Goal: Information Seeking & Learning: Find specific page/section

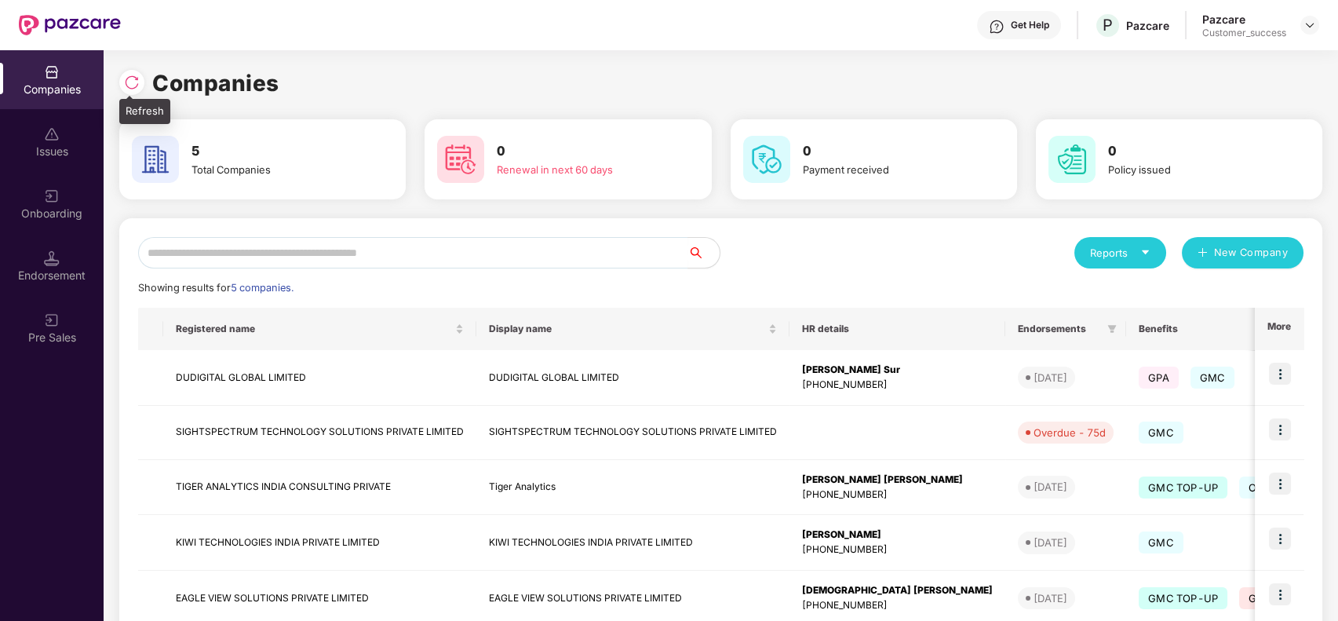
click at [132, 73] on div at bounding box center [131, 82] width 25 height 25
click at [133, 77] on img at bounding box center [132, 83] width 16 height 16
click at [1281, 480] on img at bounding box center [1280, 483] width 22 height 22
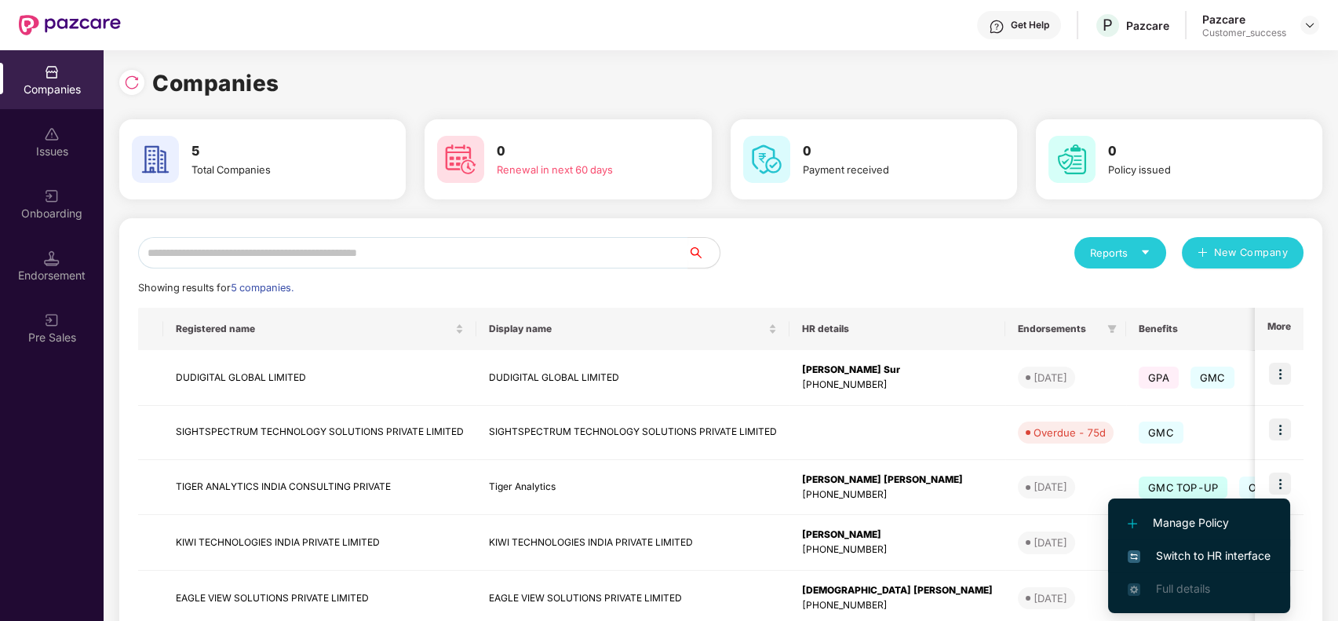
click at [1194, 545] on li "Switch to HR interface" at bounding box center [1199, 555] width 182 height 33
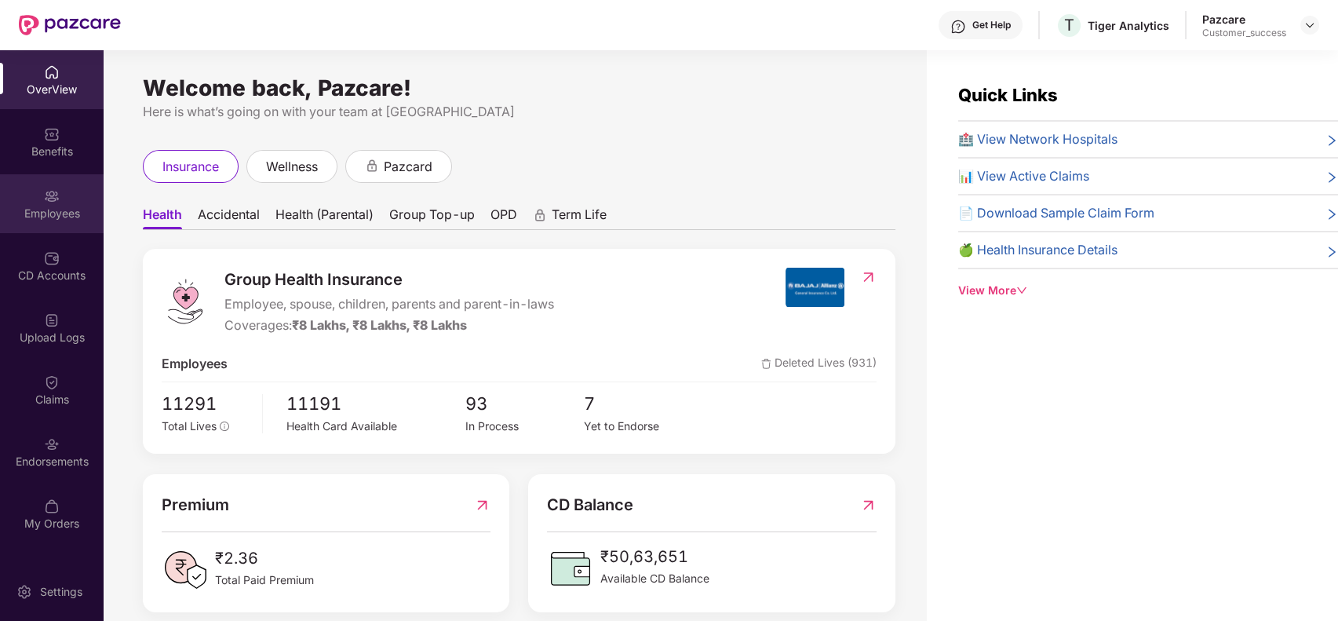
click at [41, 194] on div "Employees" at bounding box center [52, 203] width 104 height 59
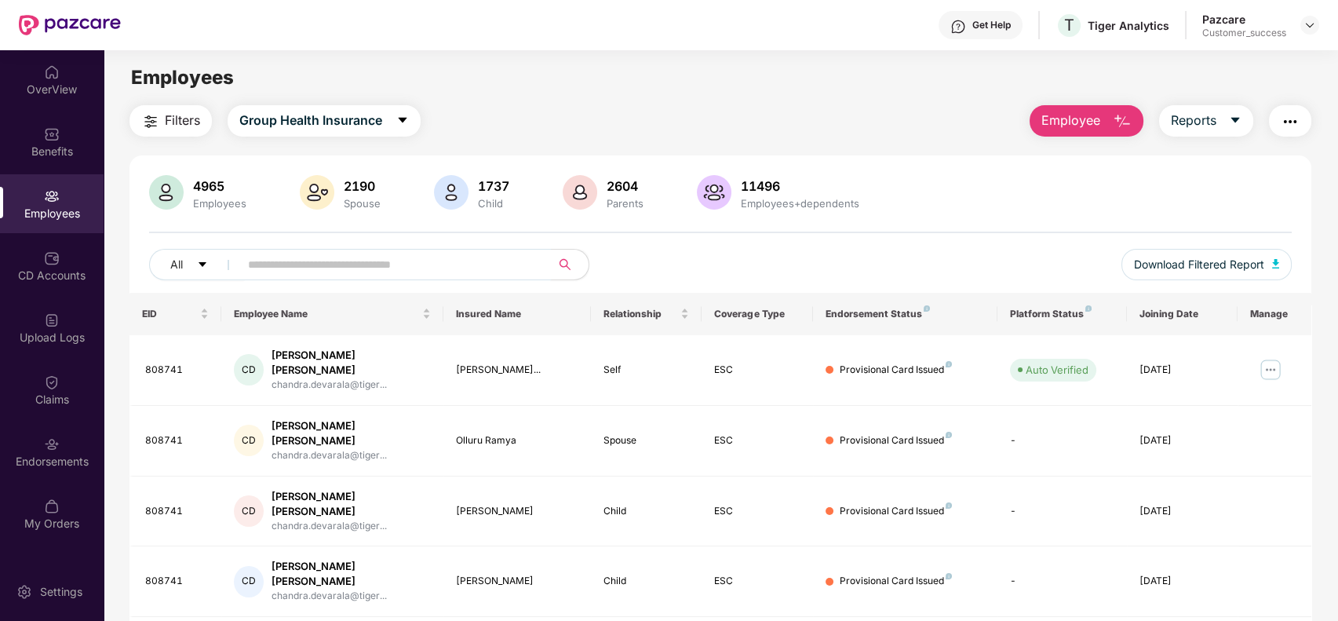
click at [285, 264] on input "text" at bounding box center [389, 265] width 282 height 24
paste input "**********"
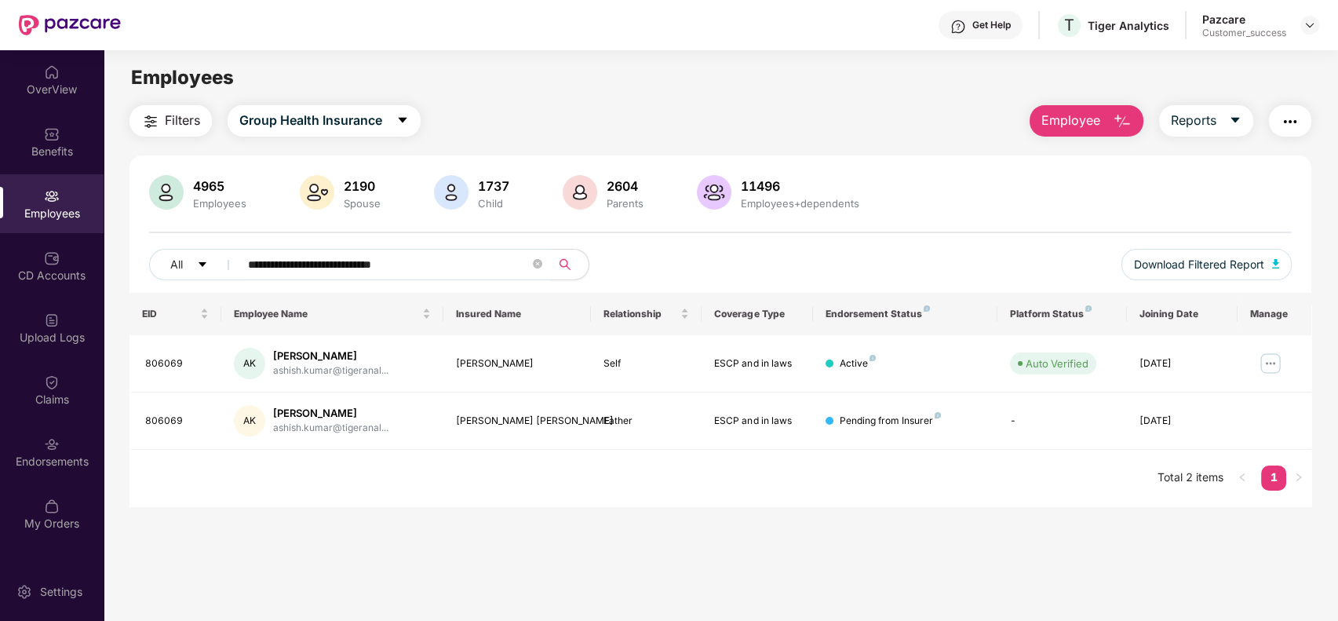
type input "**********"
click at [534, 265] on icon "close-circle" at bounding box center [537, 263] width 9 height 9
type input "******"
click at [536, 259] on icon "close-circle" at bounding box center [537, 263] width 9 height 9
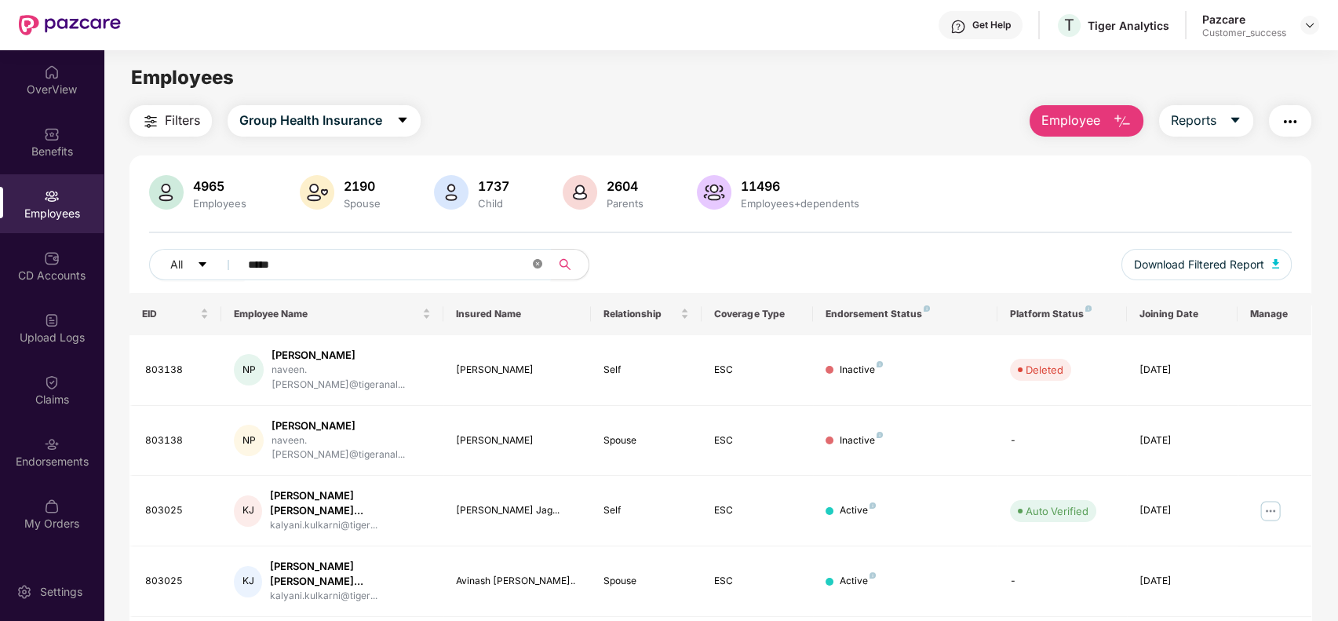
type input "******"
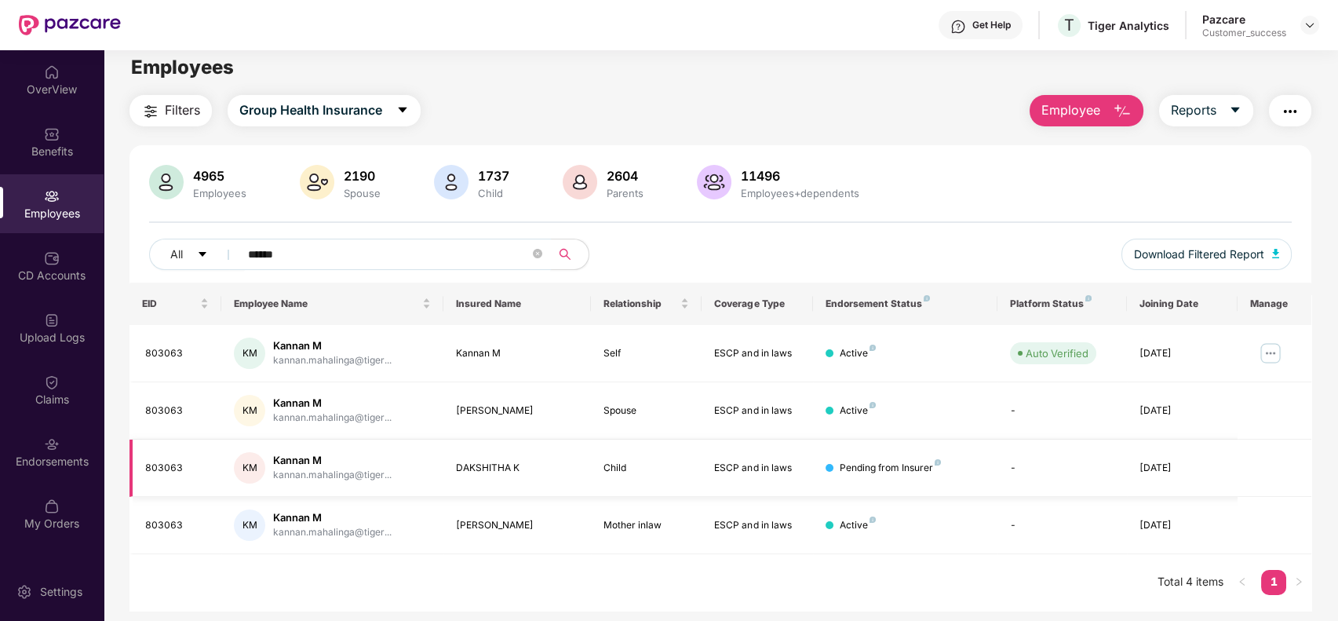
scroll to position [12, 0]
click at [541, 253] on icon "close-circle" at bounding box center [537, 251] width 9 height 9
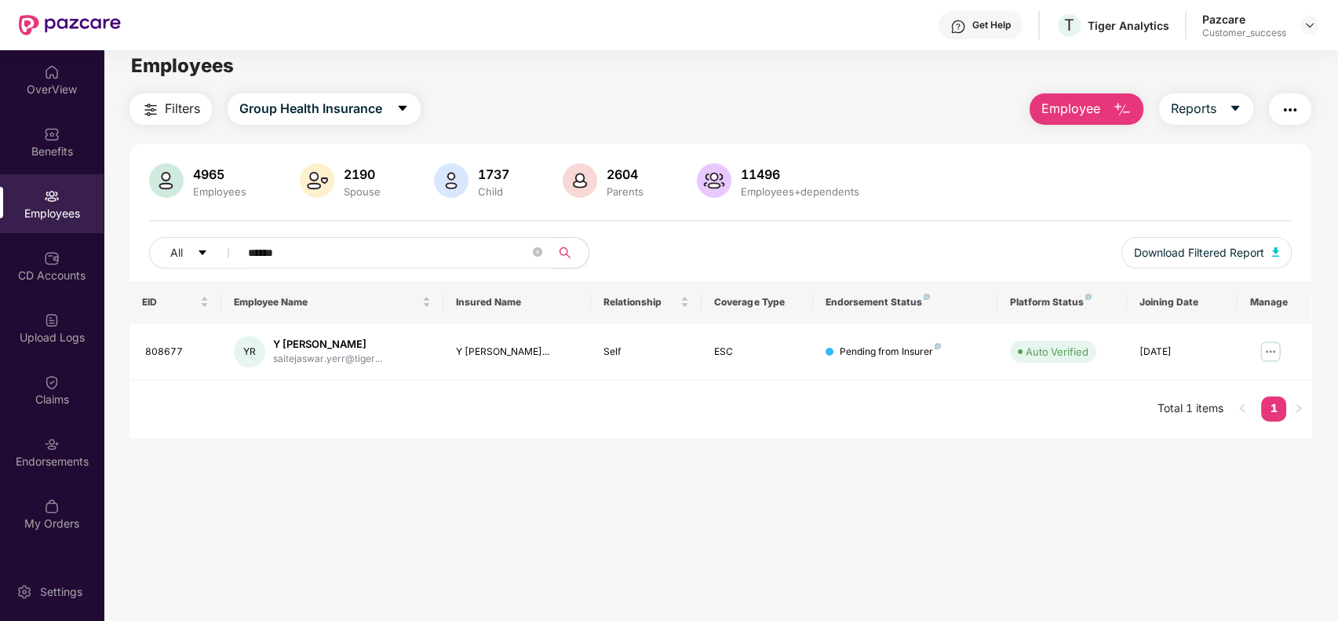
type input "******"
click at [535, 246] on span at bounding box center [537, 253] width 9 height 15
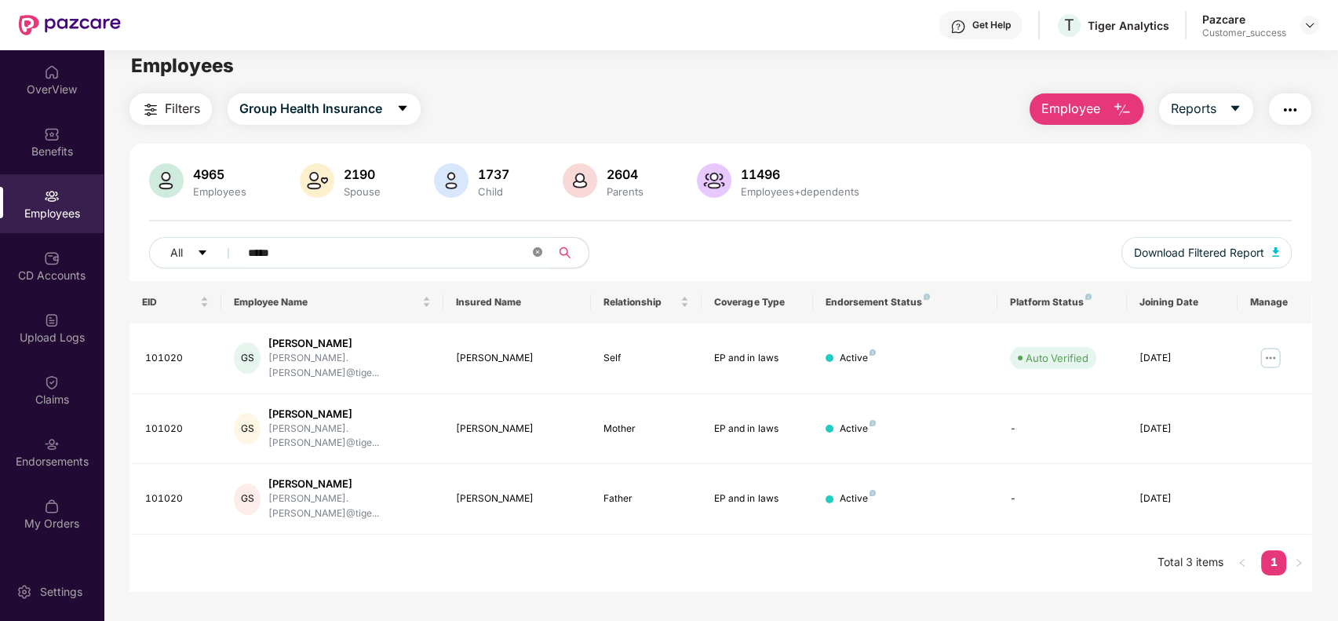
type input "******"
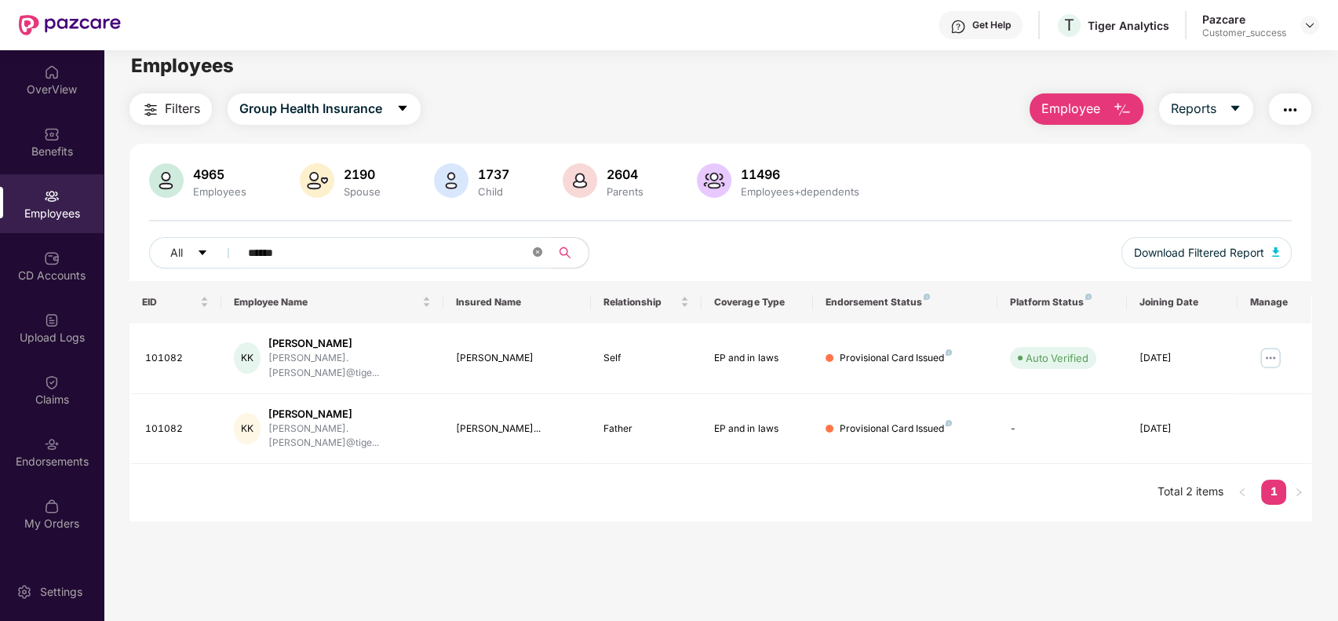
click at [535, 246] on span at bounding box center [537, 253] width 9 height 15
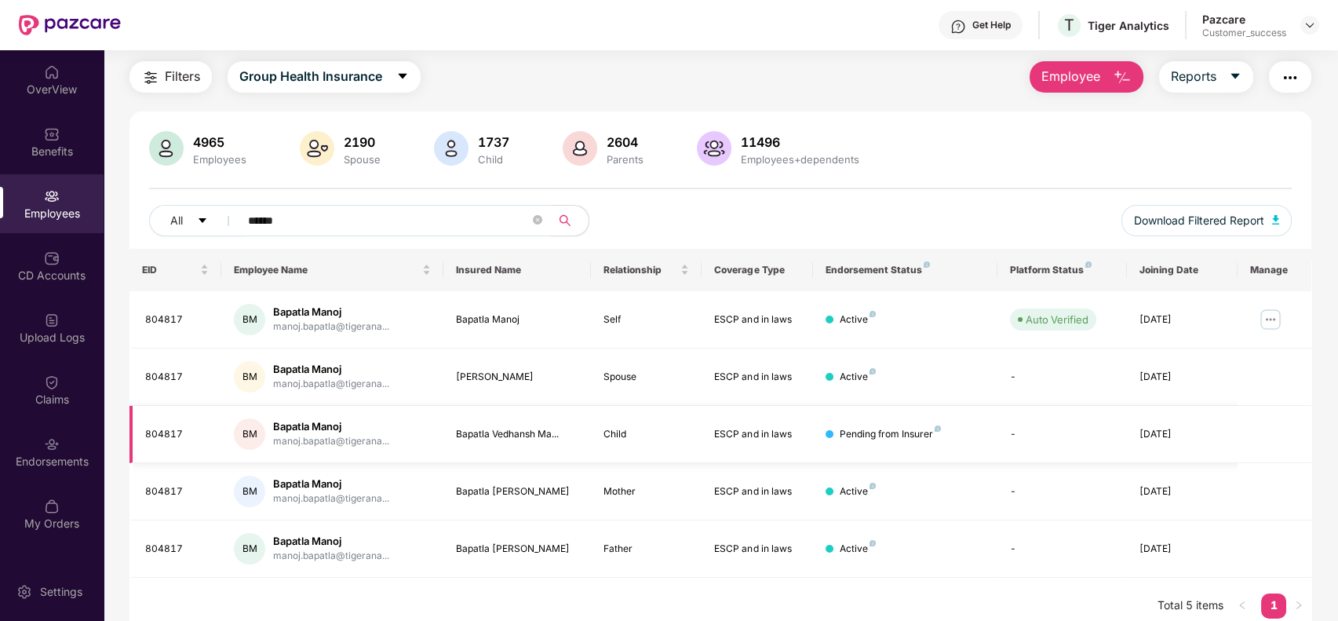
scroll to position [45, 0]
type input "******"
click at [535, 216] on icon "close-circle" at bounding box center [537, 218] width 9 height 9
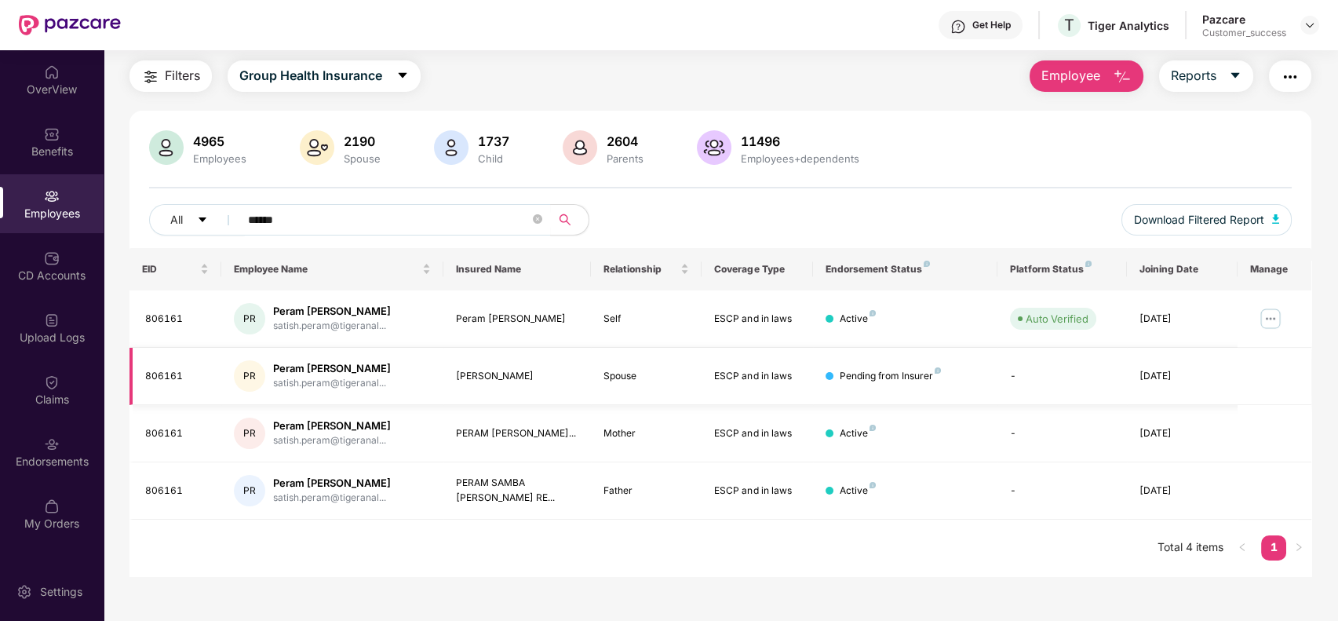
click at [516, 380] on div "[PERSON_NAME]" at bounding box center [517, 376] width 122 height 15
click at [522, 312] on div "Peram [PERSON_NAME]" at bounding box center [517, 319] width 122 height 15
click at [349, 213] on input "******" at bounding box center [389, 220] width 282 height 24
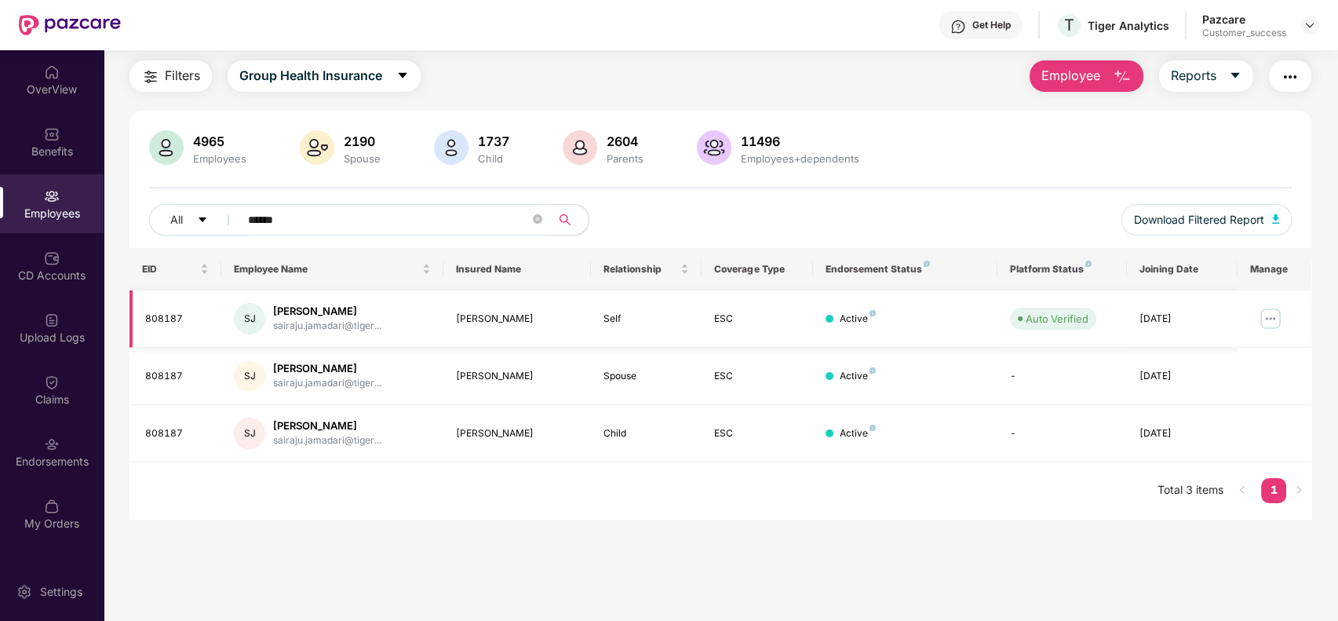
type input "******"
click at [1272, 315] on img at bounding box center [1270, 318] width 25 height 25
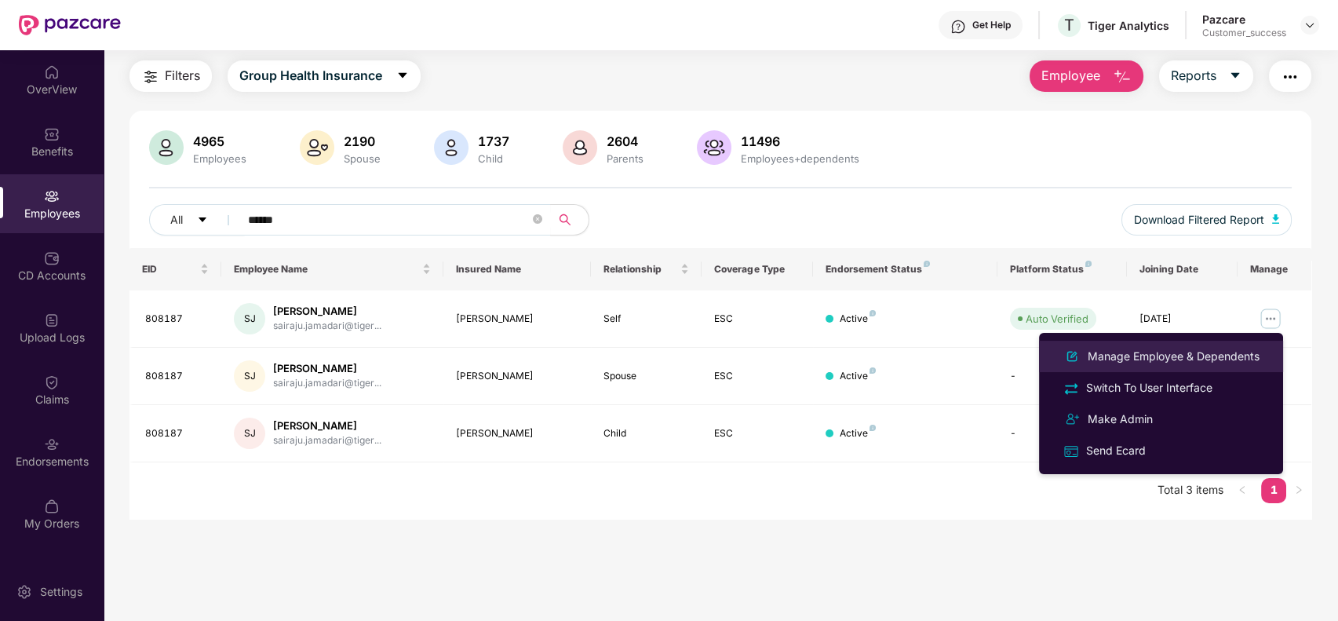
click at [1180, 352] on div "Manage Employee & Dependents" at bounding box center [1173, 356] width 178 height 17
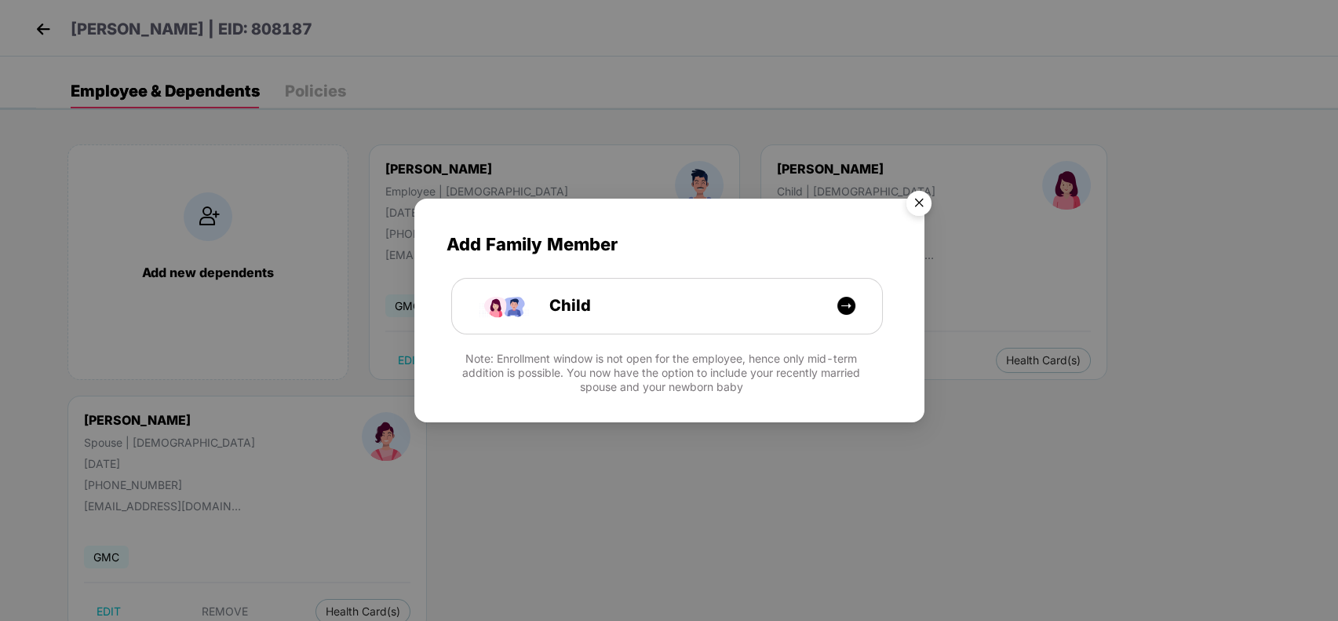
click at [905, 192] on img "Close" at bounding box center [919, 206] width 44 height 44
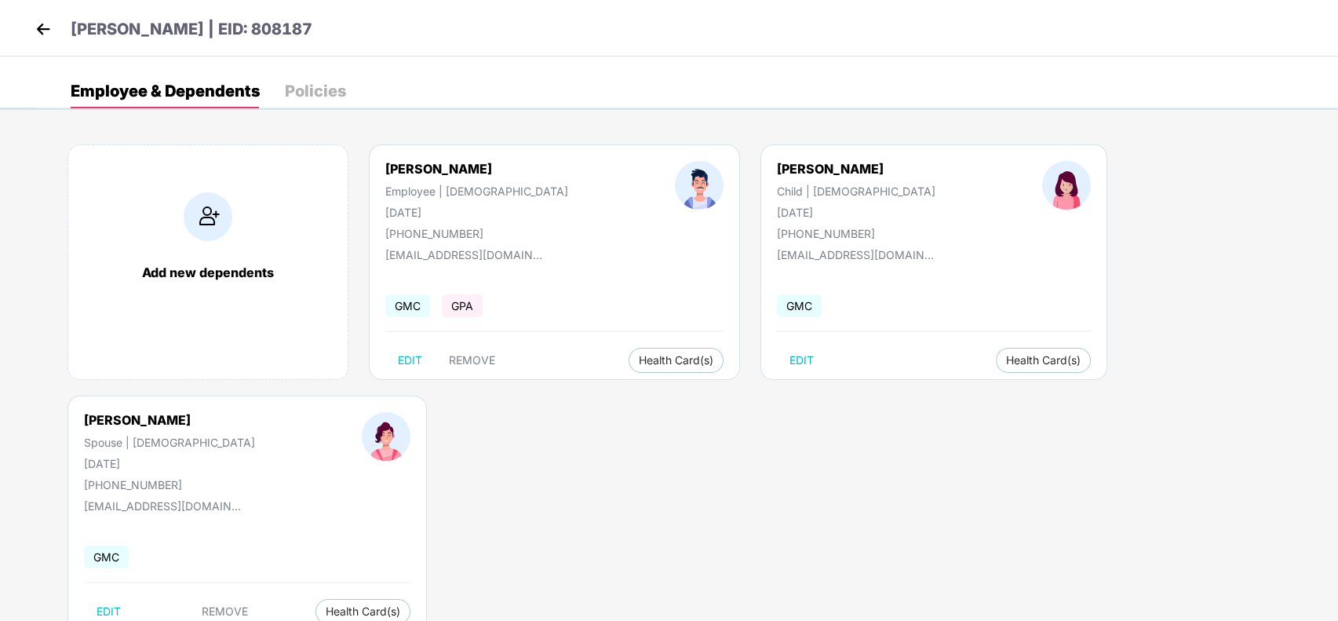
click at [43, 36] on img at bounding box center [43, 29] width 24 height 24
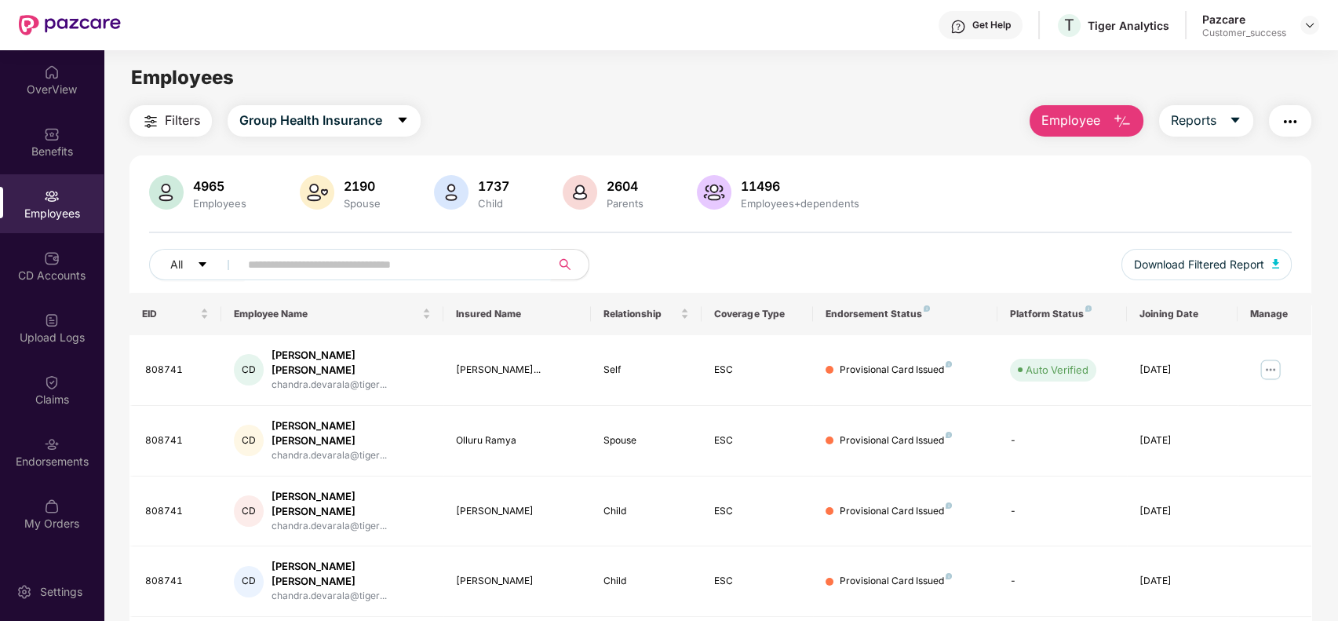
click at [392, 276] on span at bounding box center [390, 264] width 322 height 31
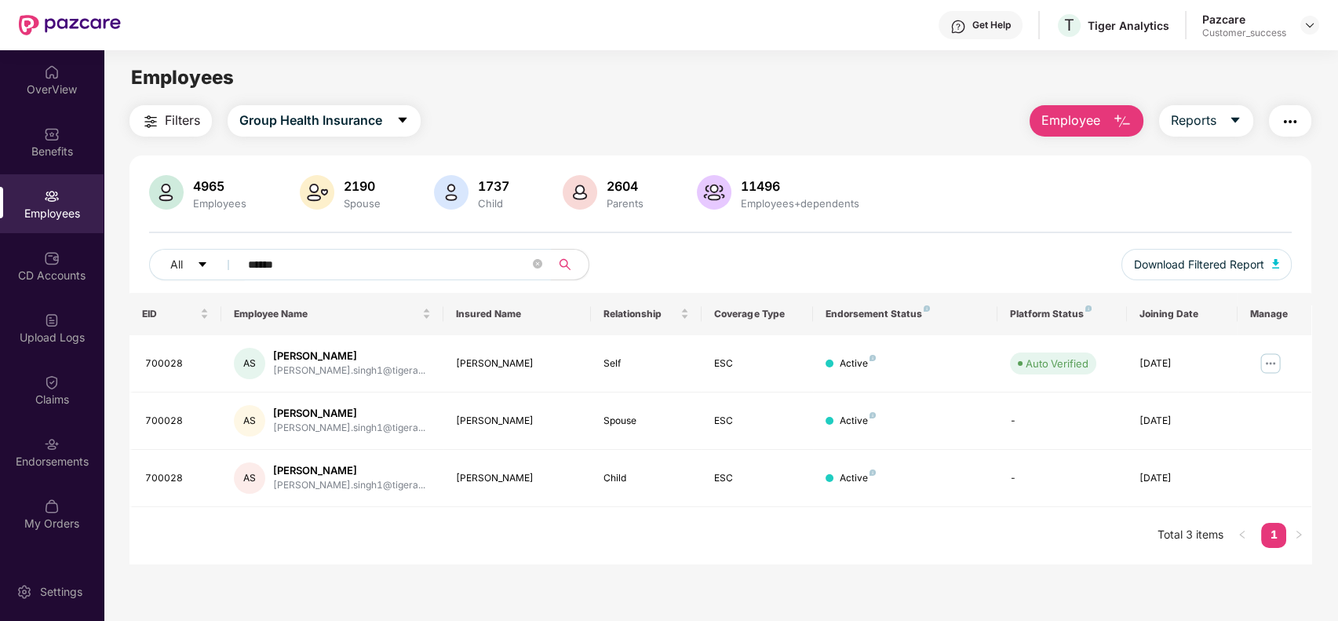
type input "******"
click at [537, 259] on icon "close-circle" at bounding box center [537, 263] width 9 height 9
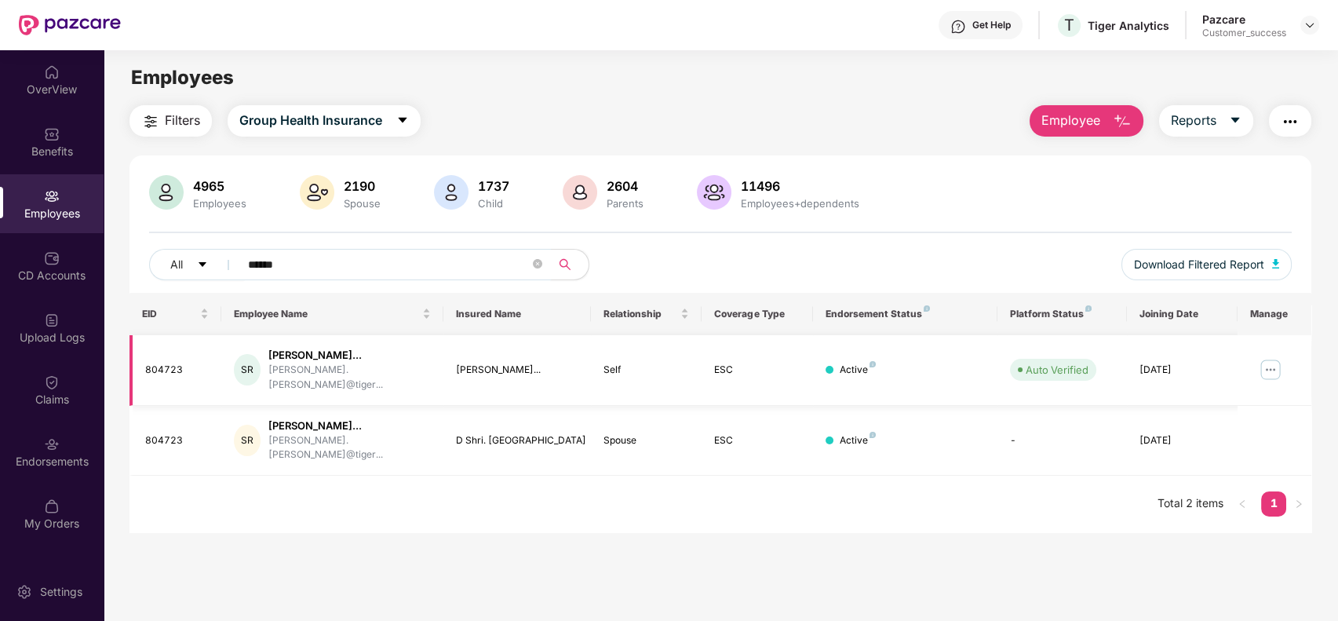
type input "******"
click at [1271, 361] on img at bounding box center [1270, 369] width 25 height 25
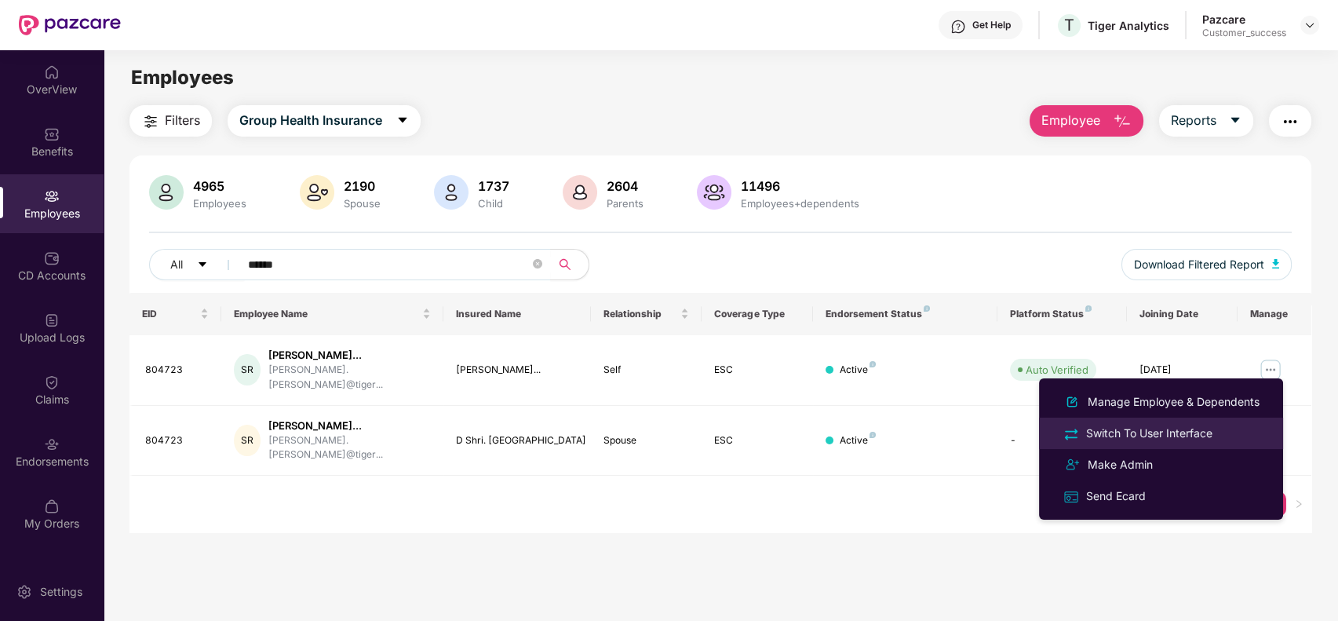
click at [1186, 431] on div "Switch To User Interface" at bounding box center [1149, 433] width 133 height 17
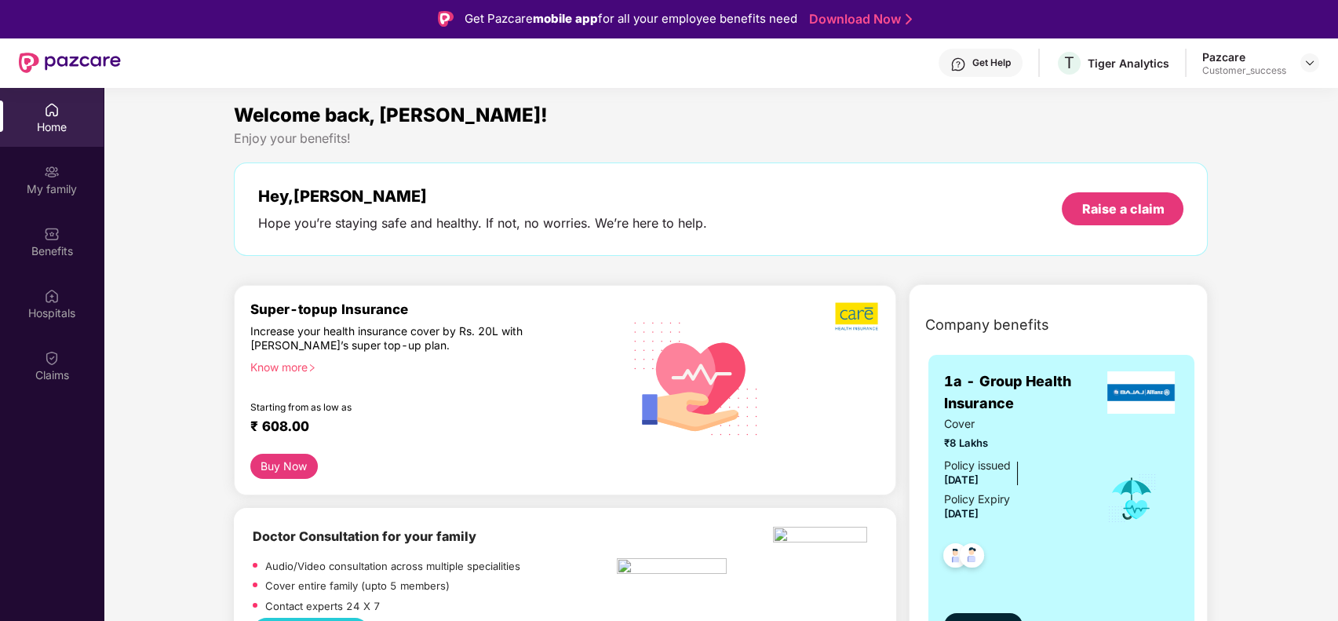
click at [75, 236] on div "Benefits" at bounding box center [52, 241] width 104 height 59
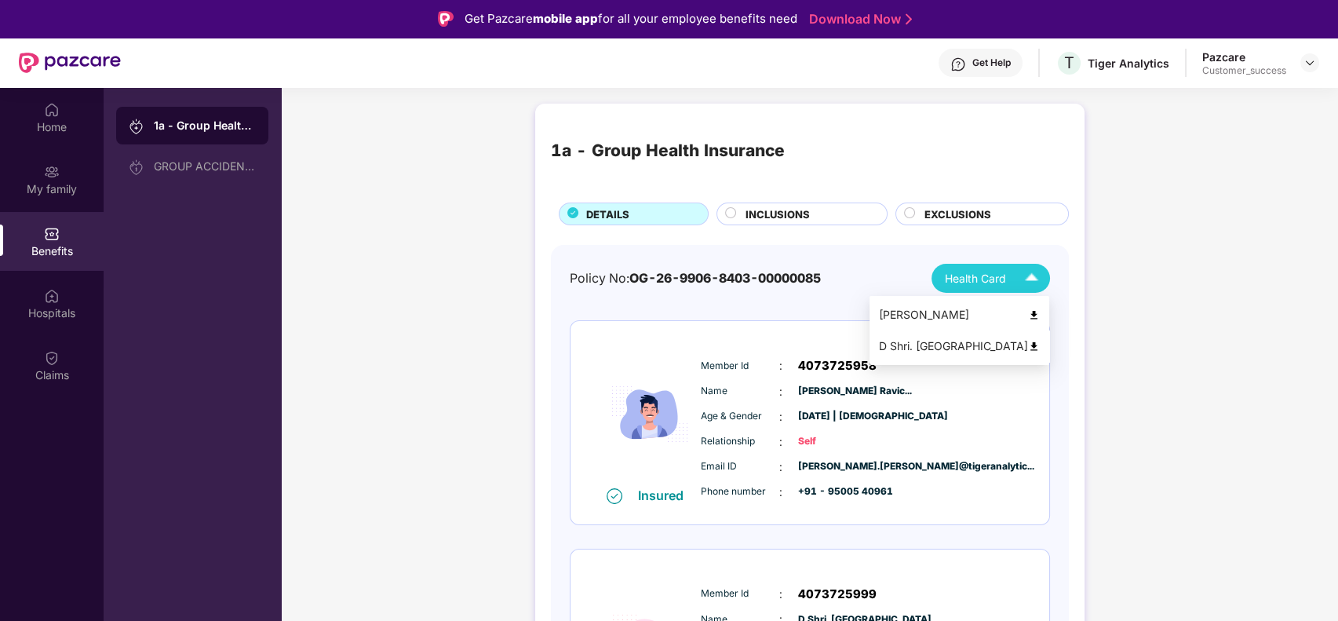
click at [1013, 344] on div "D Shri. [GEOGRAPHIC_DATA]" at bounding box center [959, 345] width 161 height 17
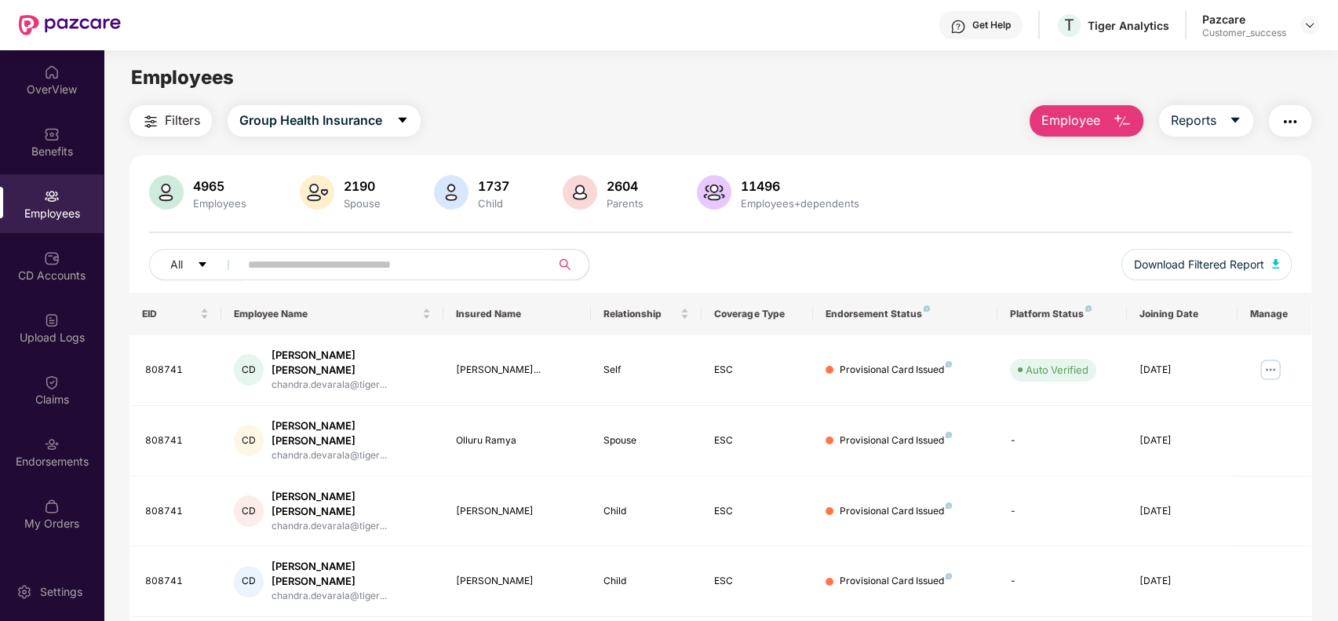
click at [357, 263] on input "text" at bounding box center [389, 265] width 282 height 24
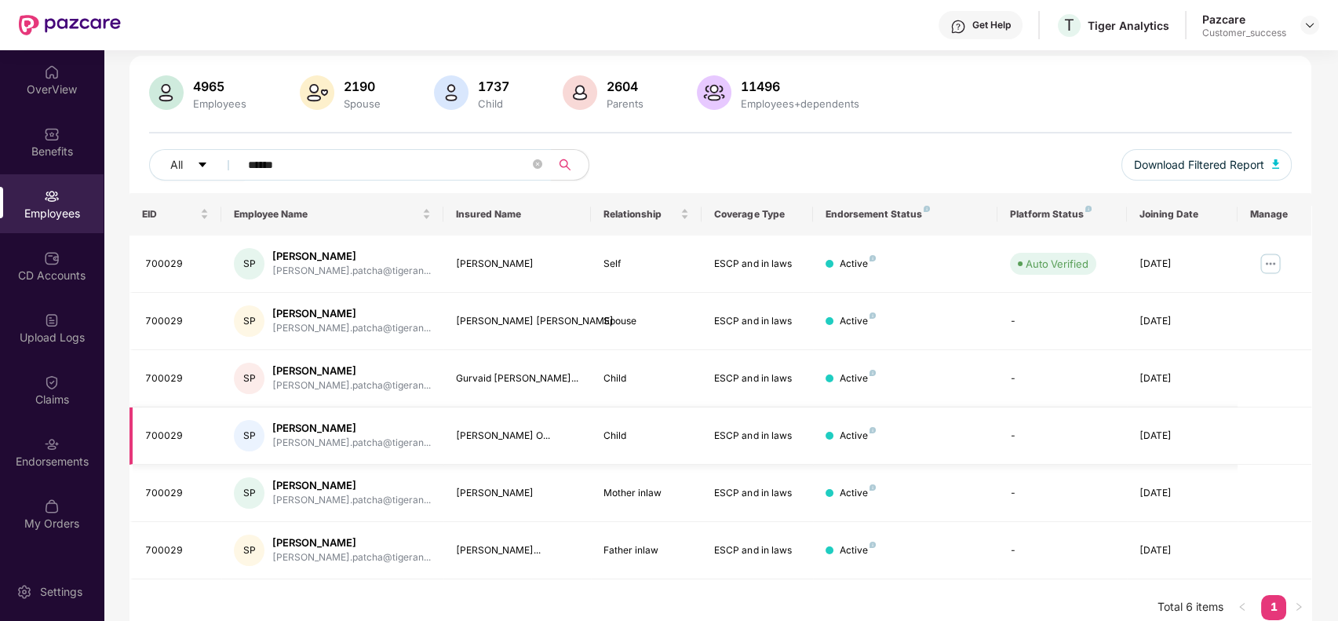
scroll to position [113, 0]
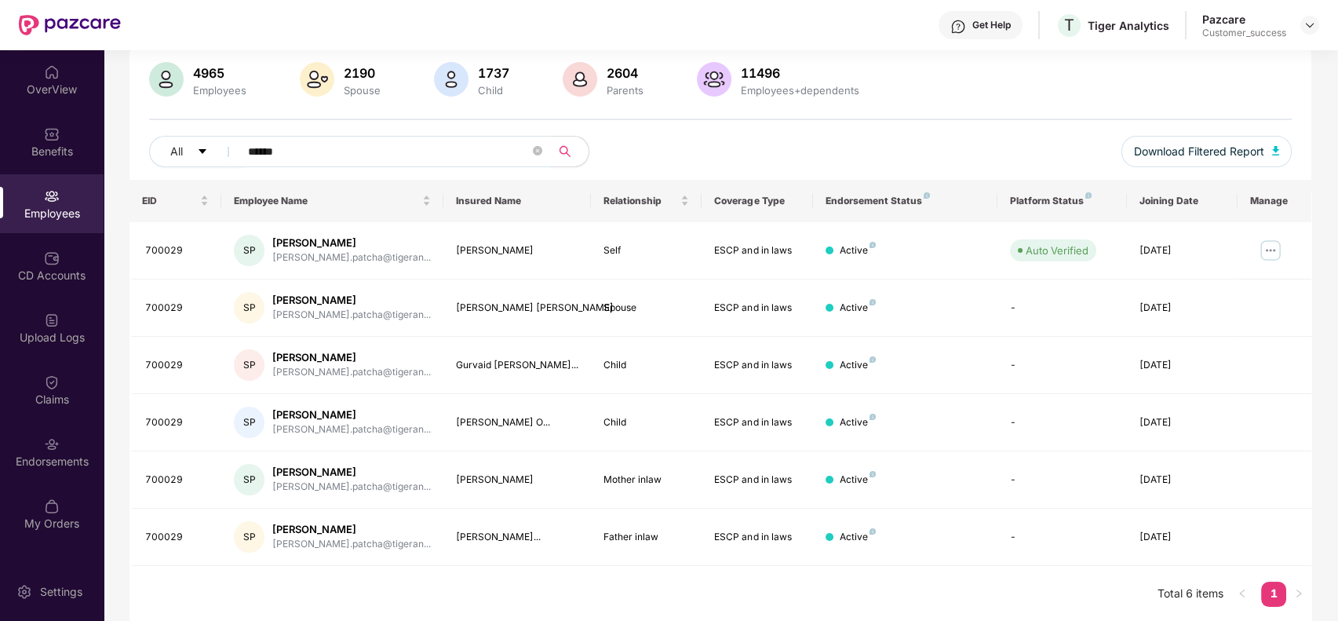
type input "******"
click at [536, 148] on icon "close-circle" at bounding box center [537, 150] width 9 height 9
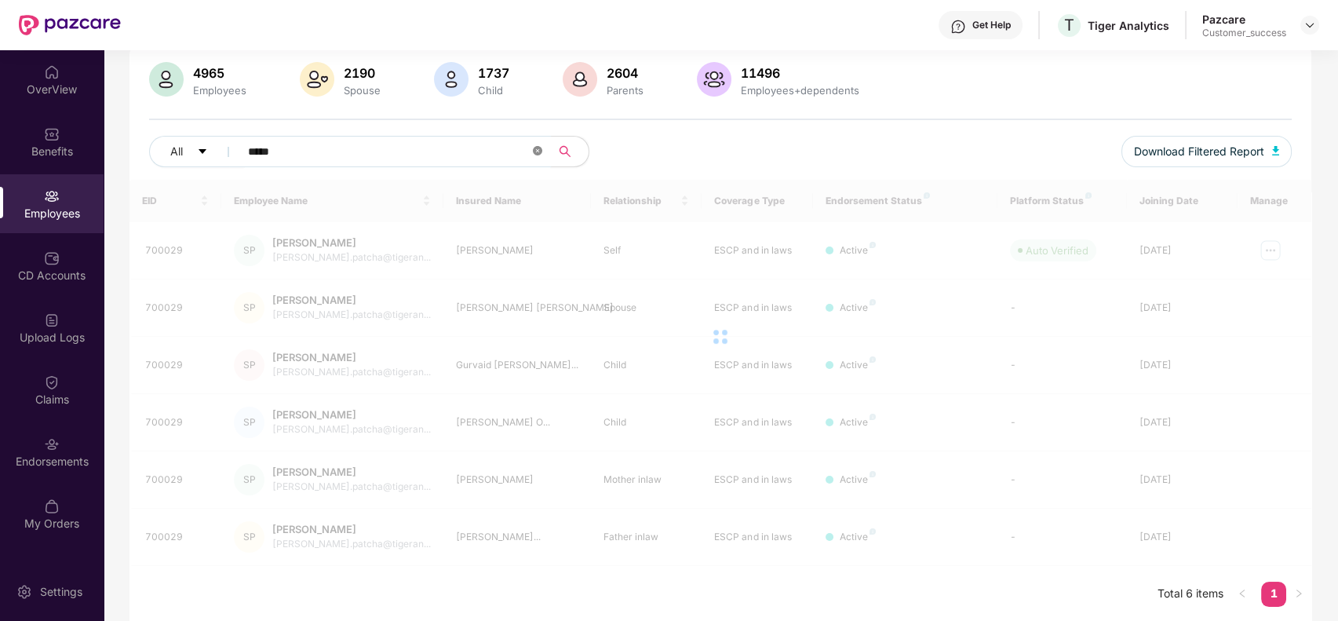
type input "******"
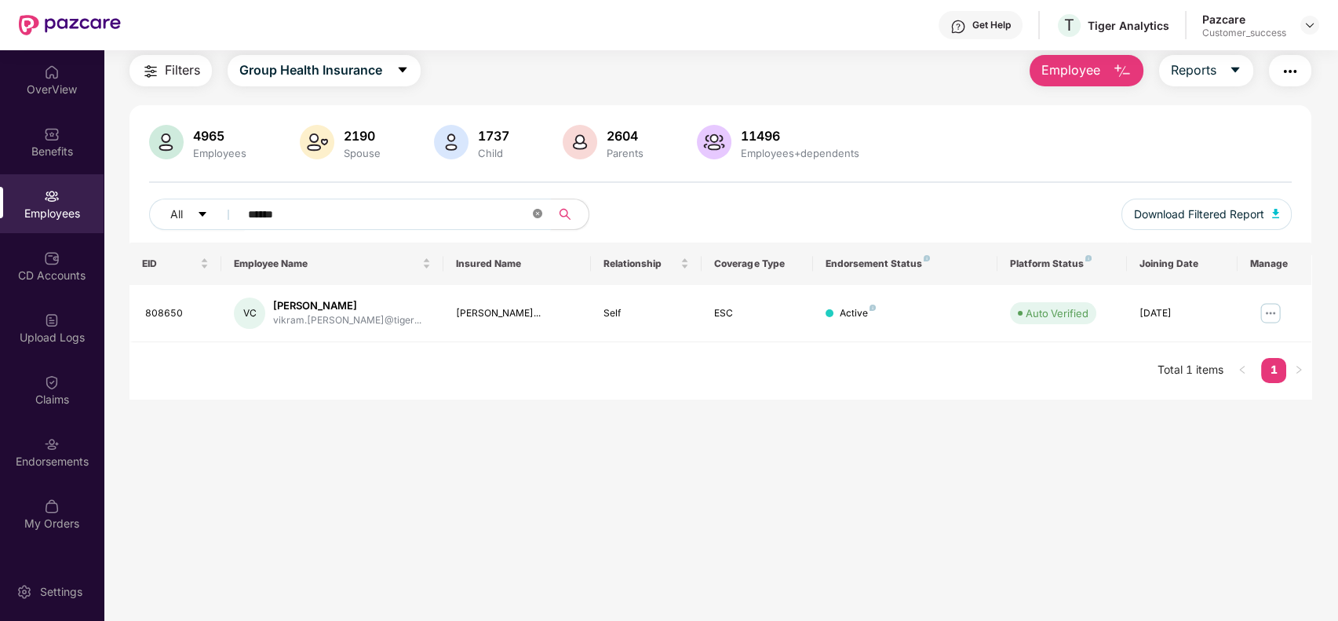
scroll to position [50, 0]
click at [540, 207] on span at bounding box center [537, 214] width 9 height 15
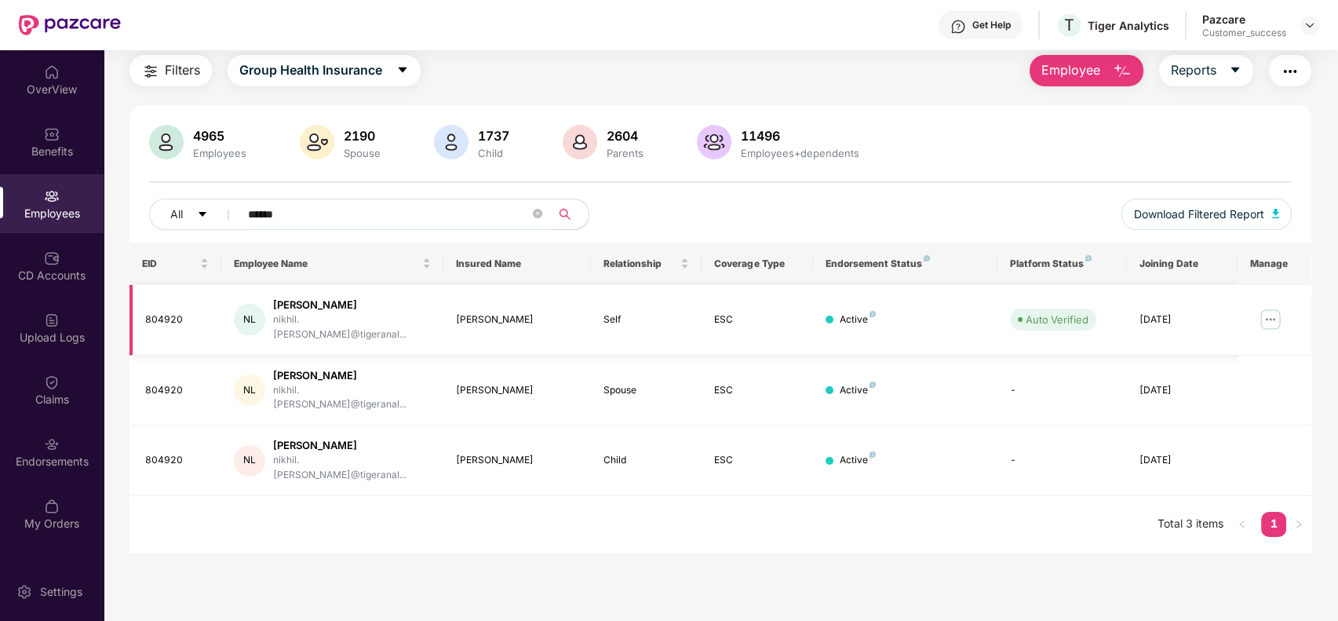
type input "******"
click at [1272, 313] on img at bounding box center [1270, 319] width 25 height 25
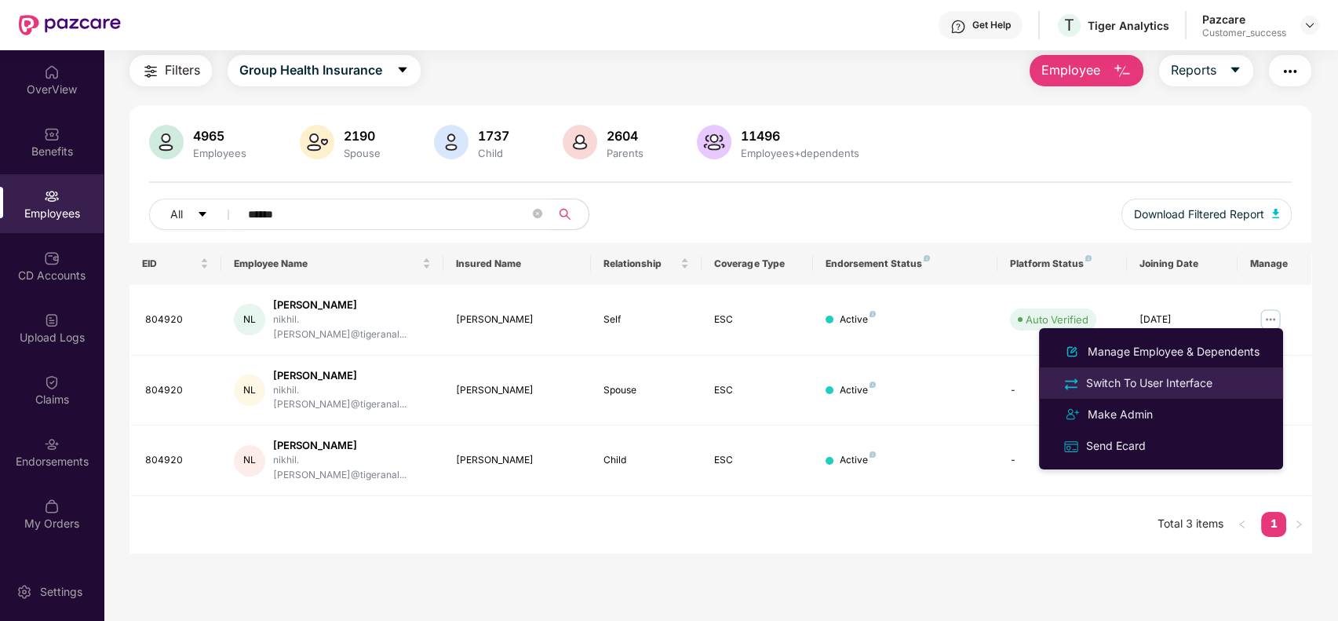
click at [1187, 375] on div "Switch To User Interface" at bounding box center [1149, 382] width 133 height 17
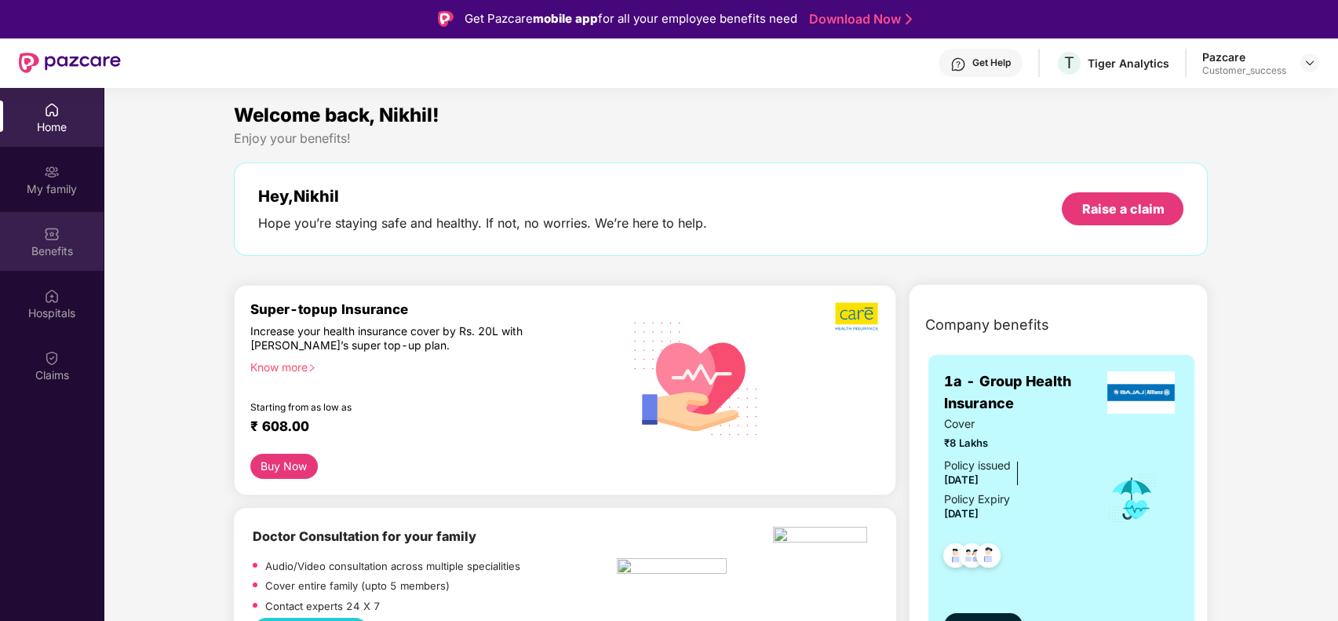
click at [69, 239] on div "Benefits" at bounding box center [52, 241] width 104 height 59
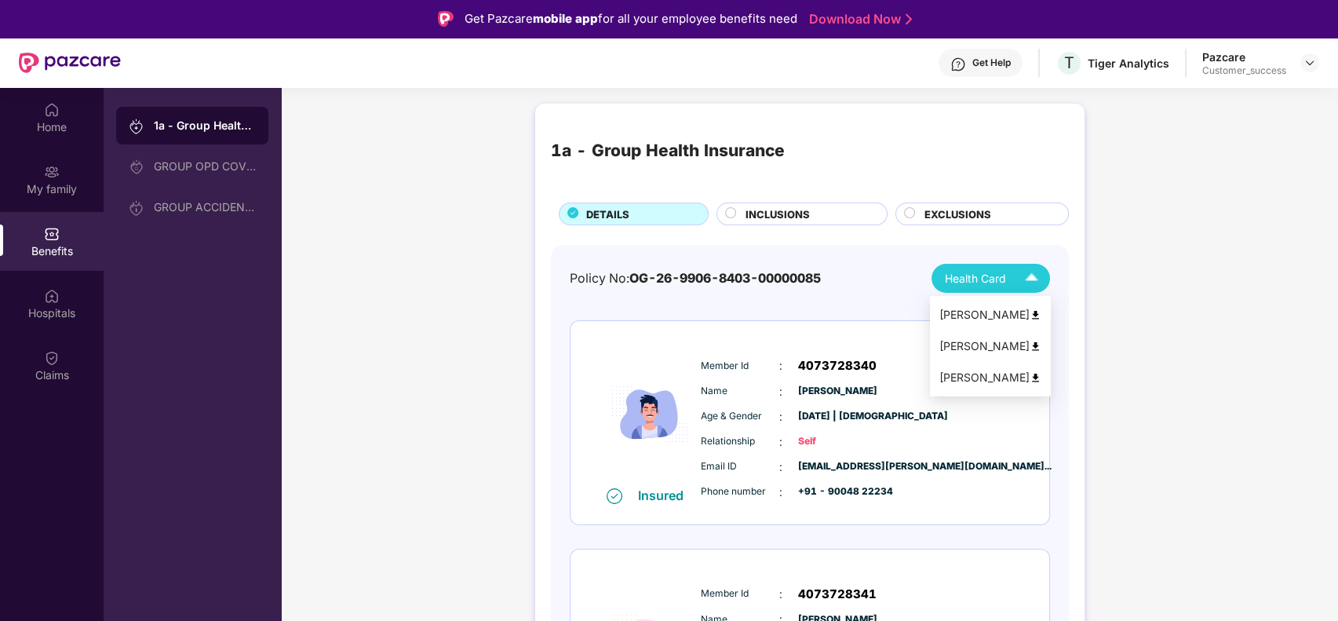
click at [970, 288] on div "Health Card" at bounding box center [995, 277] width 100 height 27
click at [998, 380] on div "[PERSON_NAME]" at bounding box center [990, 377] width 102 height 17
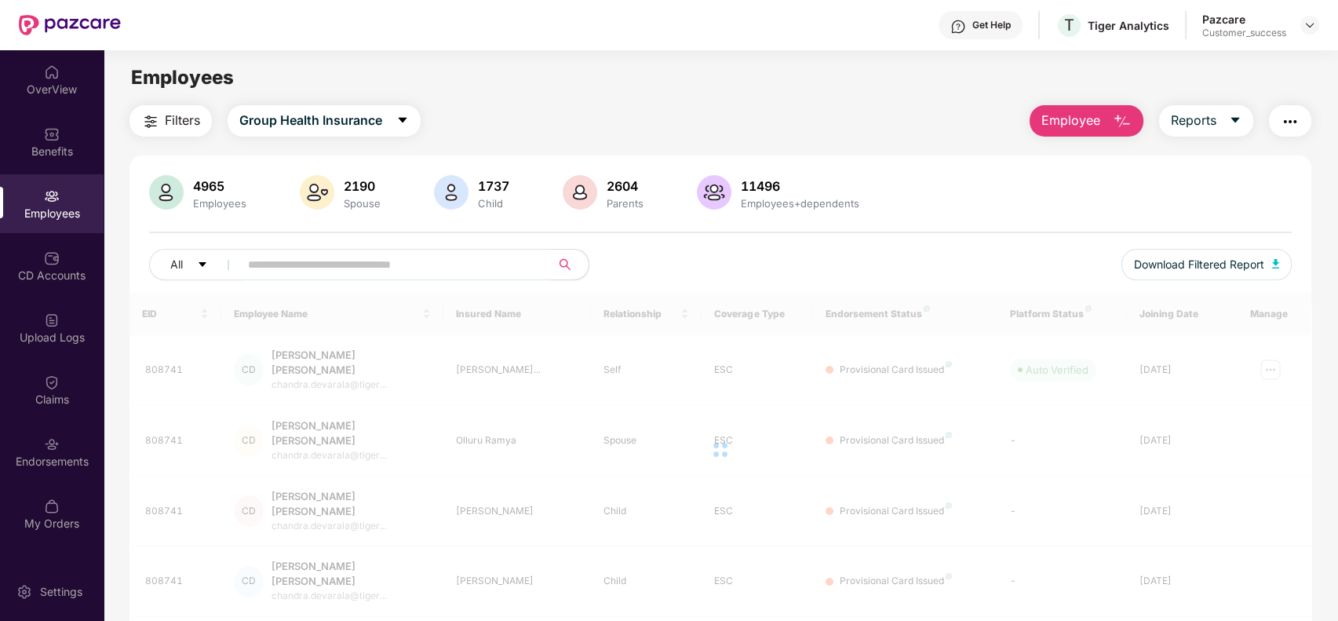
click at [333, 275] on input "text" at bounding box center [389, 265] width 282 height 24
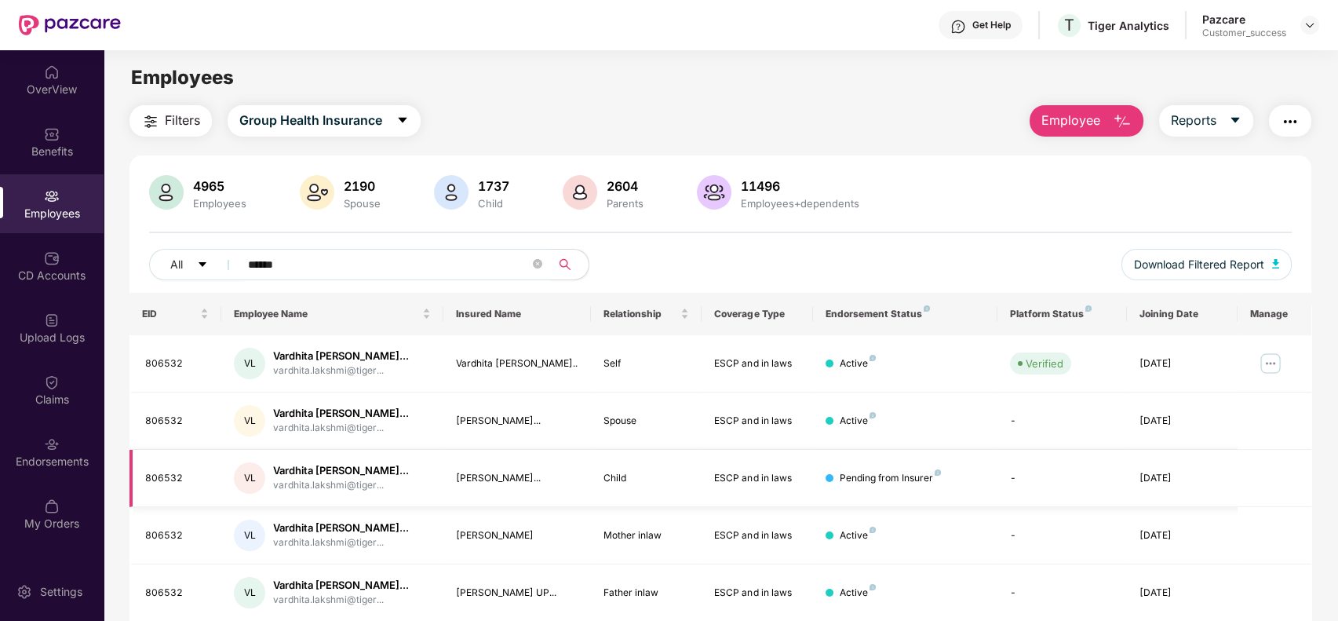
scroll to position [56, 0]
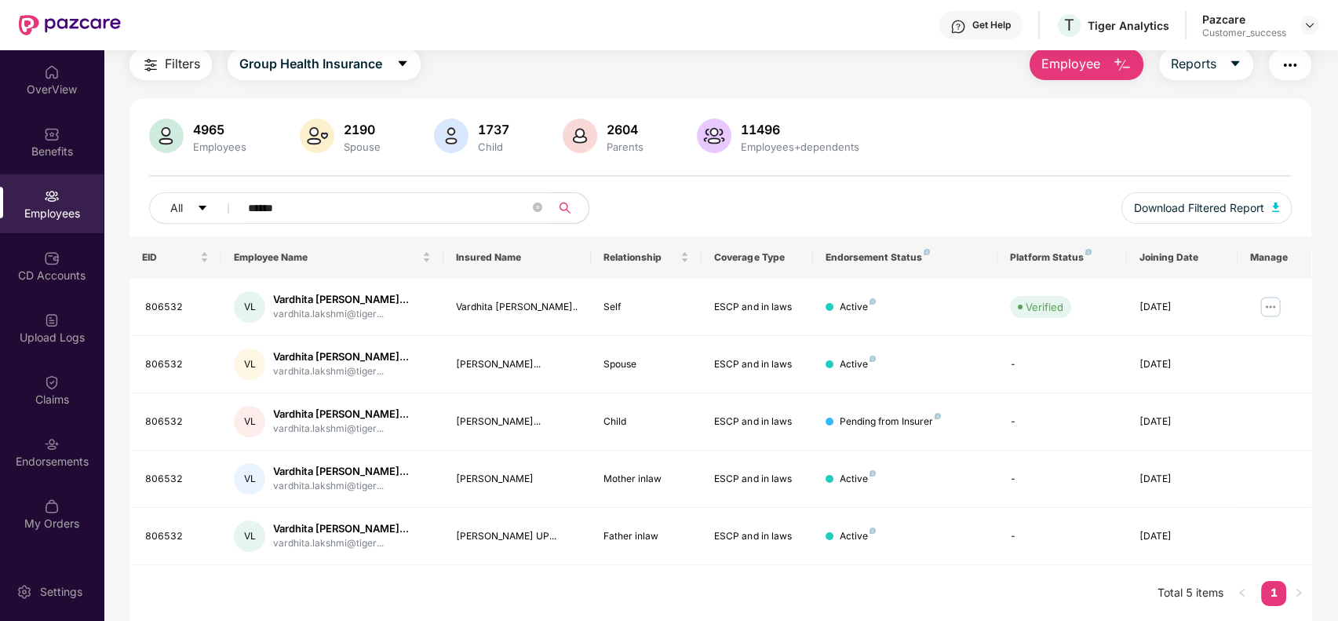
type input "******"
click at [541, 211] on icon "close-circle" at bounding box center [537, 206] width 9 height 9
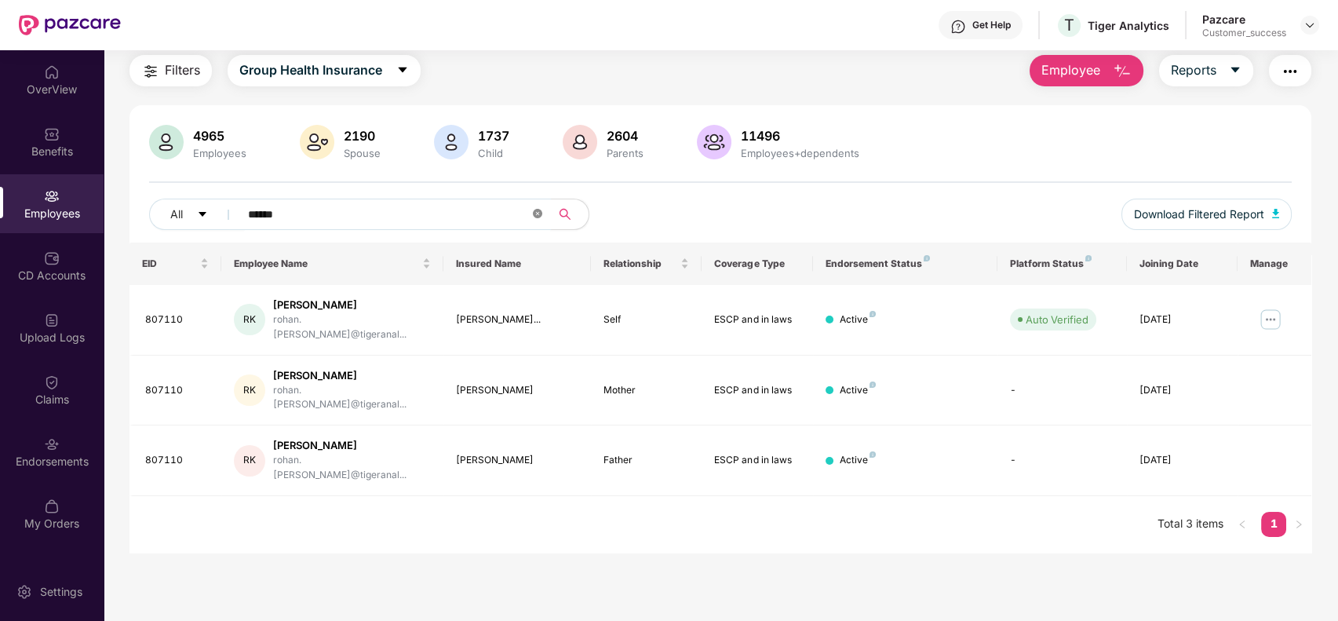
scroll to position [50, 0]
type input "******"
click at [1275, 314] on img at bounding box center [1270, 319] width 25 height 25
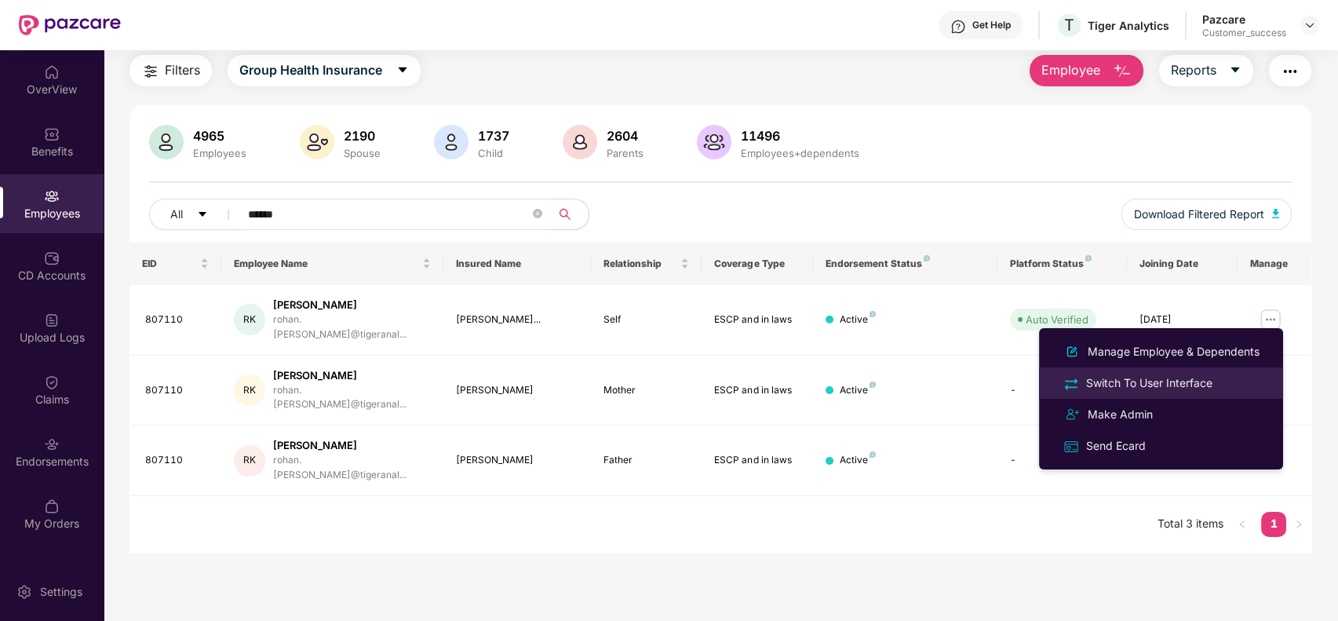
click at [1168, 379] on div "Switch To User Interface" at bounding box center [1149, 382] width 133 height 17
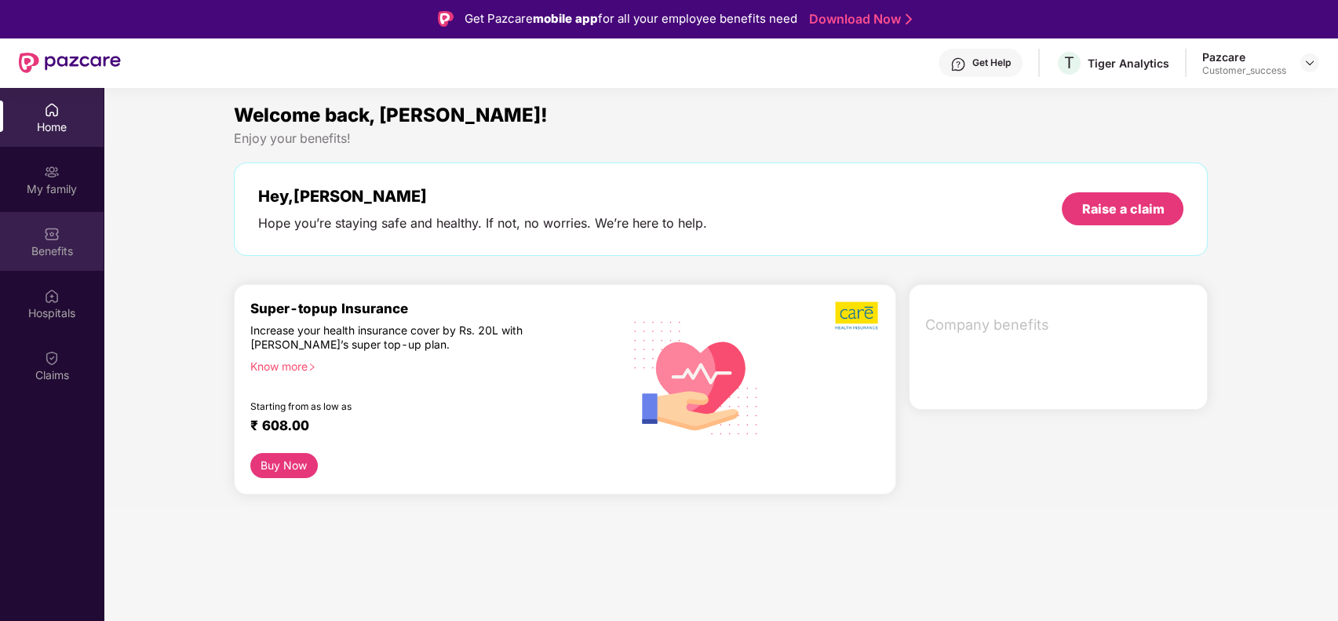
click at [53, 244] on div "Benefits" at bounding box center [52, 251] width 104 height 16
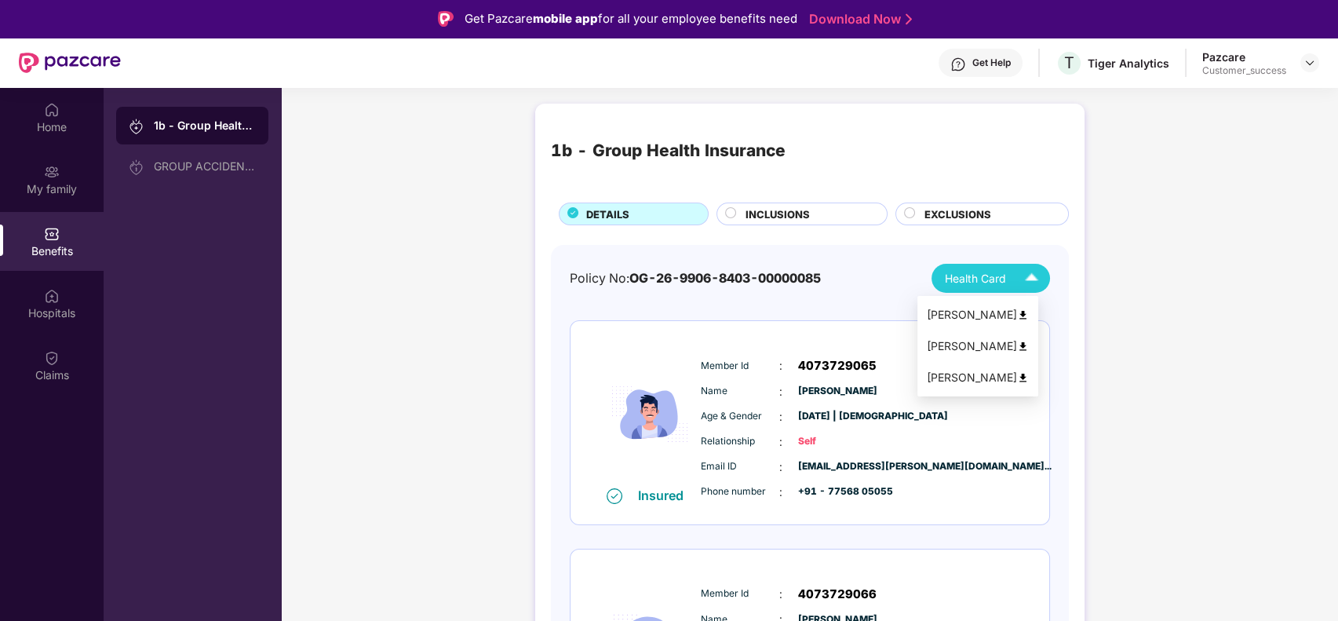
click at [1034, 276] on img at bounding box center [1031, 277] width 27 height 27
click at [1004, 308] on div "[PERSON_NAME]" at bounding box center [978, 314] width 102 height 17
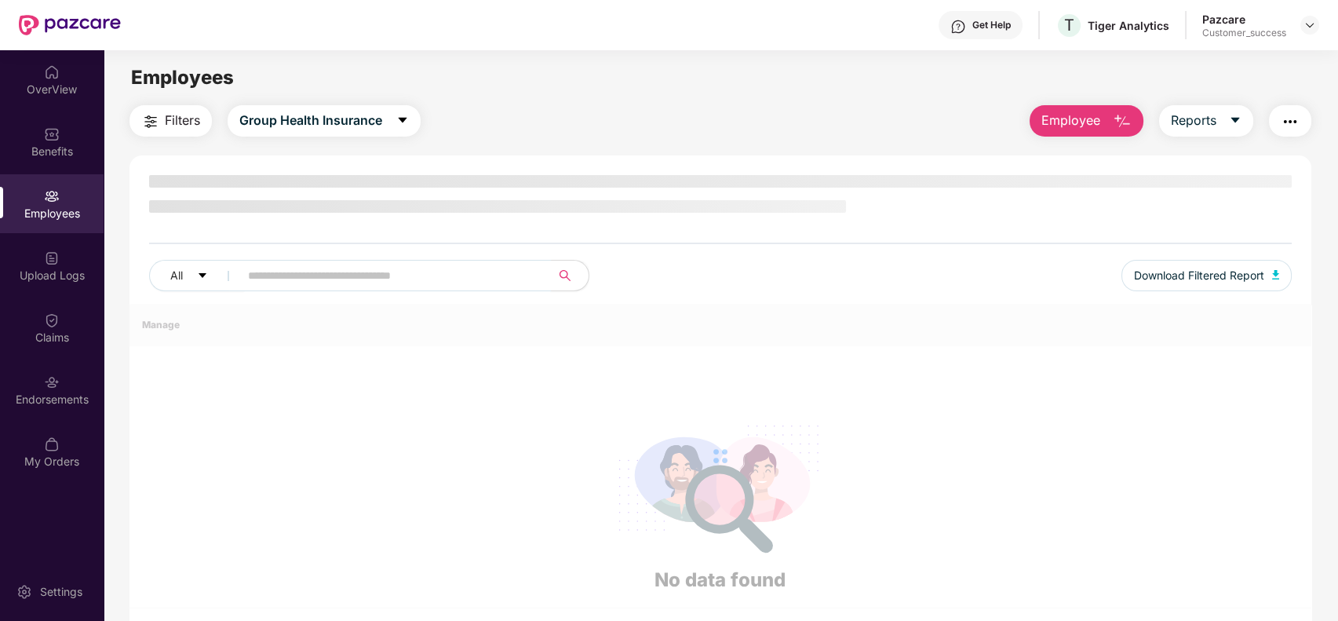
click at [411, 273] on input "text" at bounding box center [389, 276] width 282 height 24
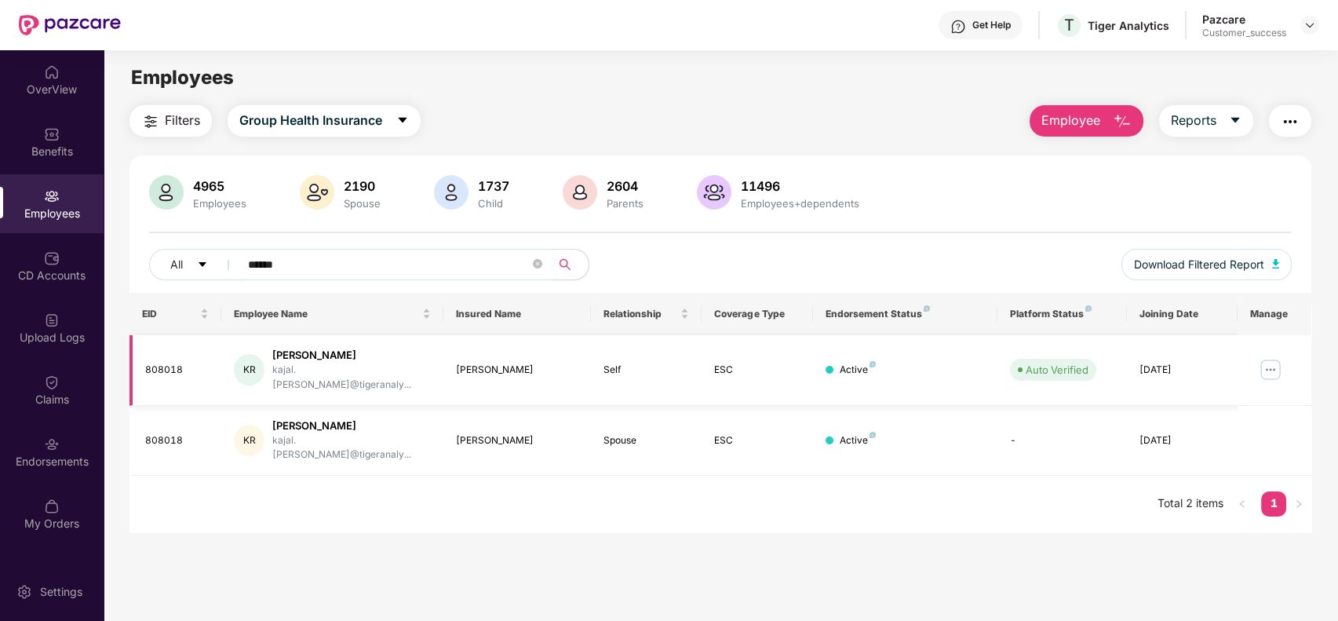
type input "******"
click at [1274, 359] on img at bounding box center [1270, 369] width 25 height 25
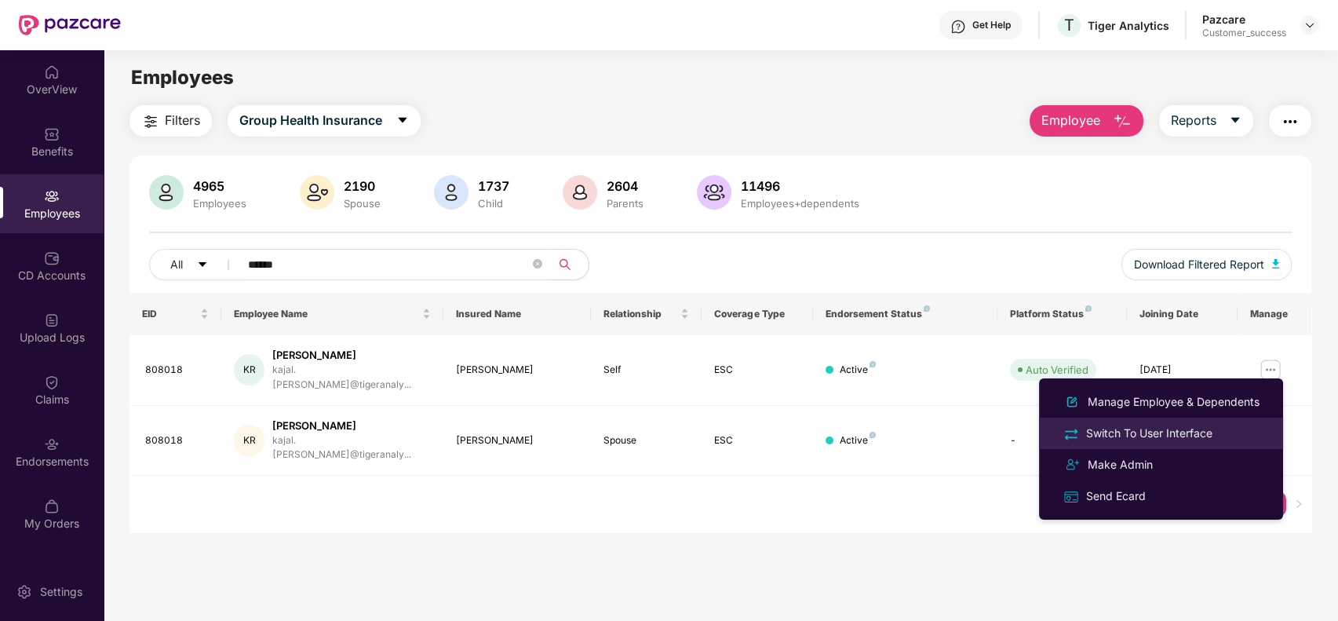
click at [1186, 425] on div "Switch To User Interface" at bounding box center [1149, 433] width 133 height 17
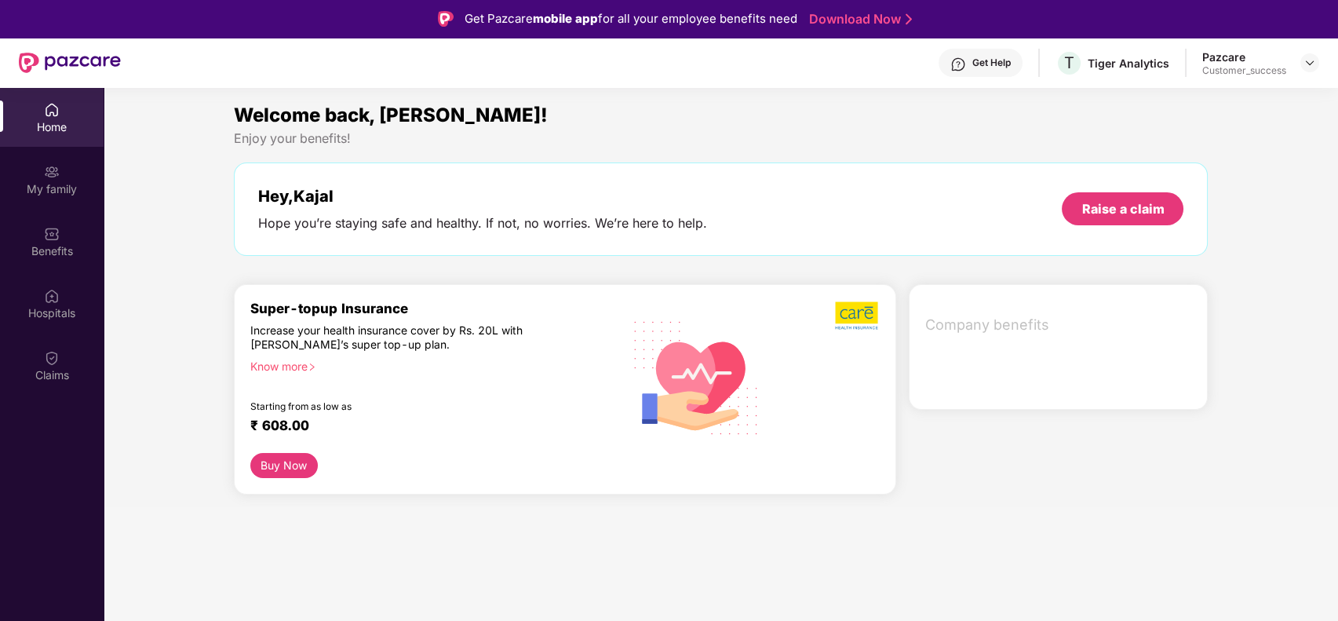
click at [58, 179] on div "My family" at bounding box center [52, 179] width 104 height 59
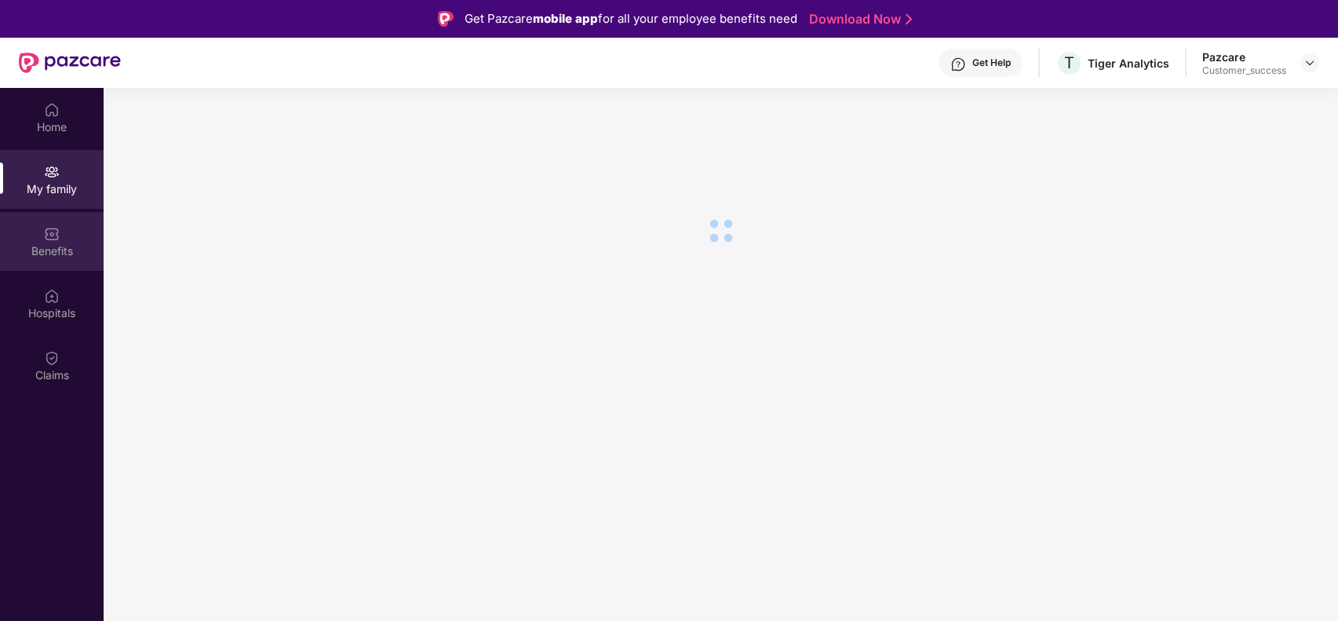
click at [63, 248] on div "Benefits" at bounding box center [52, 251] width 104 height 16
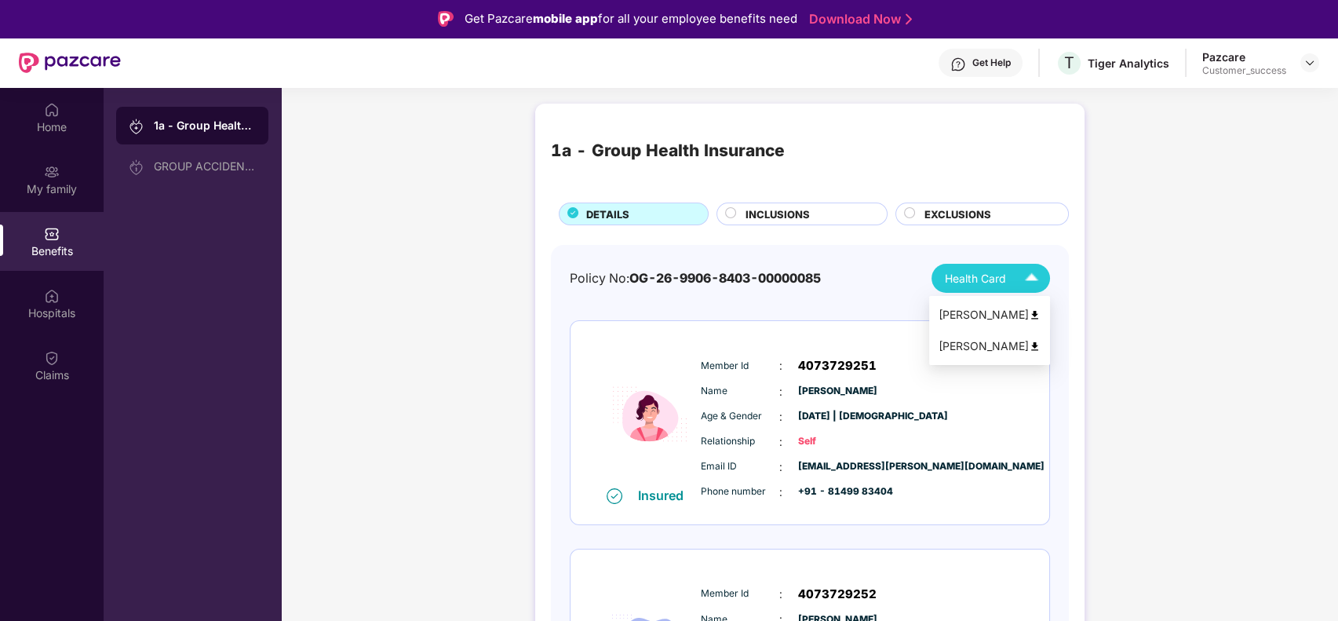
click at [995, 270] on span "Health Card" at bounding box center [975, 278] width 61 height 17
click at [985, 317] on div "[PERSON_NAME]" at bounding box center [989, 314] width 102 height 17
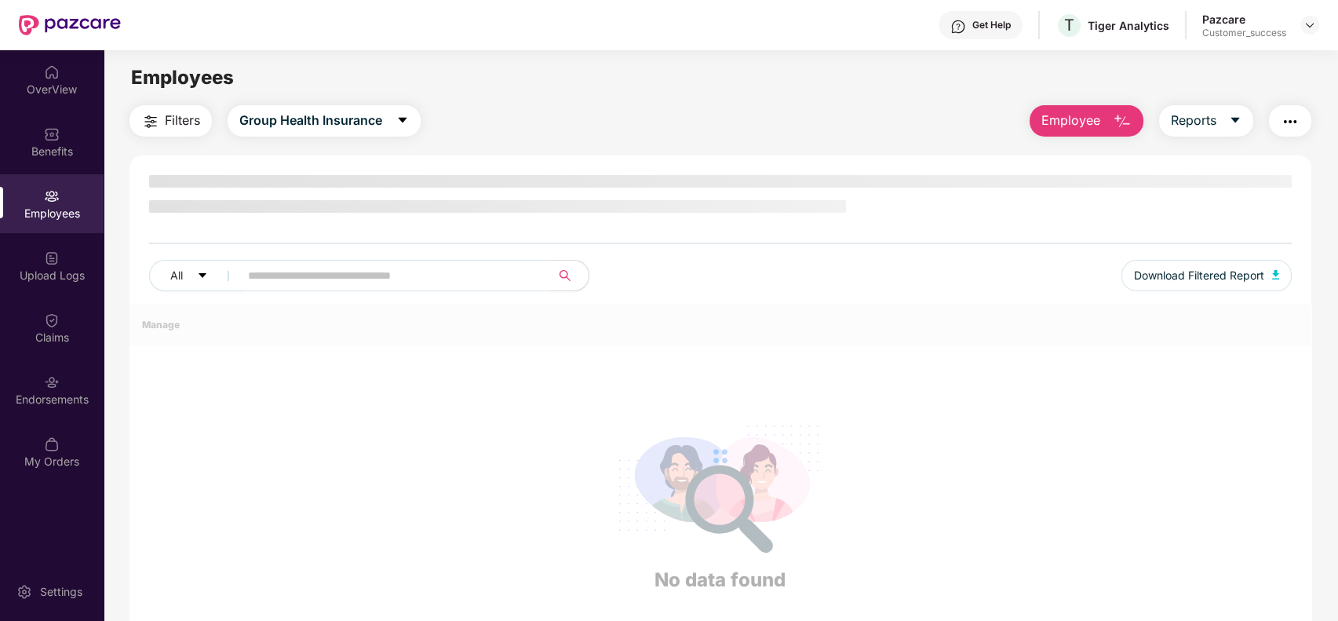
click at [428, 267] on input "text" at bounding box center [389, 276] width 282 height 24
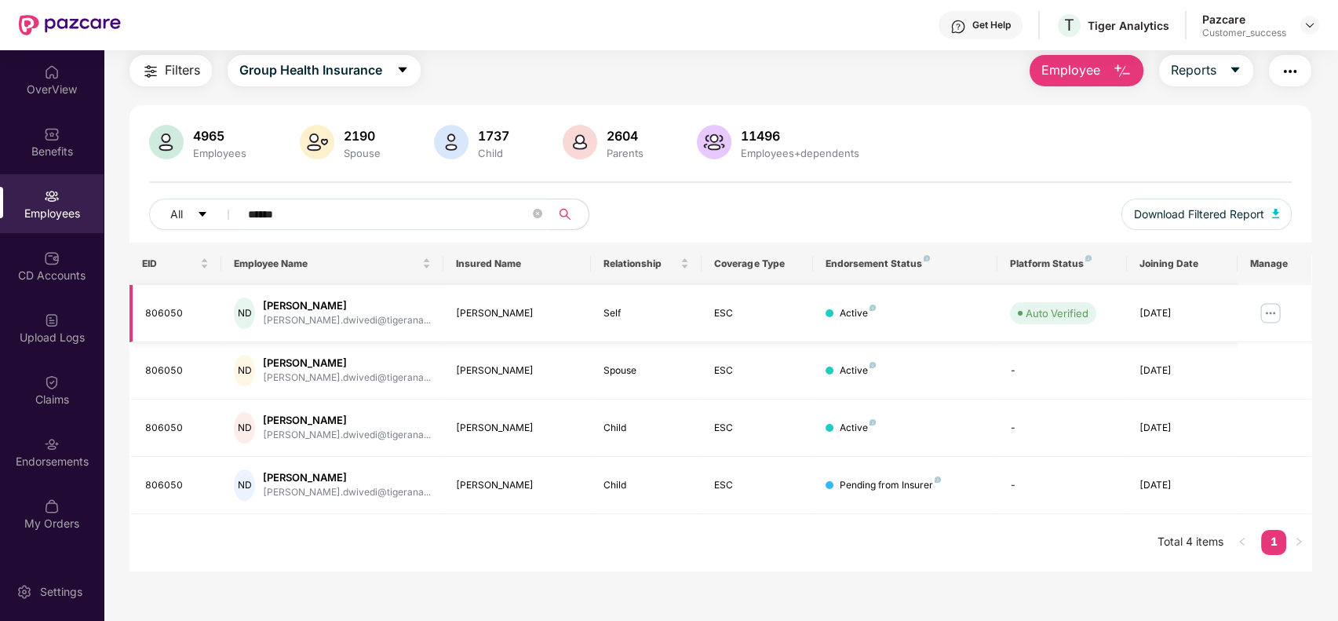
type input "******"
click at [1264, 307] on img at bounding box center [1270, 313] width 25 height 25
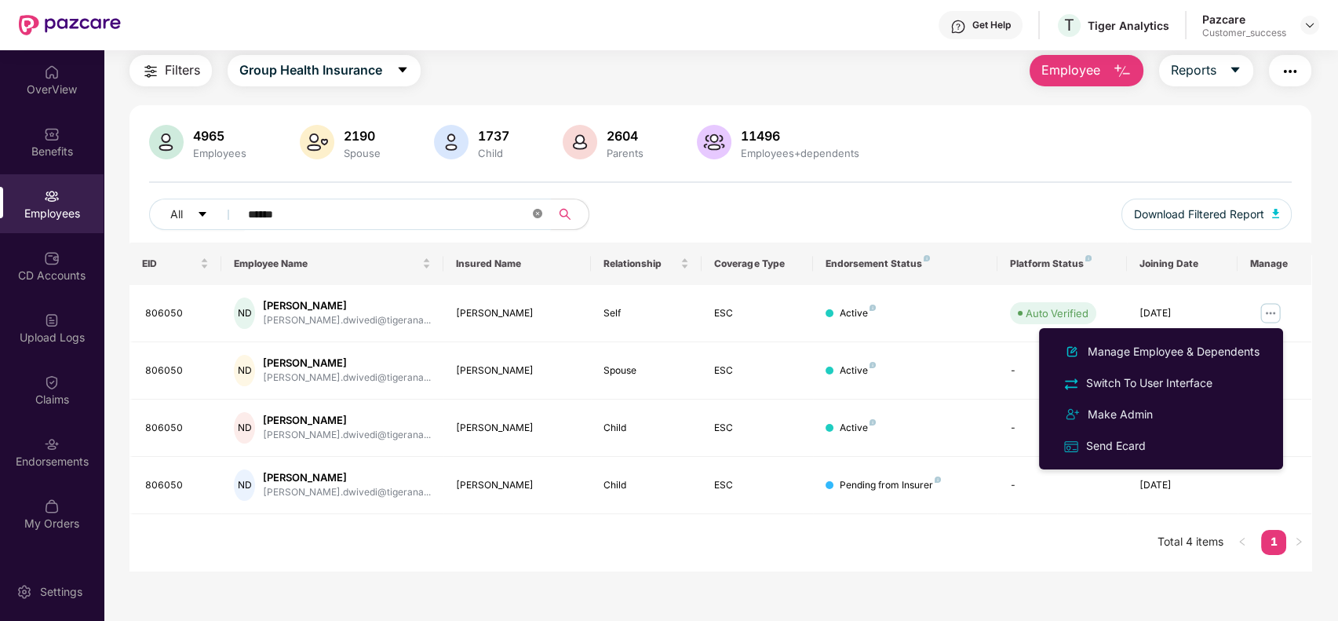
click at [533, 211] on icon "close-circle" at bounding box center [537, 213] width 9 height 9
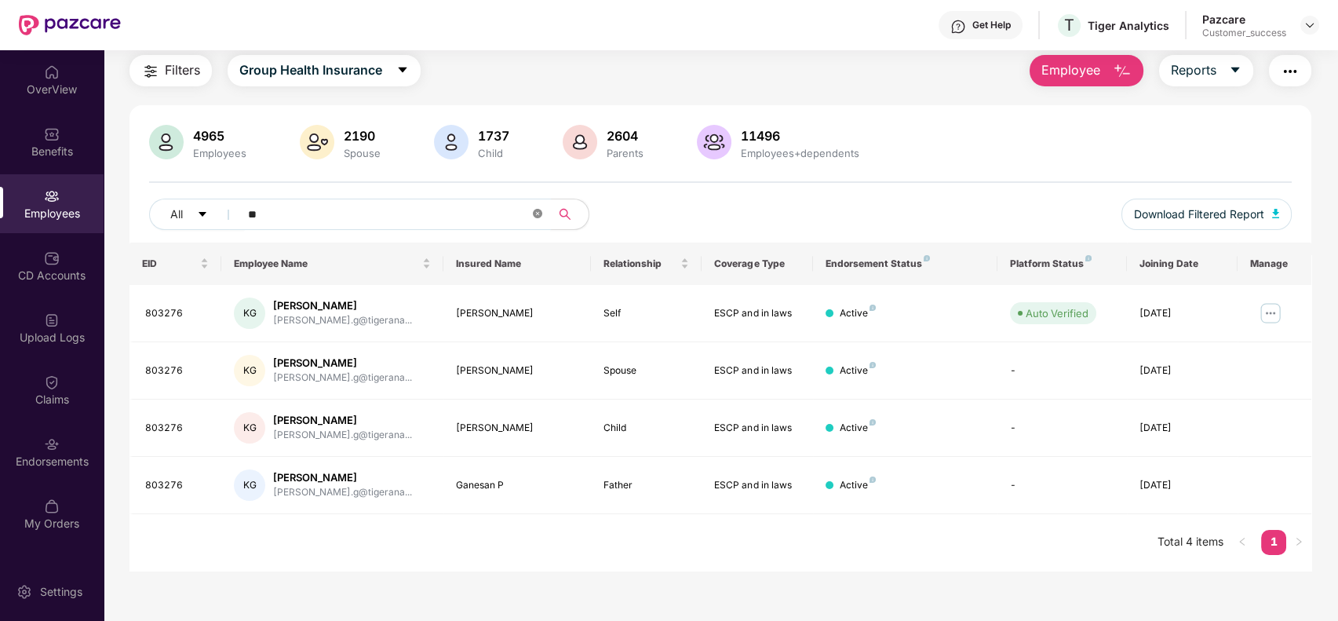
type input "*"
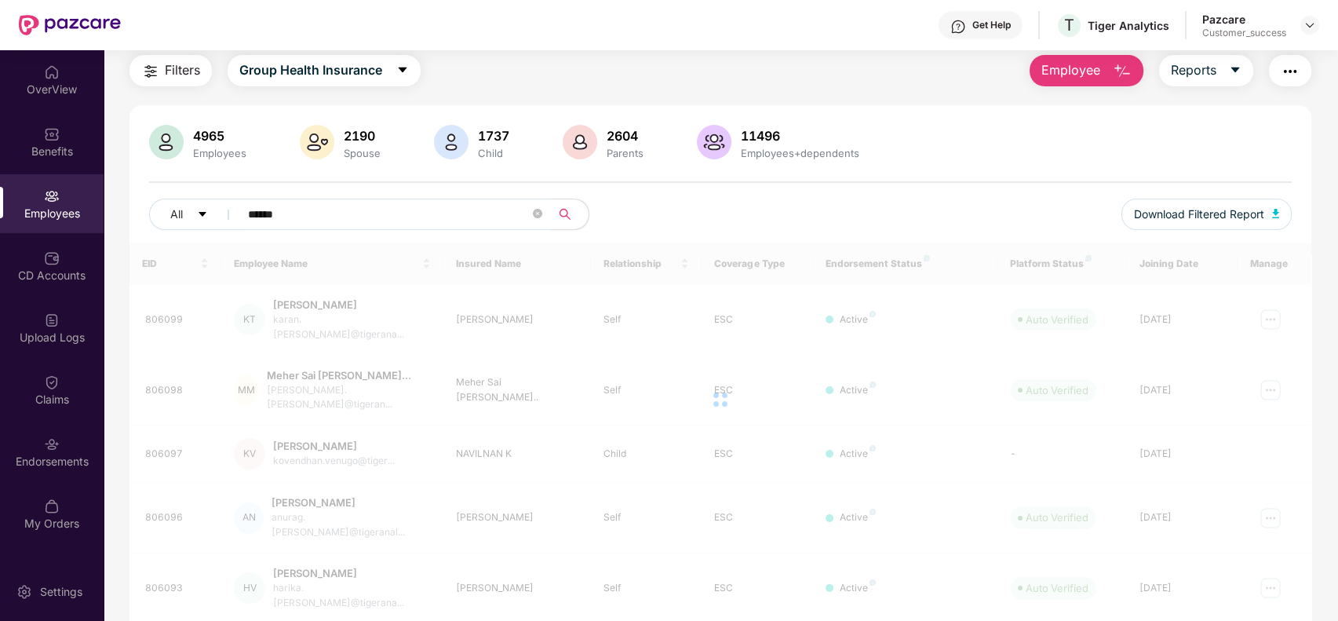
type input "******"
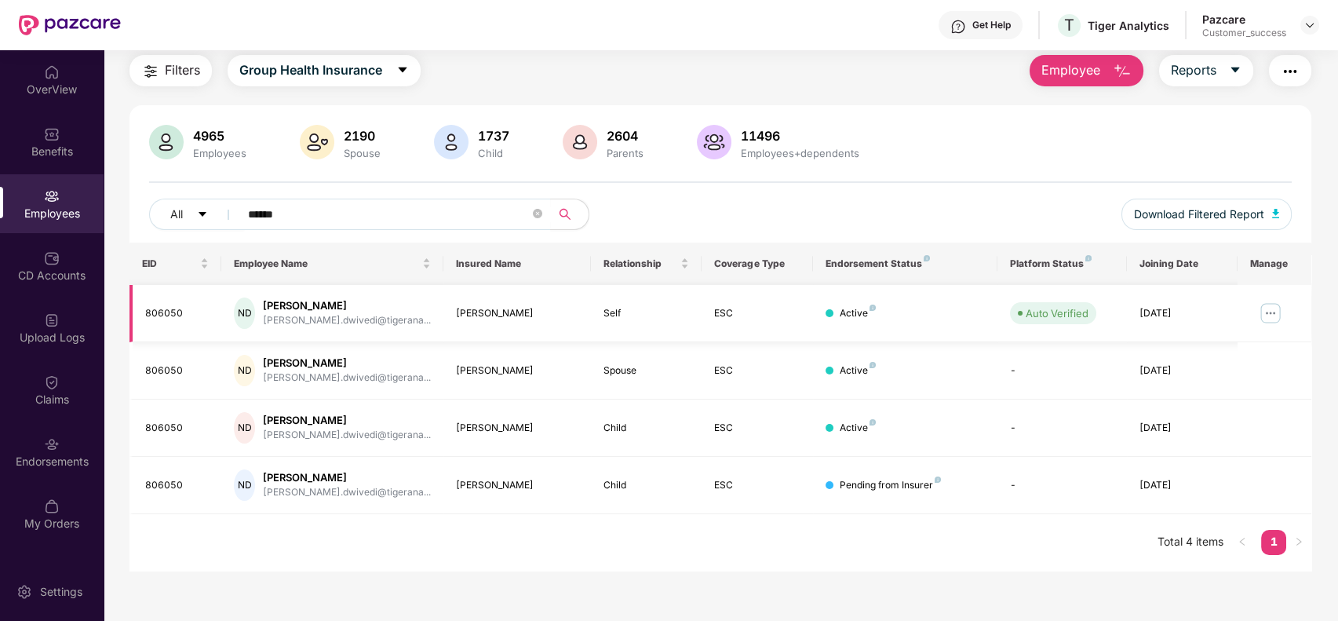
click at [1270, 310] on img at bounding box center [1270, 313] width 25 height 25
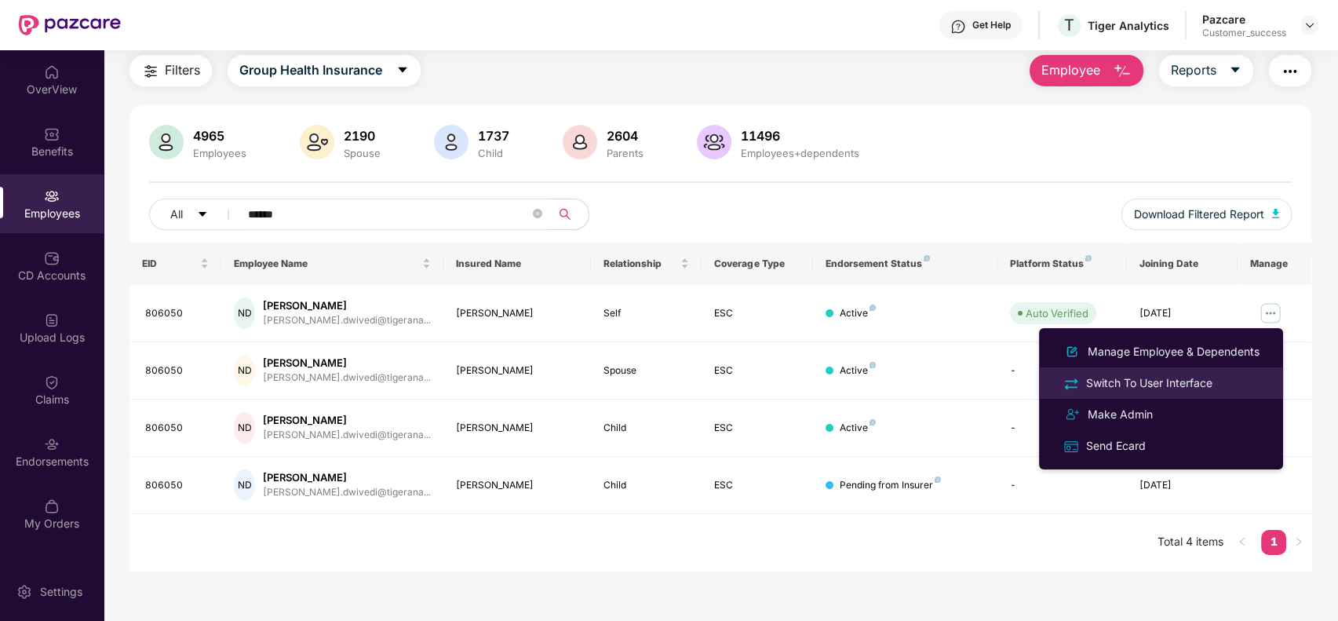
click at [1152, 378] on div "Switch To User Interface" at bounding box center [1149, 382] width 133 height 17
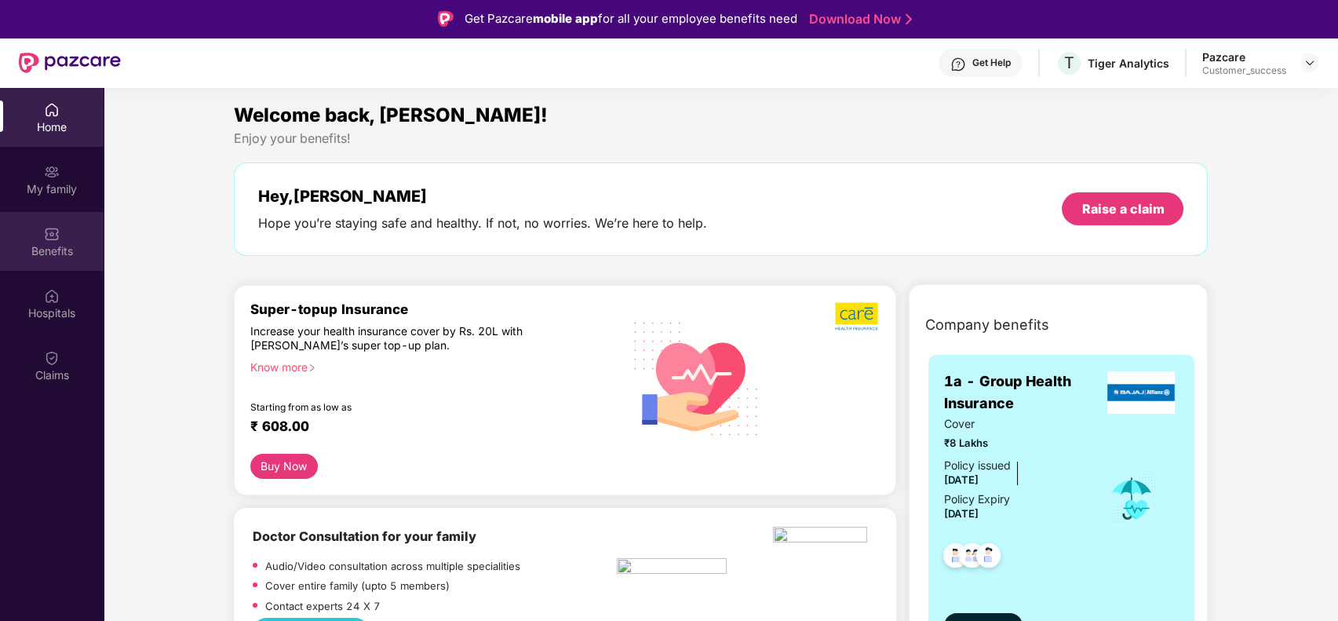
click at [59, 219] on div "Benefits" at bounding box center [52, 241] width 104 height 59
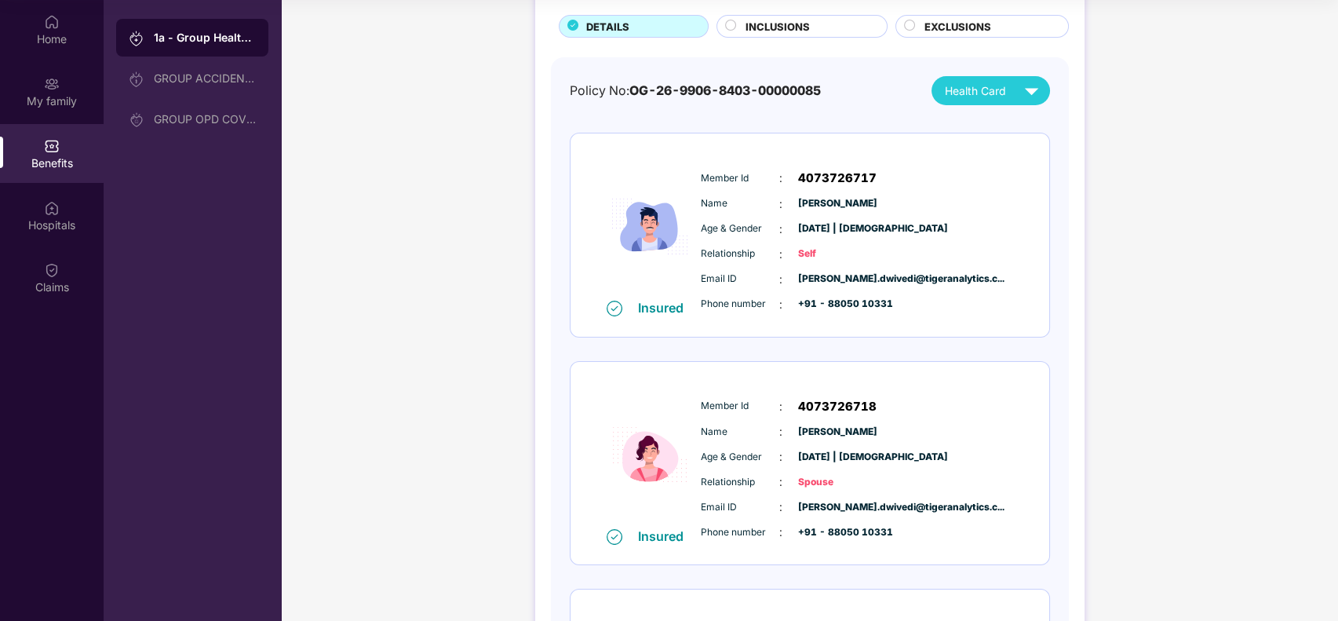
scroll to position [0, 0]
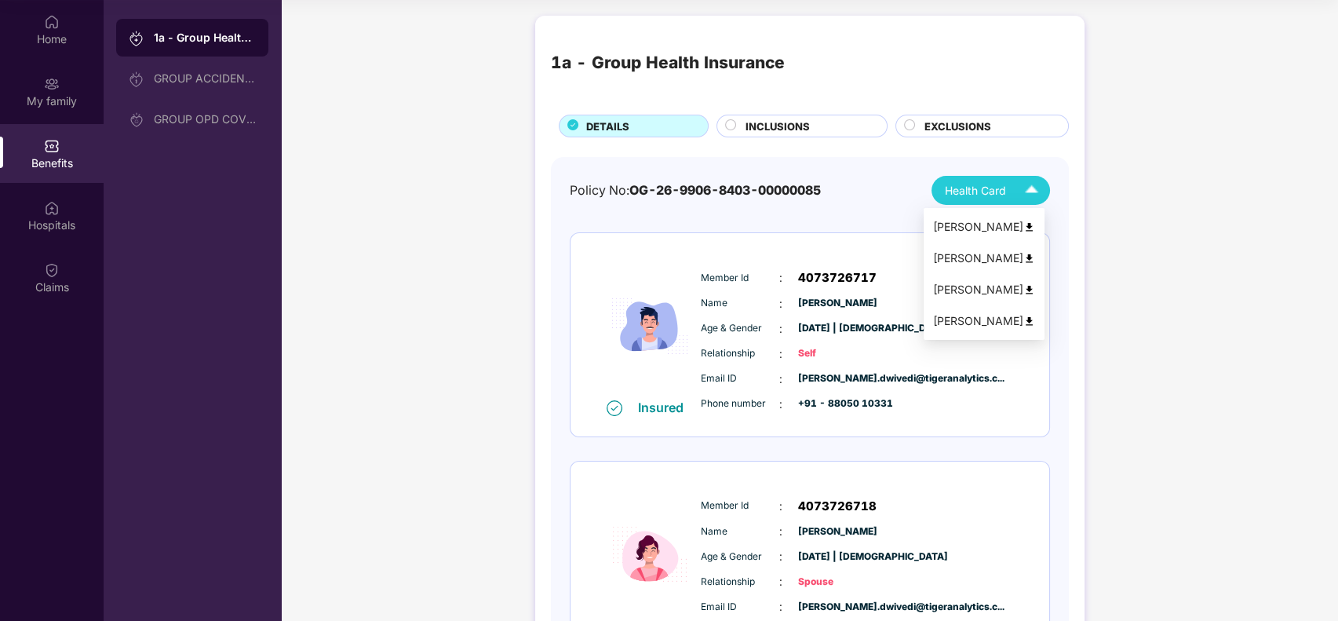
click at [966, 187] on span "Health Card" at bounding box center [975, 190] width 61 height 17
click at [987, 286] on div "[PERSON_NAME]" at bounding box center [984, 289] width 102 height 17
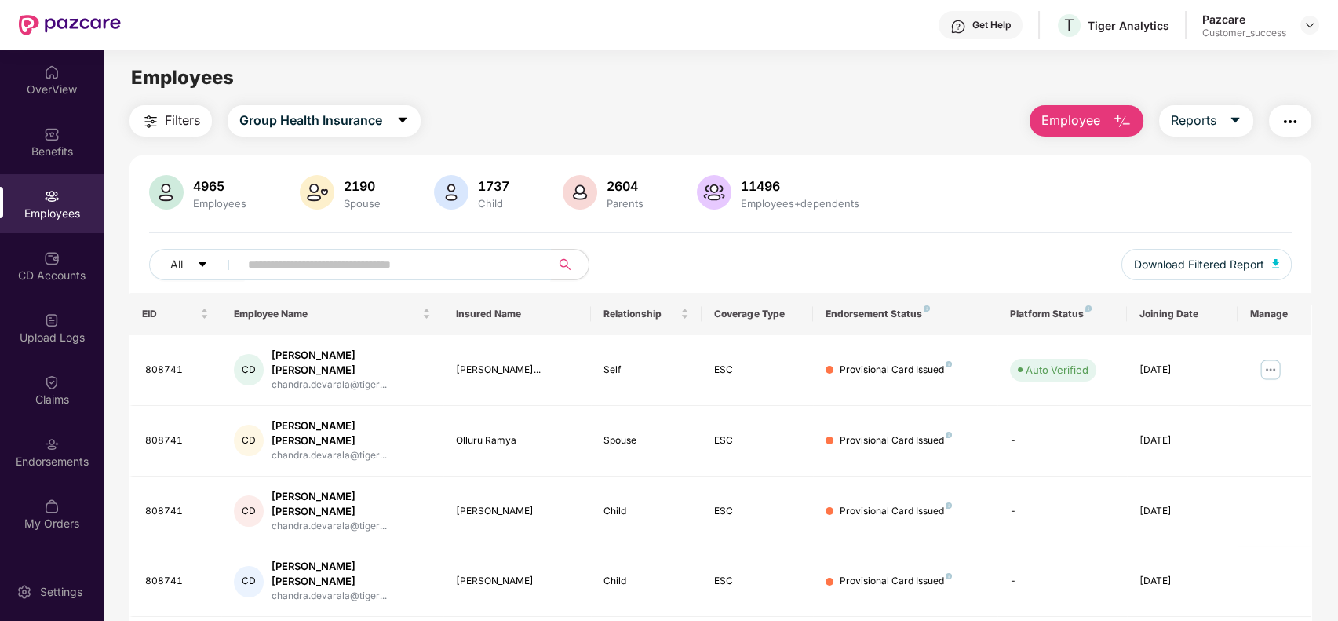
click at [404, 268] on input "text" at bounding box center [389, 265] width 282 height 24
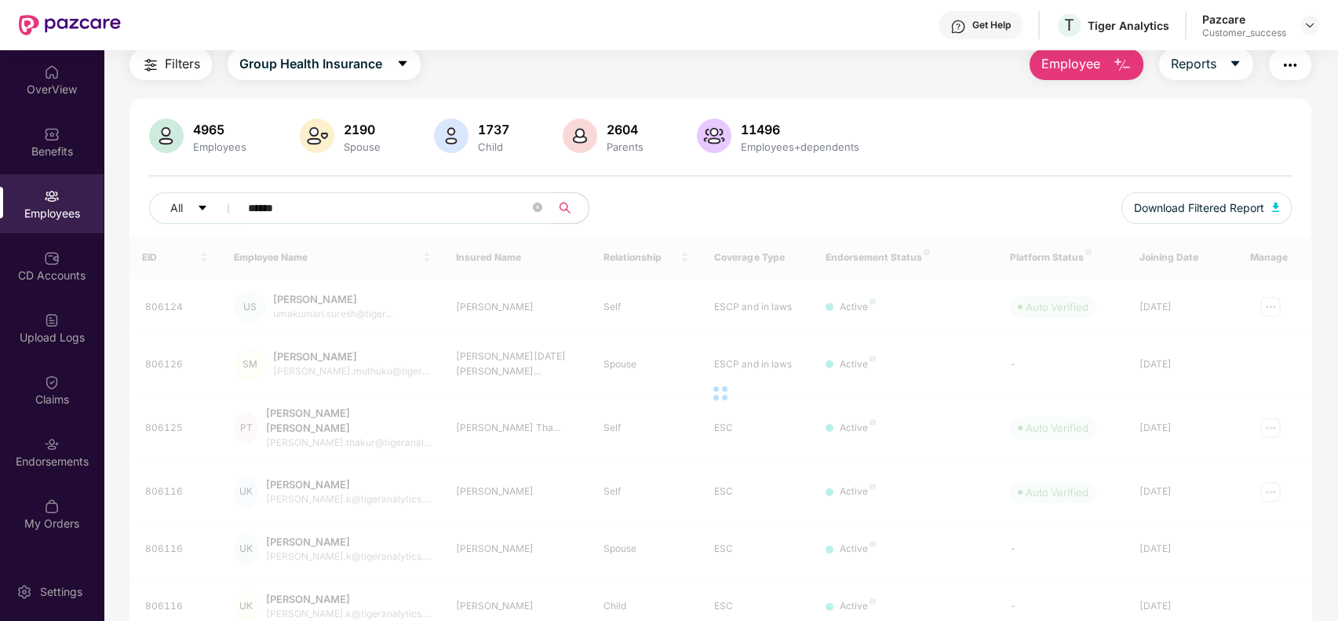
scroll to position [50, 0]
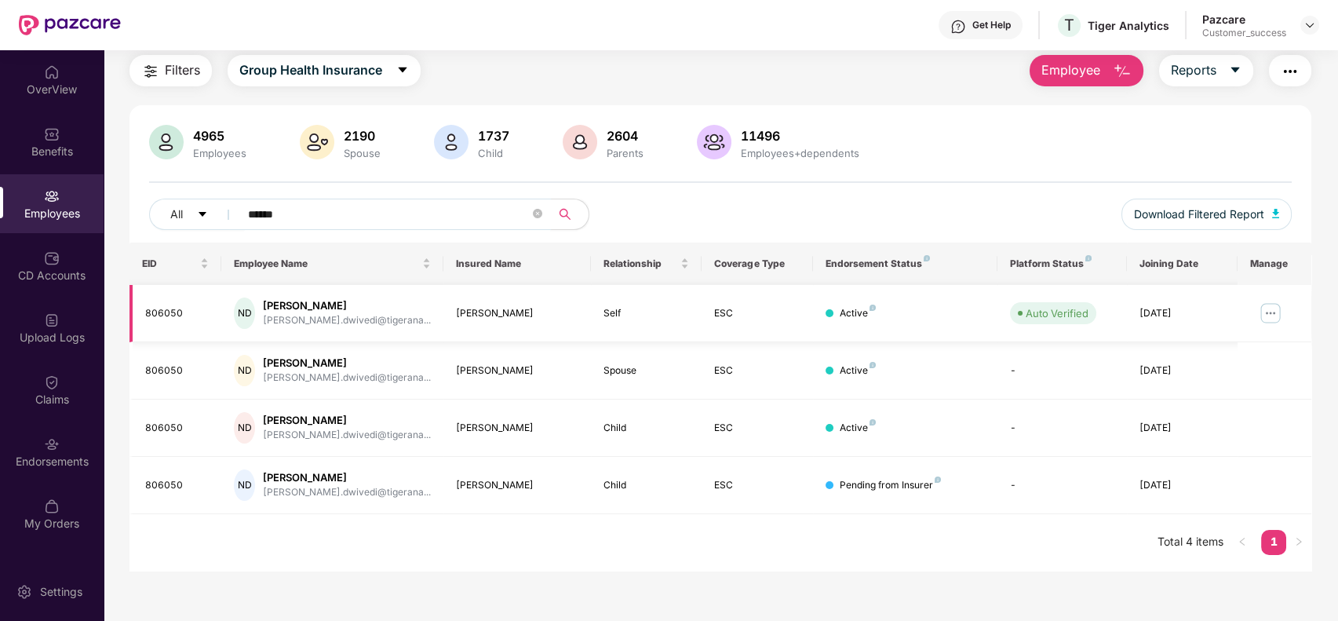
type input "******"
click at [1274, 323] on img at bounding box center [1270, 313] width 25 height 25
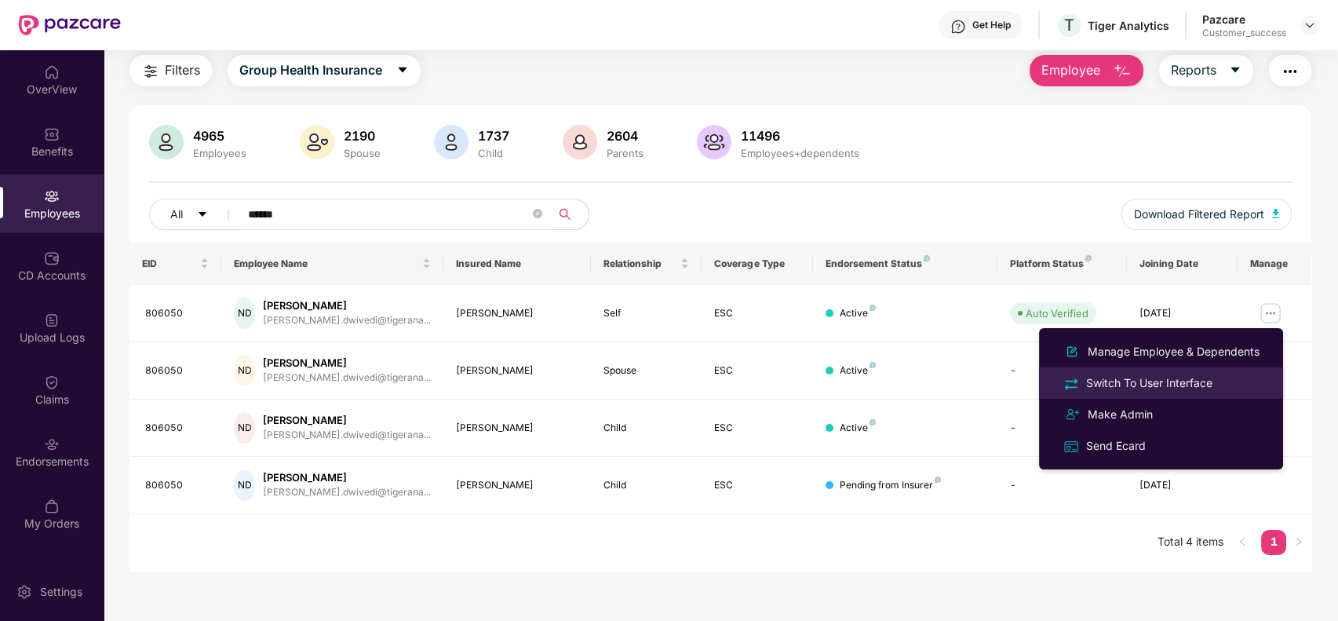
click at [1212, 381] on div "Switch To User Interface" at bounding box center [1149, 382] width 133 height 17
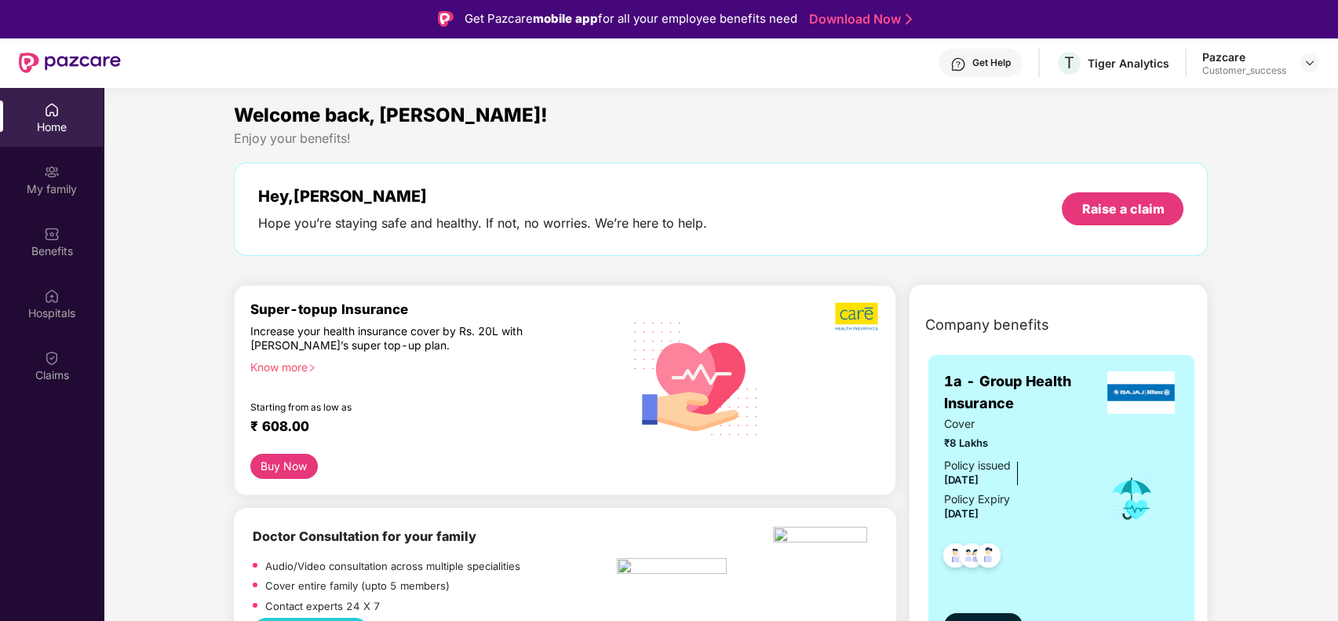
click at [53, 190] on div "My family" at bounding box center [52, 189] width 104 height 16
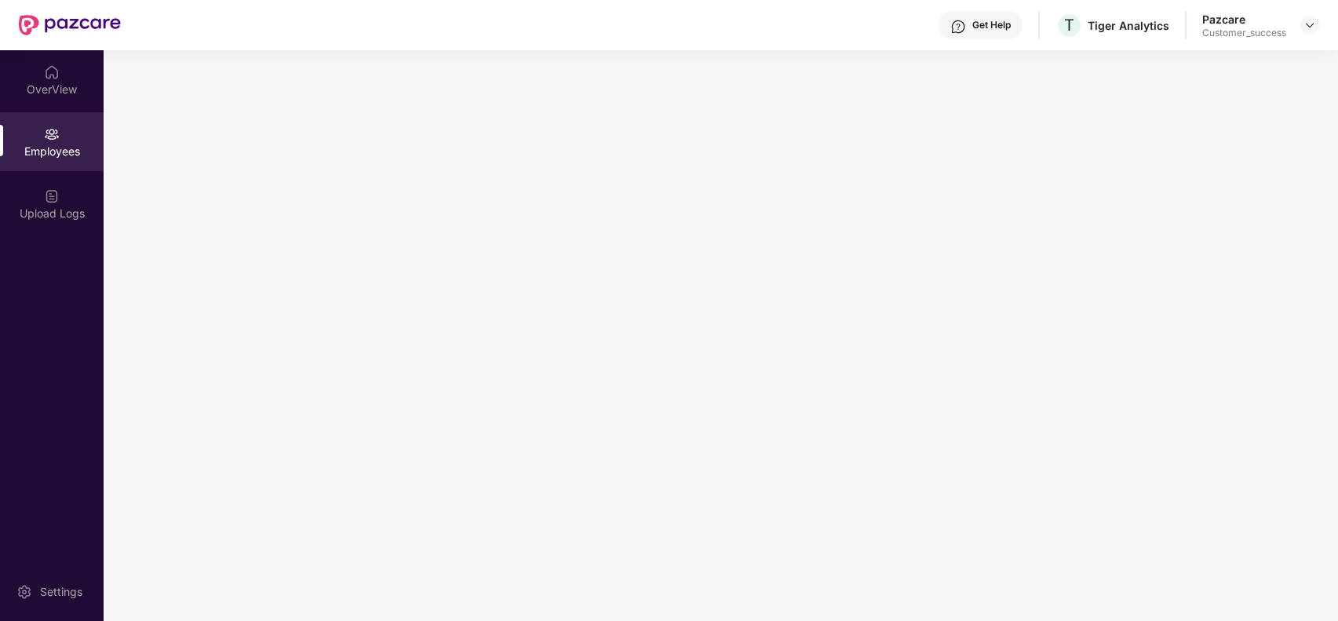
scroll to position [0, 0]
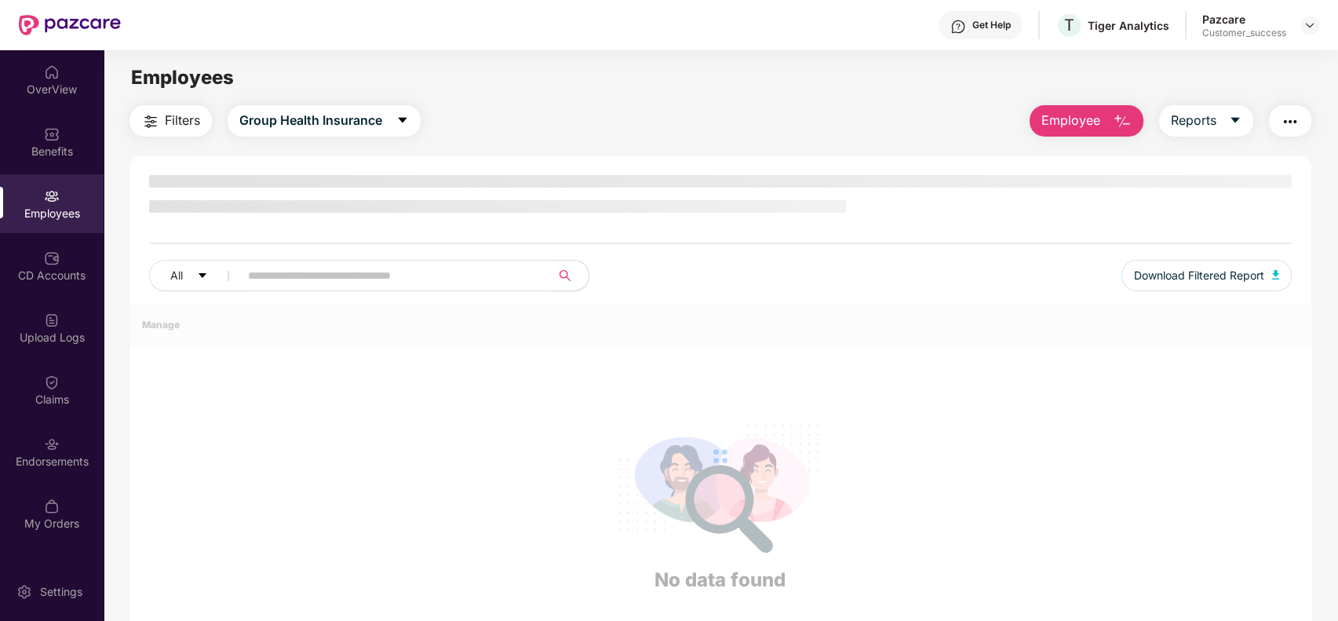
click at [392, 271] on input "text" at bounding box center [389, 276] width 282 height 24
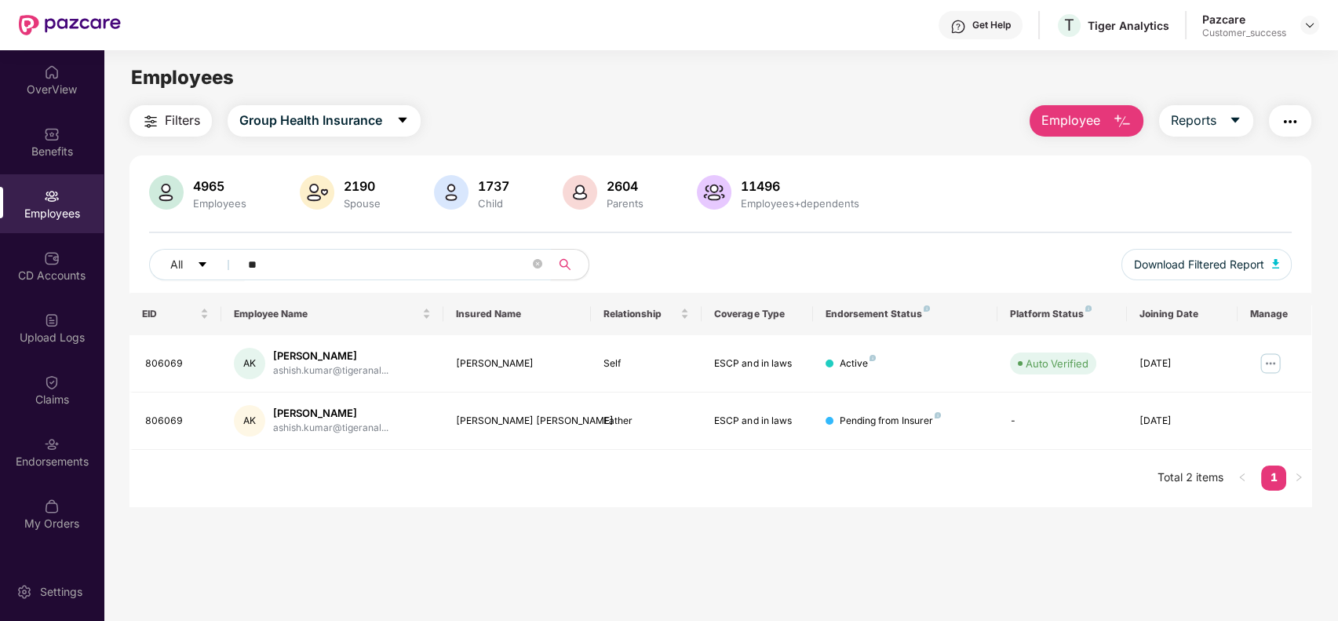
type input "*"
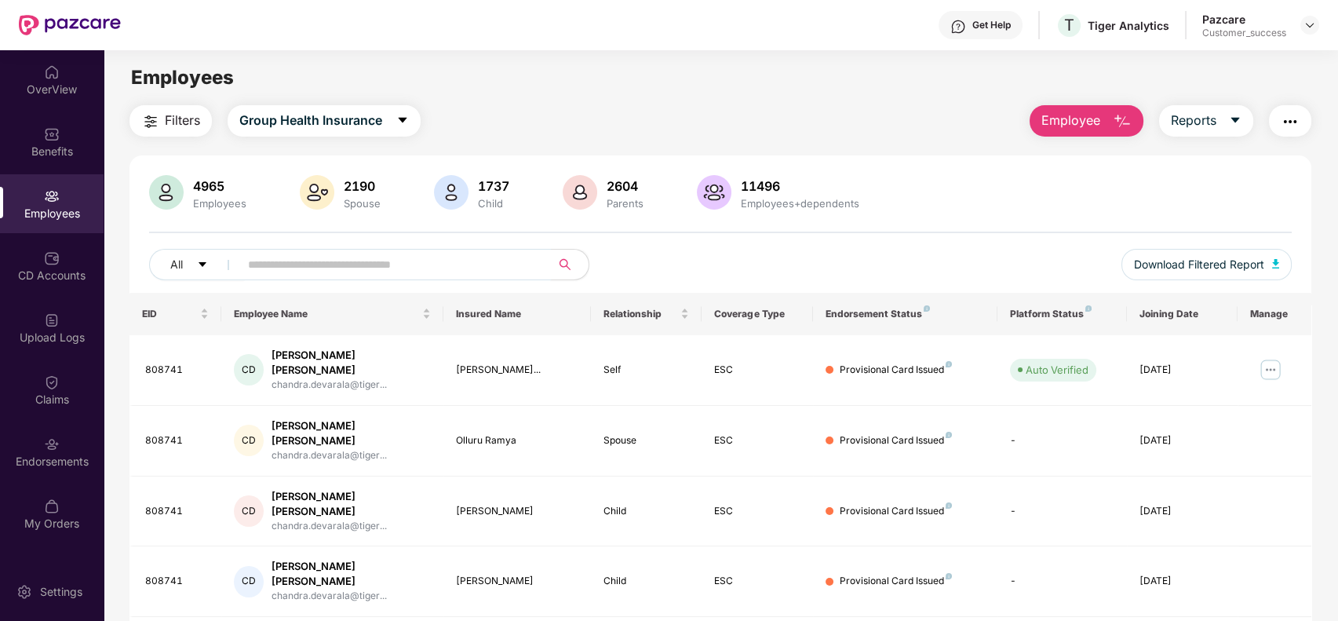
click at [167, 126] on span "Filters" at bounding box center [182, 121] width 35 height 20
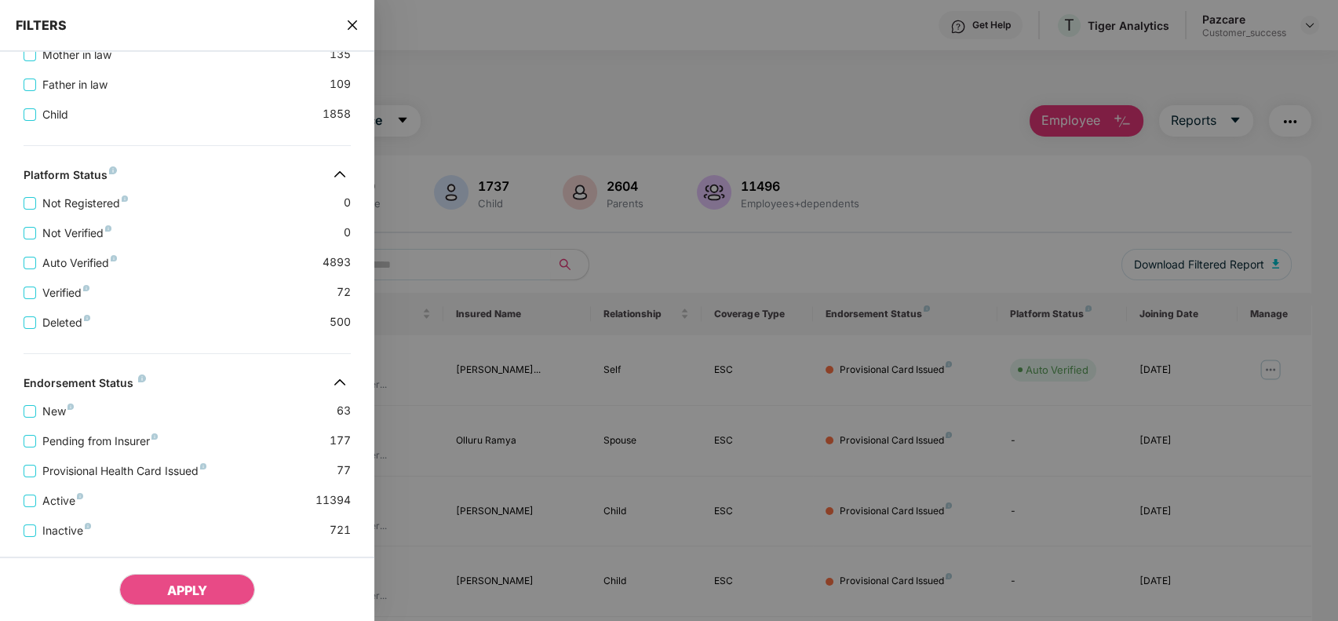
scroll to position [578, 0]
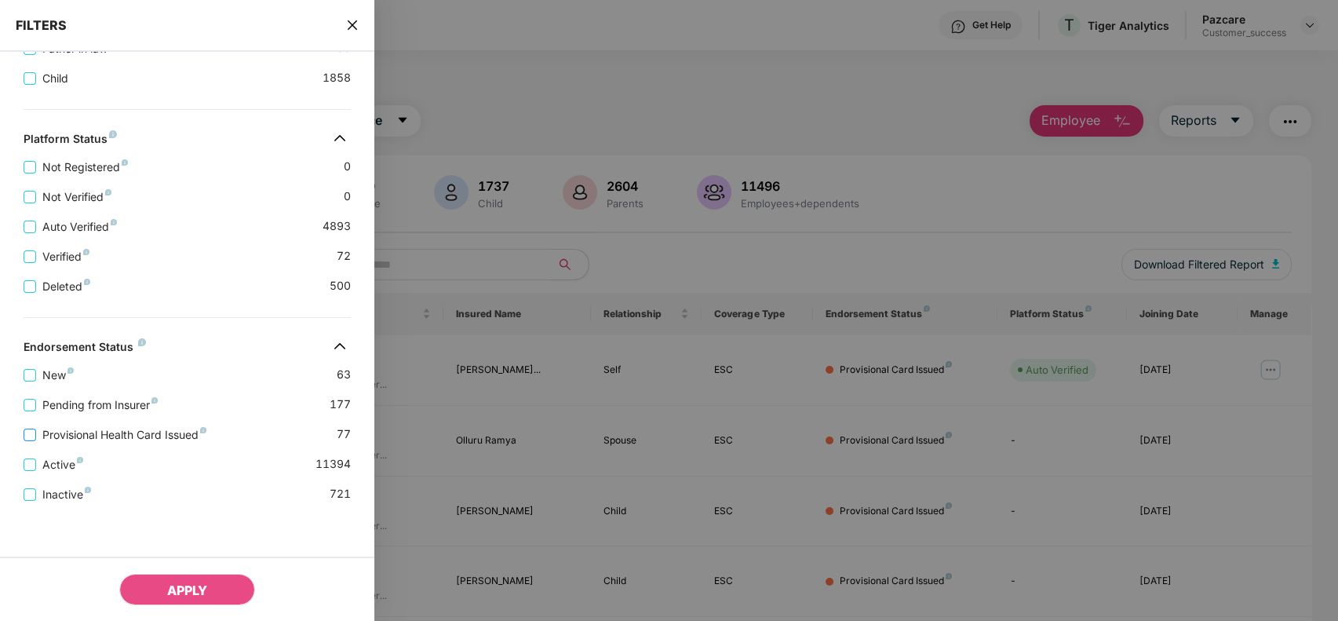
click at [93, 438] on span "Provisional Health Card Issued" at bounding box center [124, 434] width 177 height 17
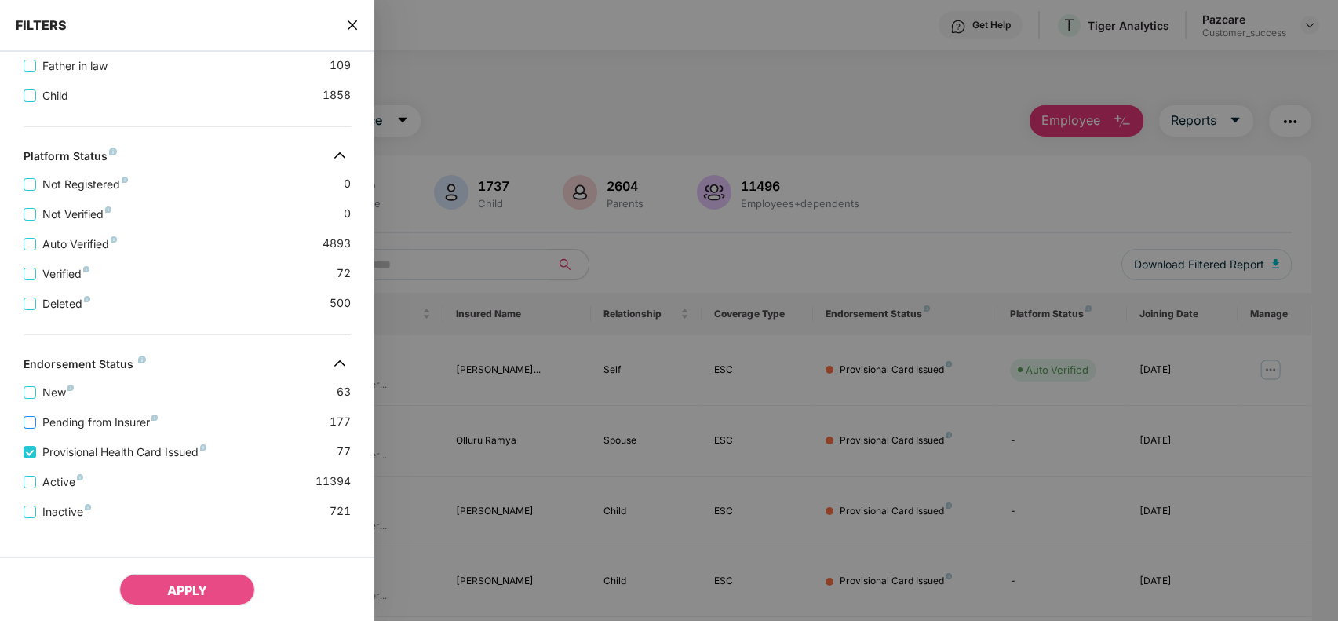
click at [76, 431] on span "Pending from Insurer" at bounding box center [100, 422] width 128 height 17
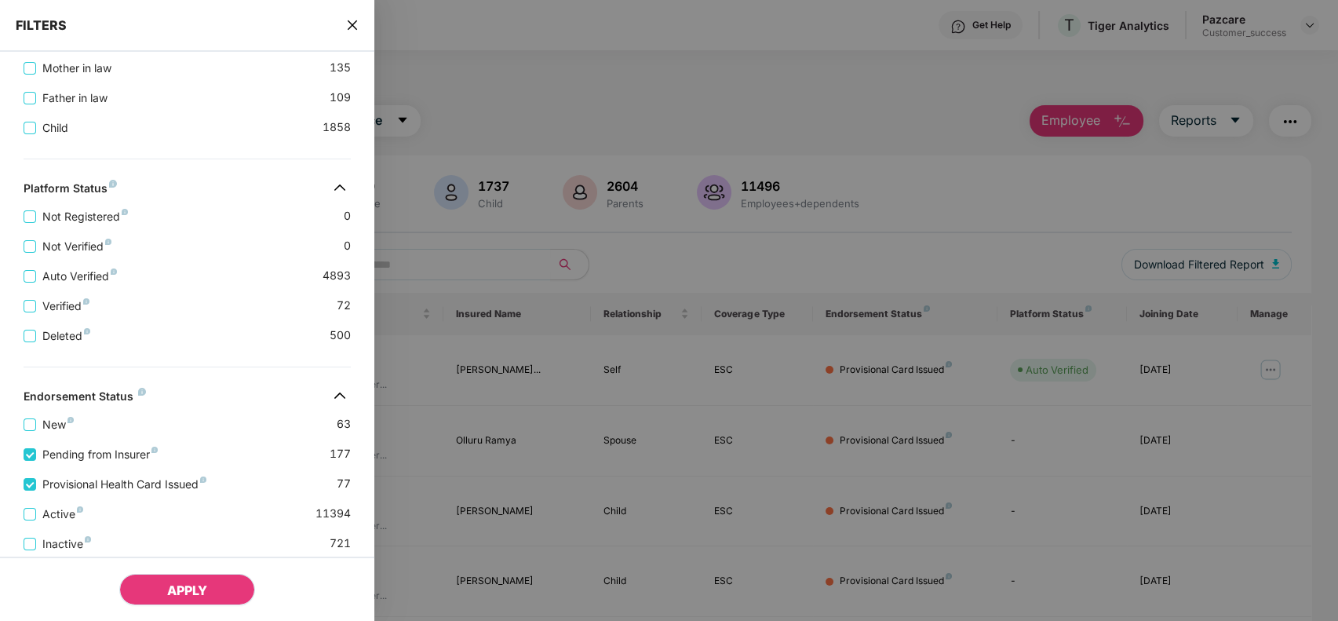
click at [184, 591] on span "APPLY" at bounding box center [187, 590] width 40 height 16
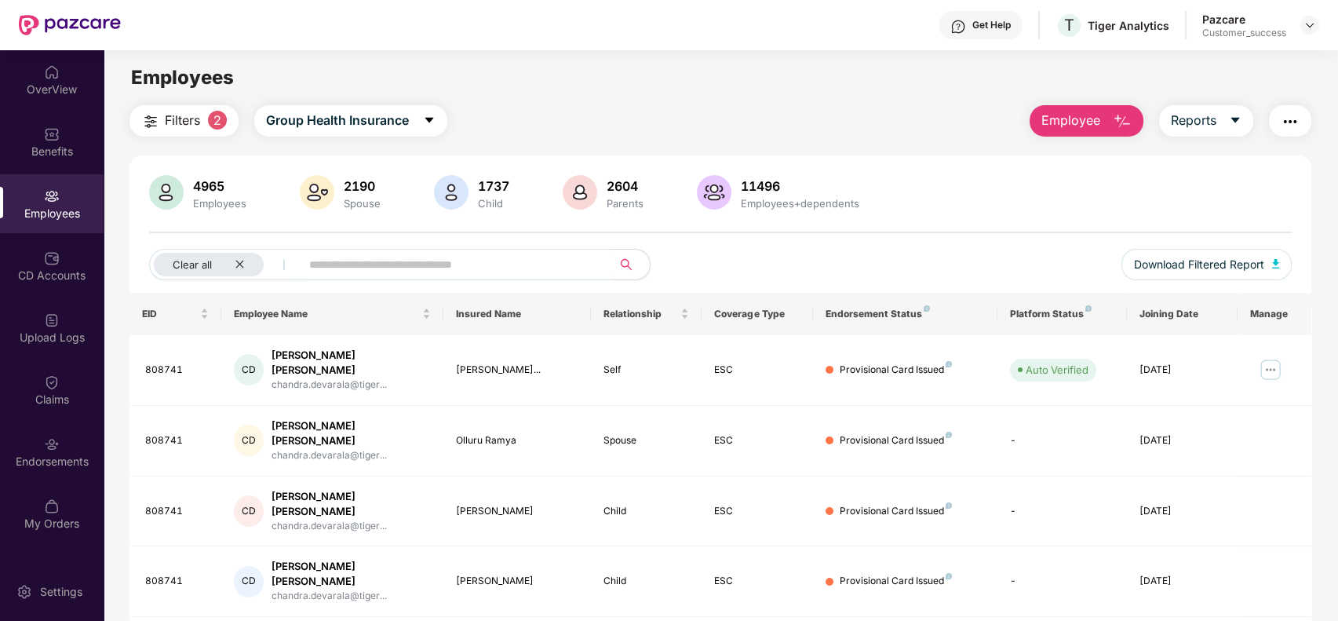
click at [184, 129] on span "Filters" at bounding box center [182, 121] width 35 height 20
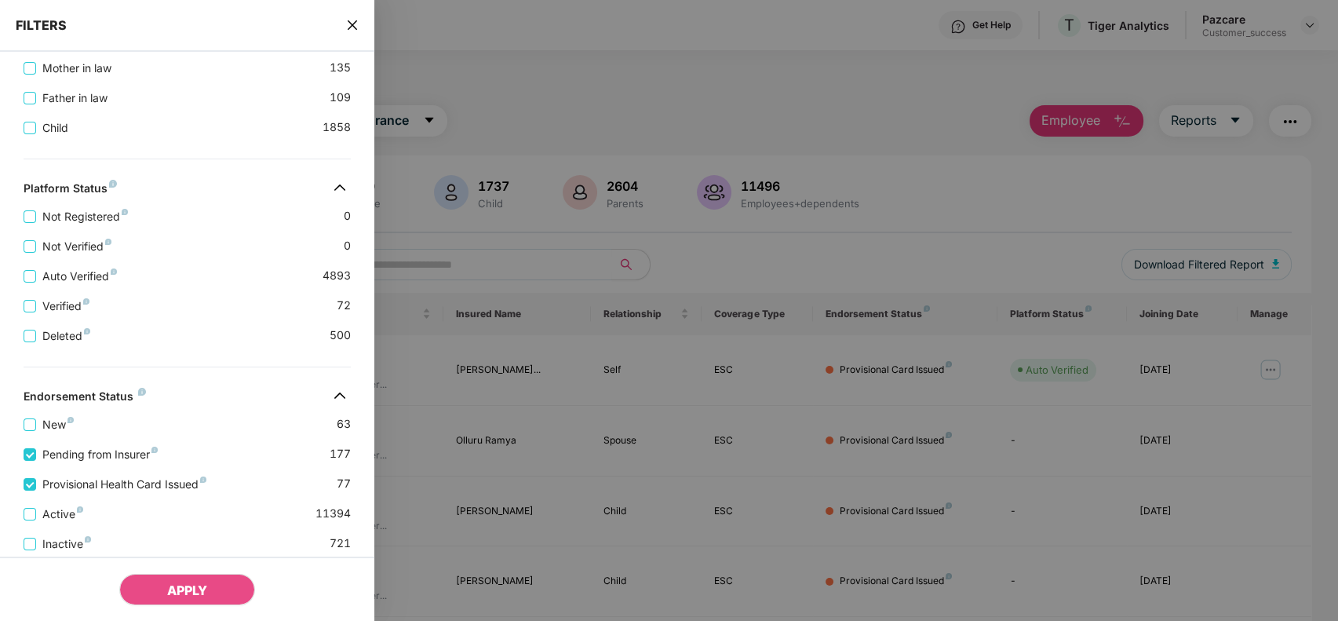
click at [531, 456] on div at bounding box center [669, 310] width 1338 height 621
click at [352, 32] on span "close" at bounding box center [352, 25] width 13 height 16
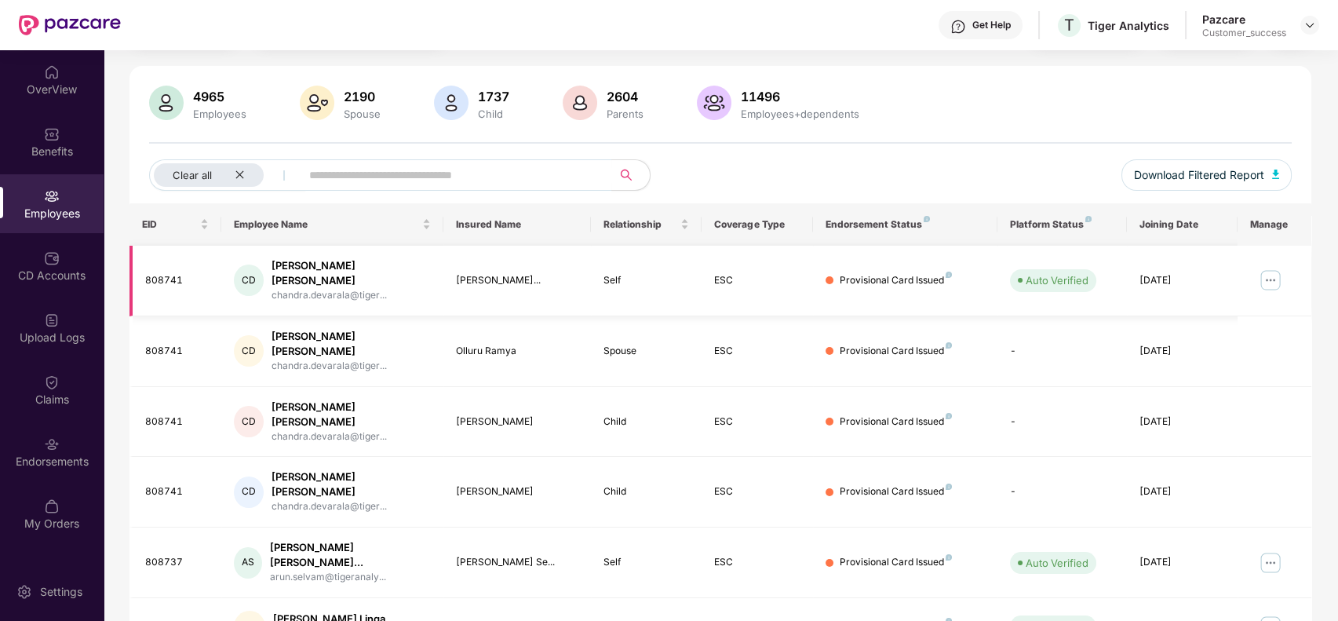
scroll to position [342, 0]
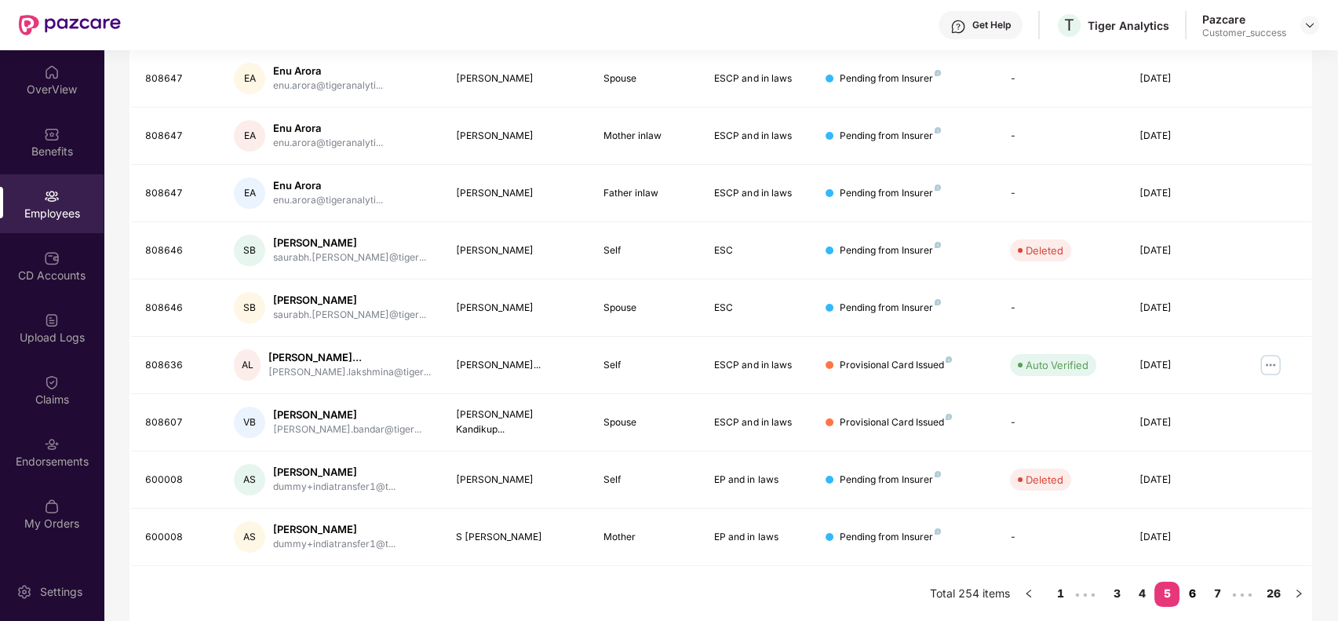
click at [1191, 594] on link "6" at bounding box center [1191, 593] width 25 height 24
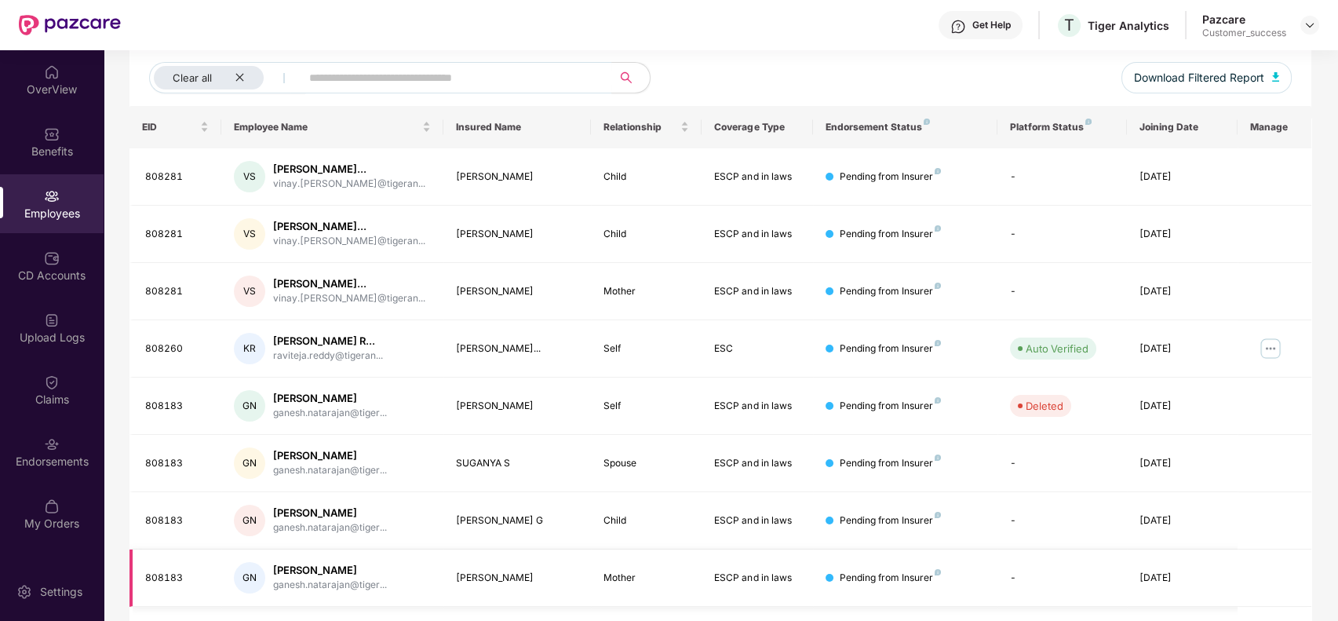
scroll to position [182, 0]
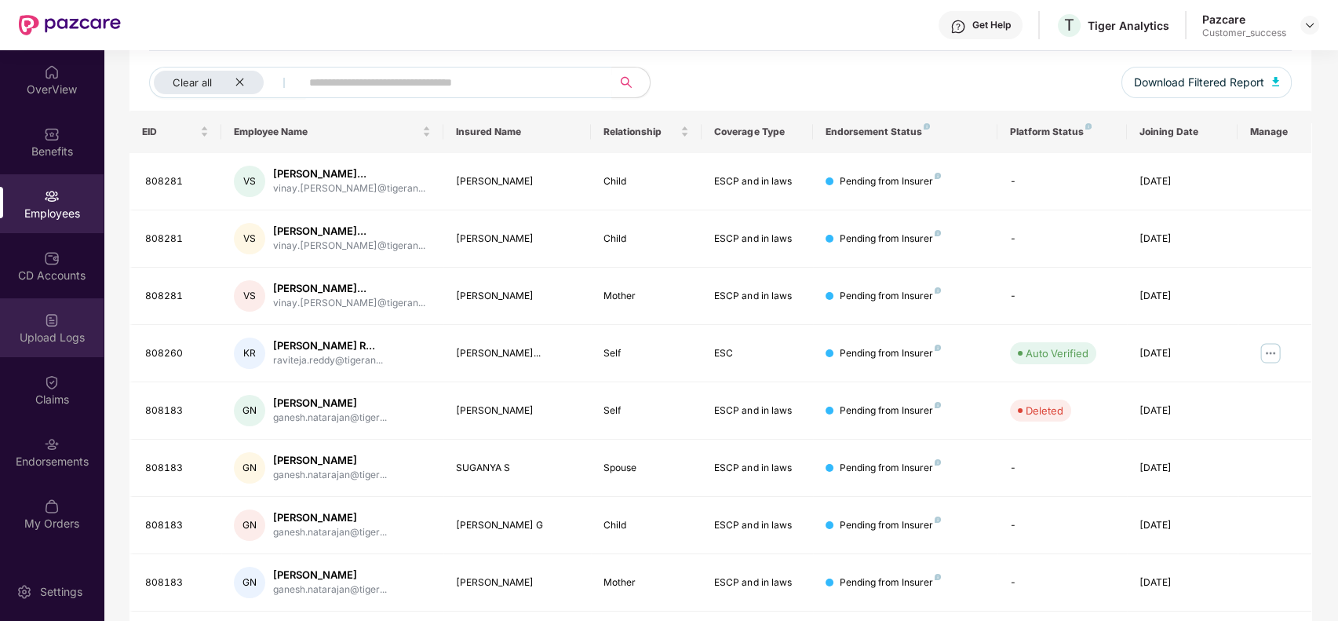
click at [48, 344] on div "Upload Logs" at bounding box center [52, 327] width 104 height 59
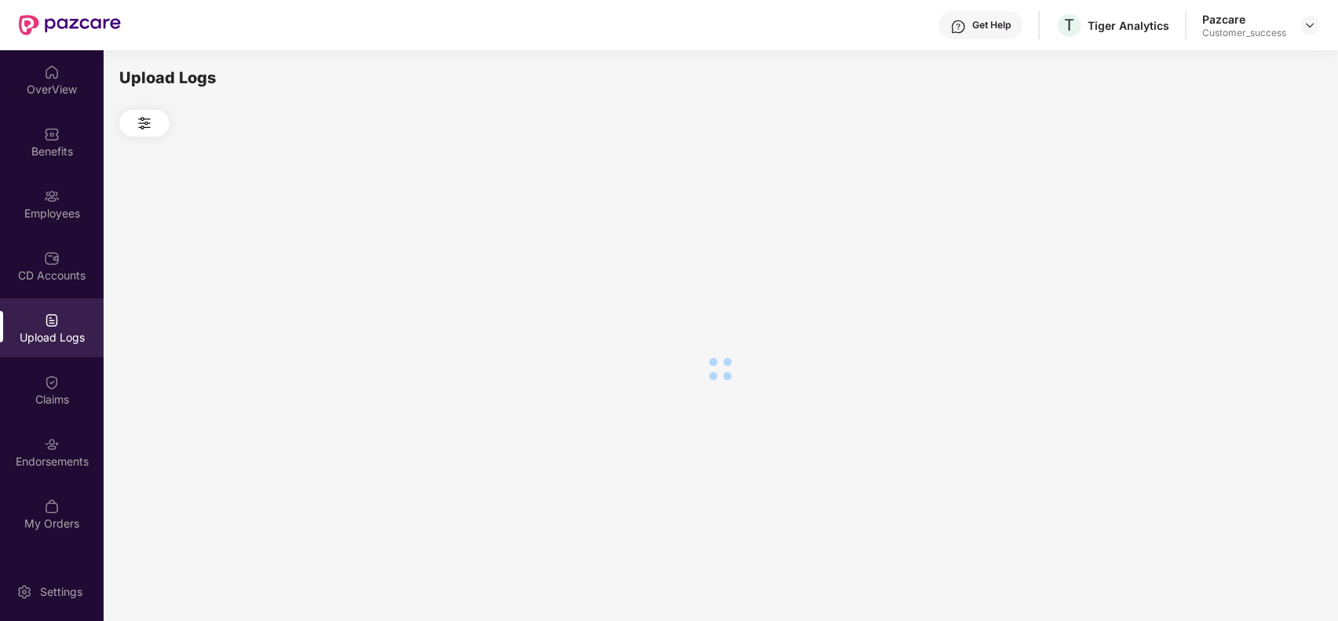
scroll to position [0, 0]
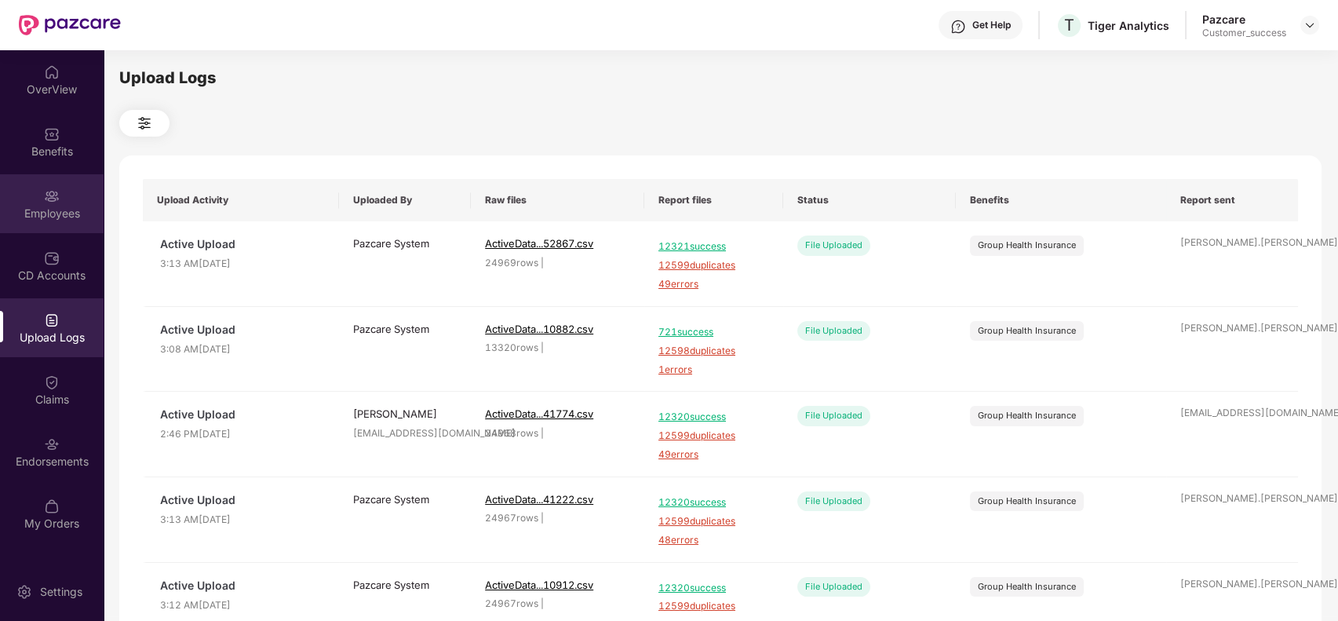
click at [53, 225] on div "Employees" at bounding box center [52, 203] width 104 height 59
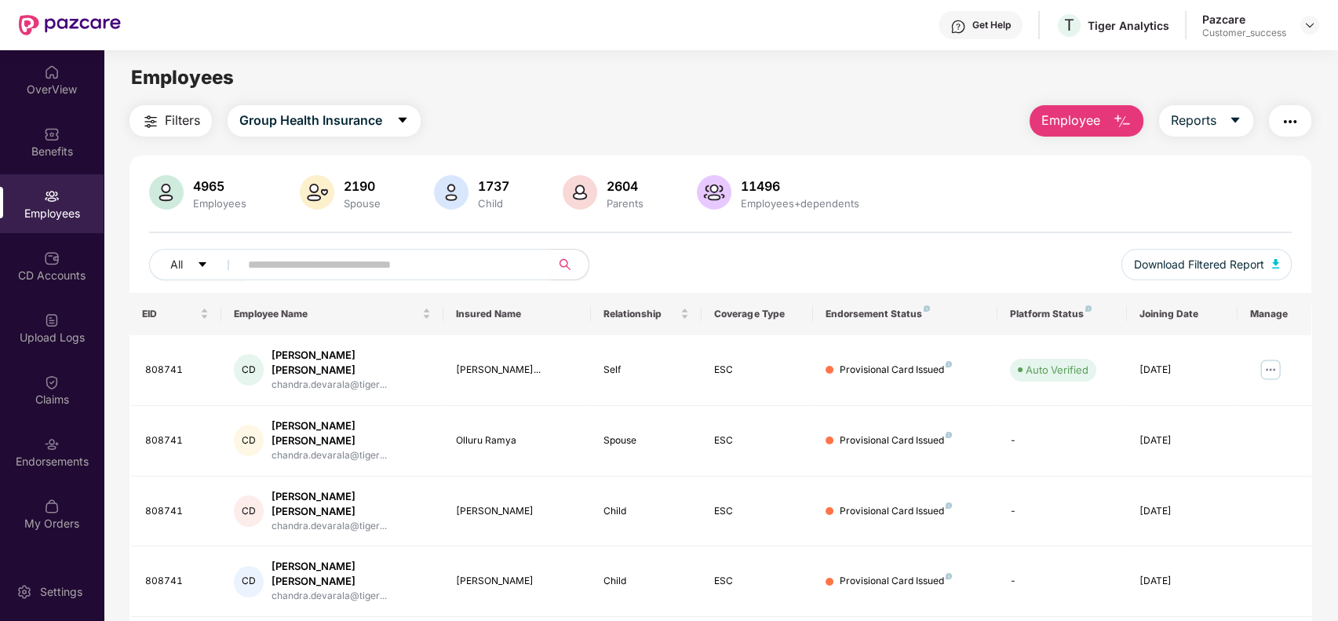
click at [195, 123] on span "Filters" at bounding box center [182, 121] width 35 height 20
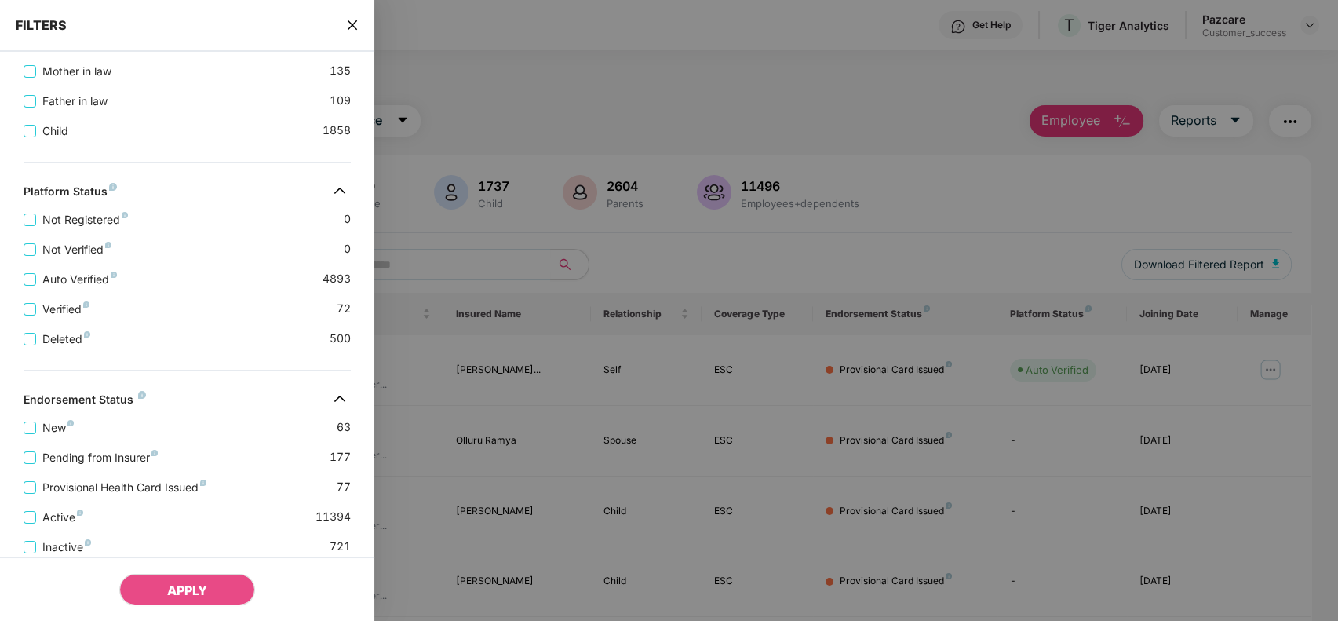
scroll to position [578, 0]
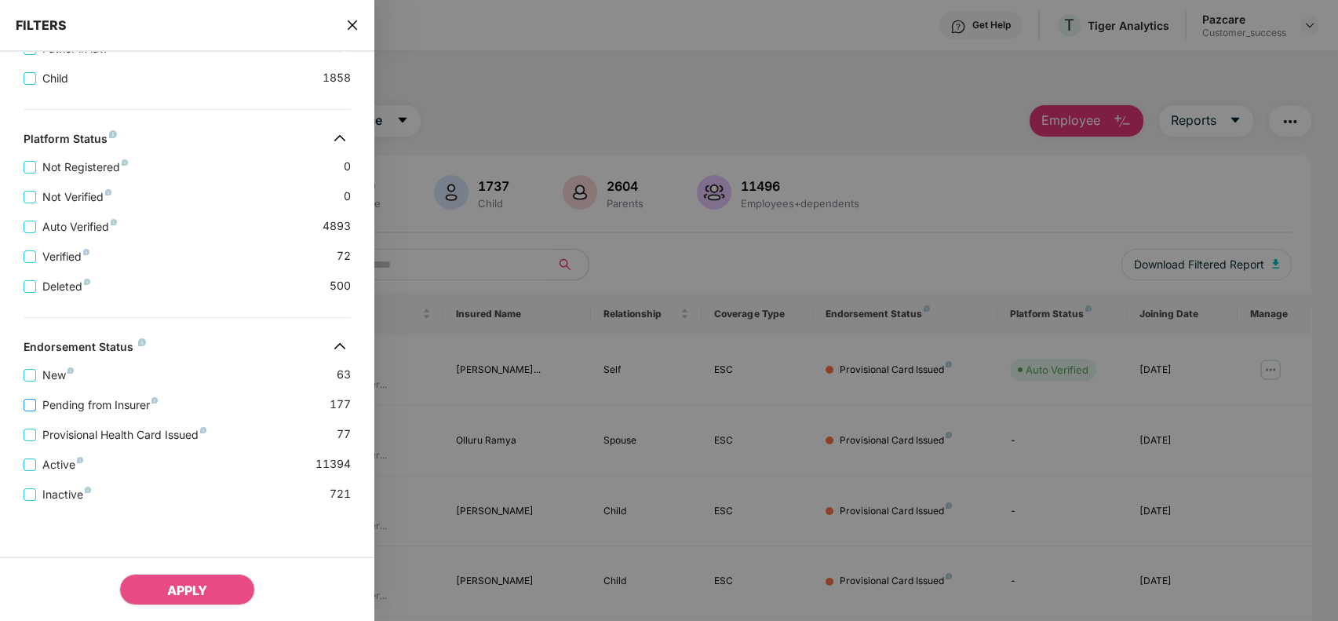
click at [74, 396] on span "Pending from Insurer" at bounding box center [100, 404] width 128 height 17
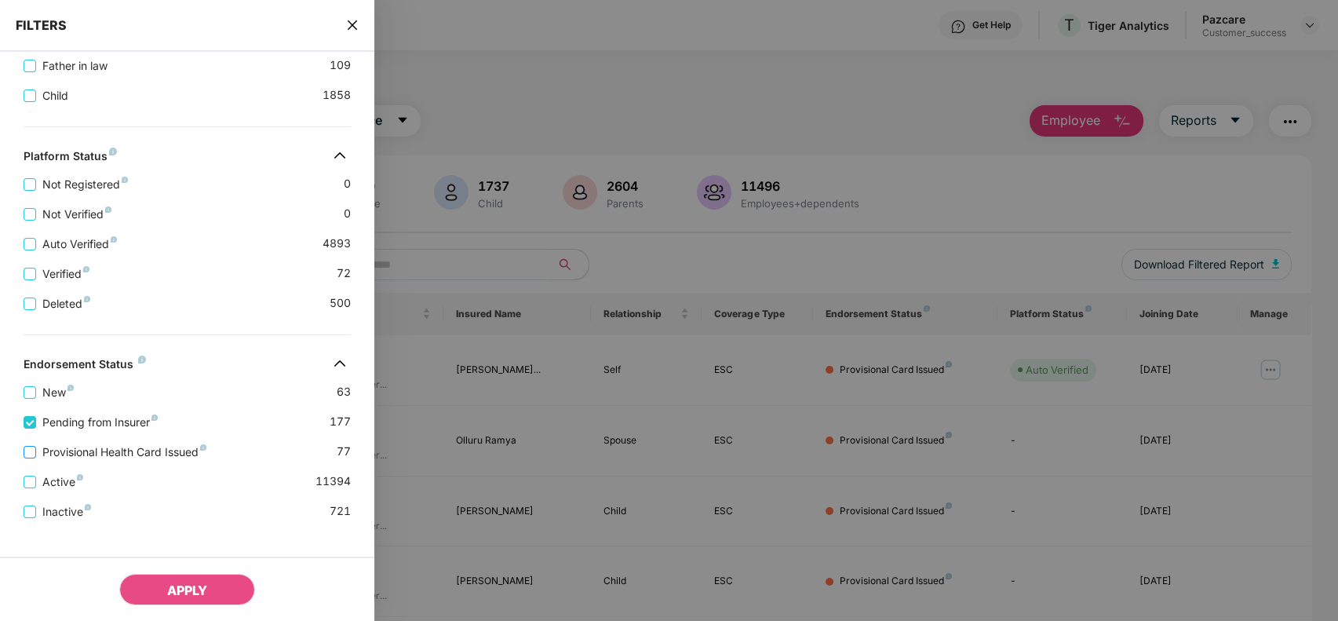
click at [67, 459] on span "Provisional Health Card Issued" at bounding box center [124, 451] width 177 height 17
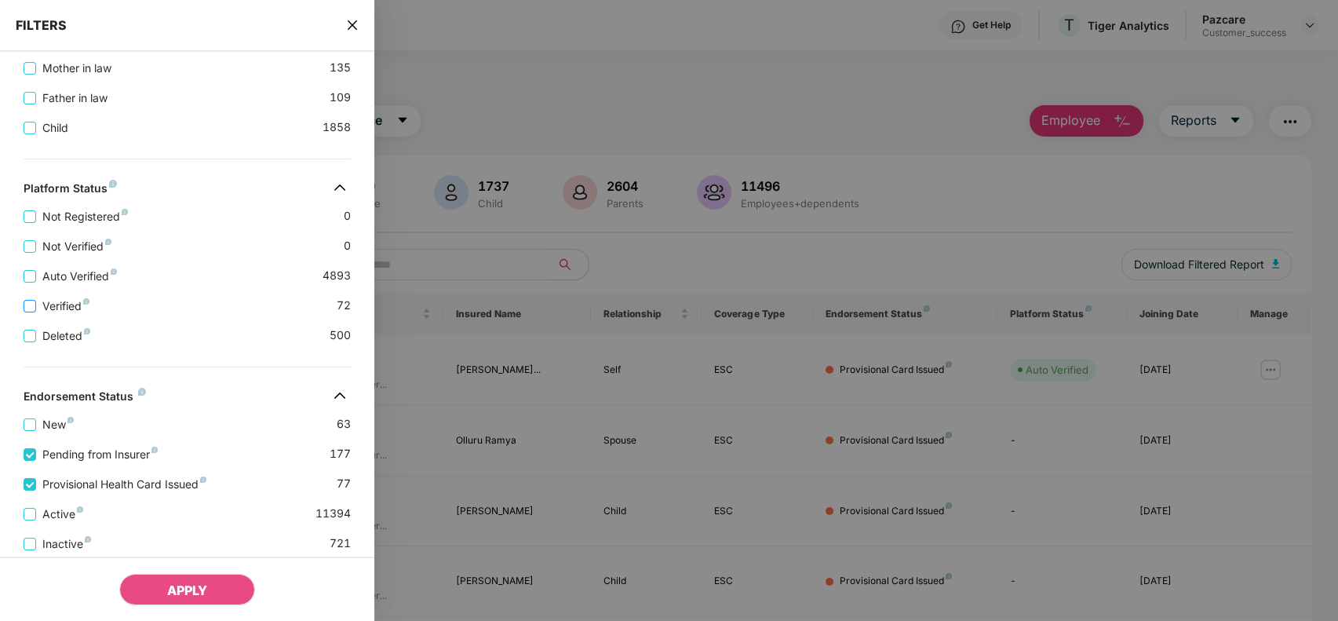
click at [64, 308] on label "Verified" at bounding box center [60, 305] width 72 height 17
click at [58, 279] on span "Auto Verified" at bounding box center [79, 276] width 87 height 17
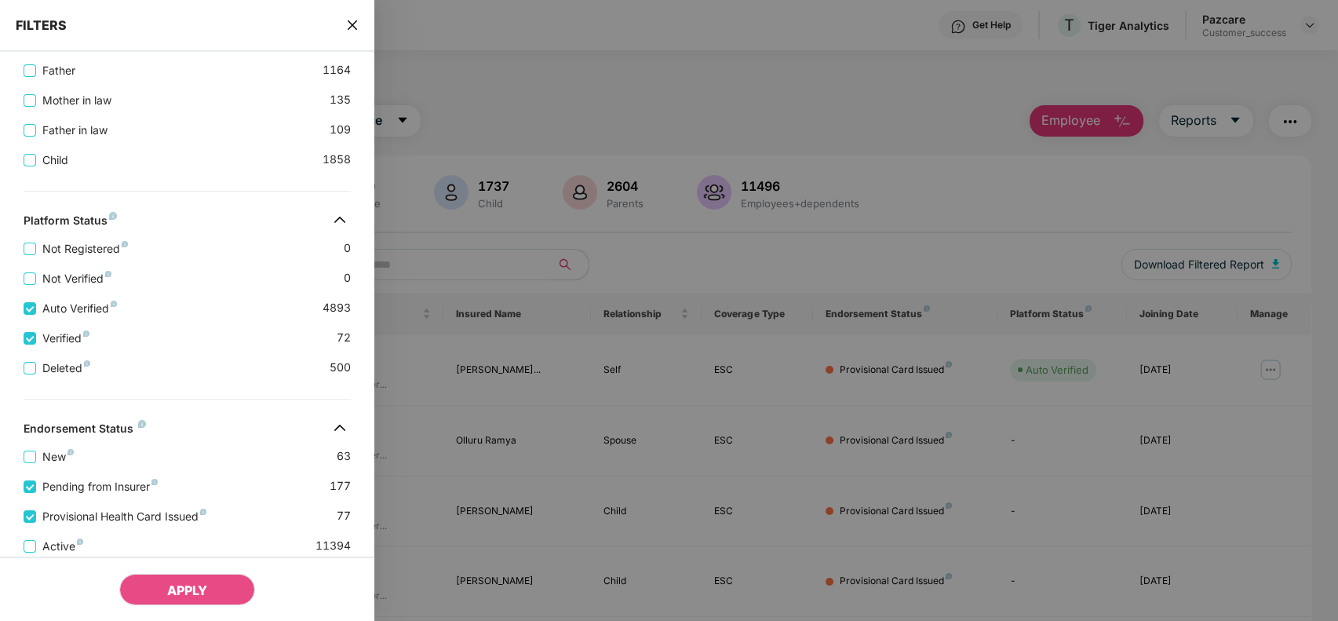
scroll to position [675, 0]
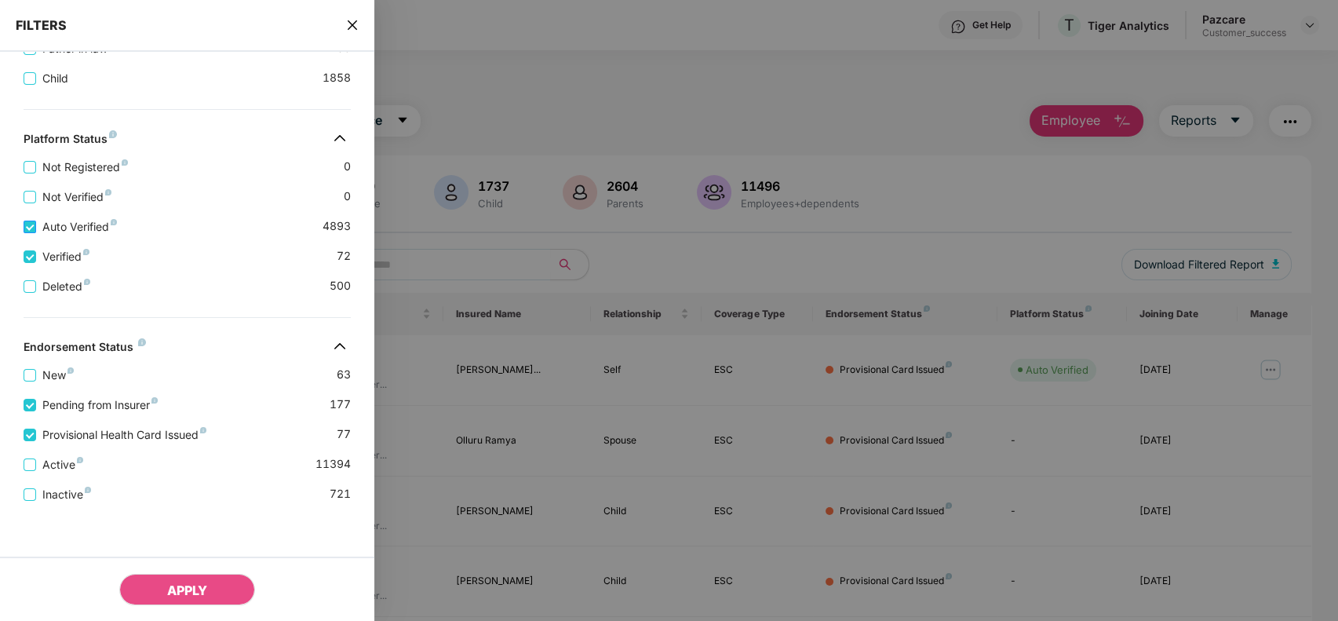
click at [27, 218] on label "Auto Verified" at bounding box center [74, 226] width 100 height 17
click at [221, 587] on button "APPLY" at bounding box center [187, 589] width 136 height 31
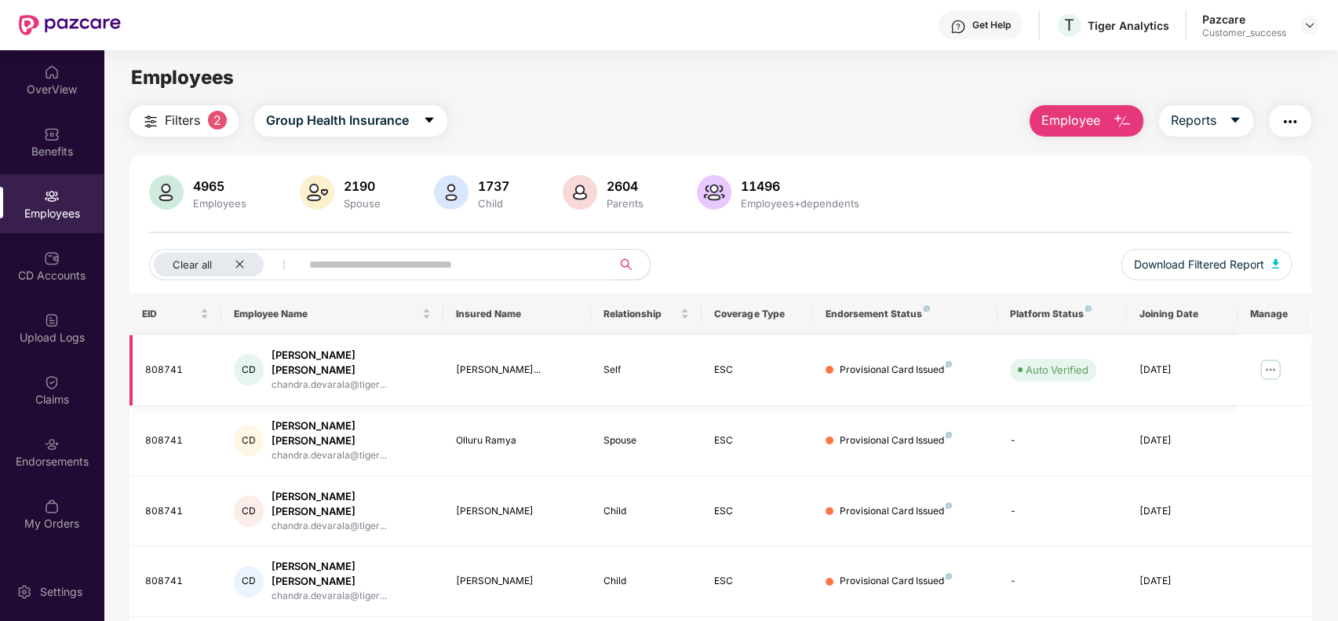
scroll to position [342, 0]
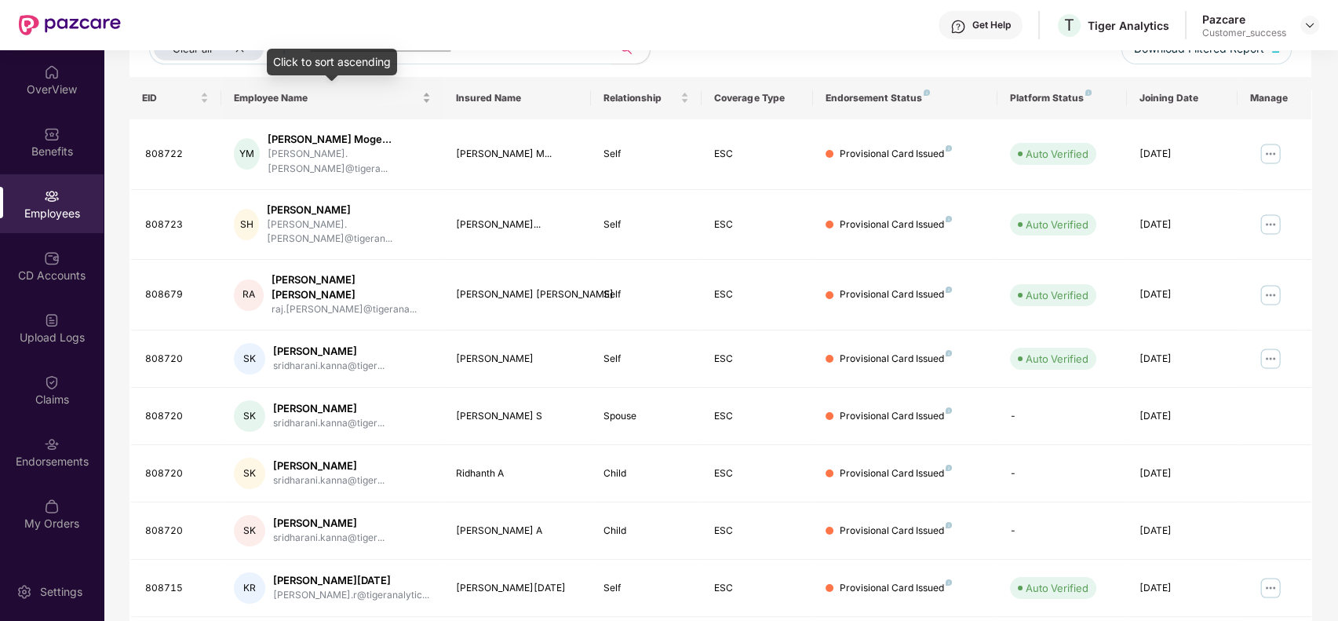
scroll to position [0, 0]
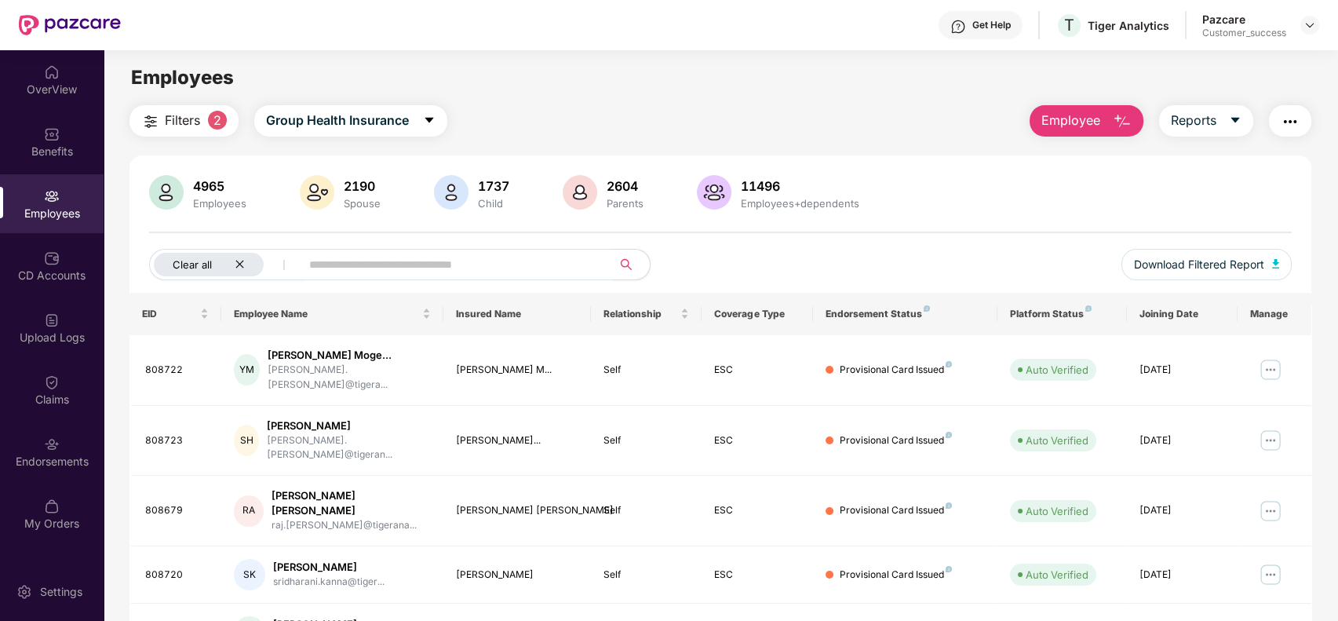
drag, startPoint x: 345, startPoint y: 264, endPoint x: 253, endPoint y: 264, distance: 92.6
click at [253, 264] on div "Clear all" at bounding box center [482, 264] width 667 height 31
click at [253, 264] on div "Clear all" at bounding box center [209, 265] width 110 height 24
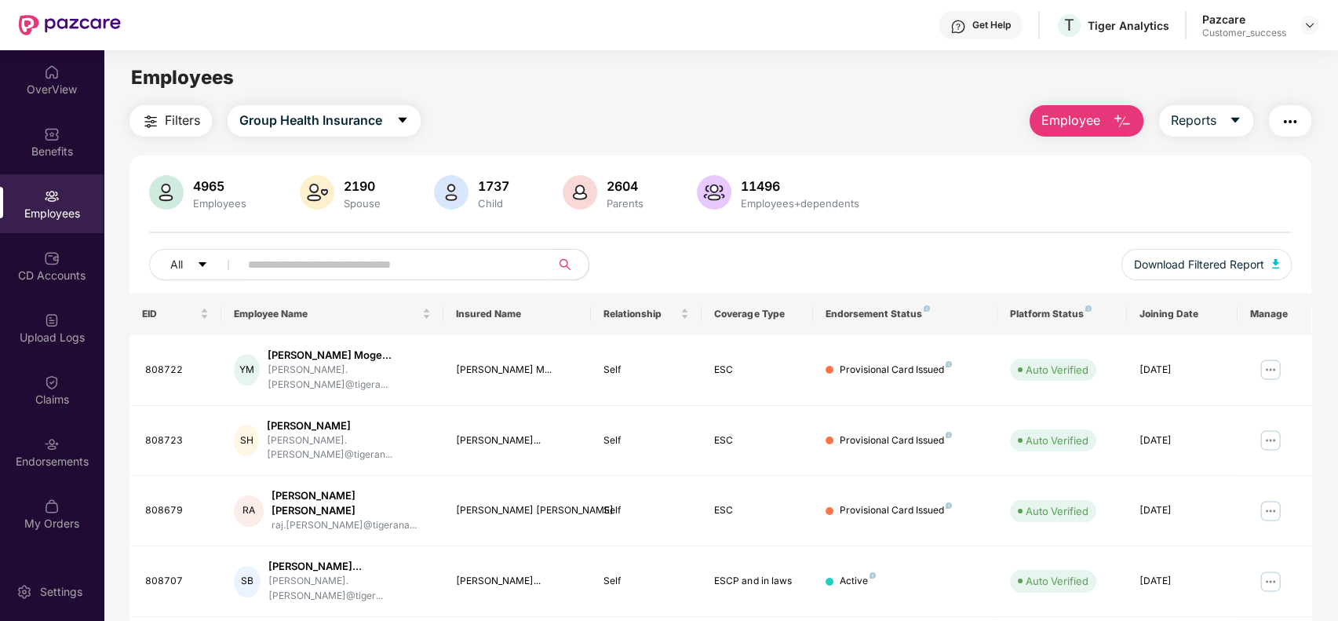
click at [294, 261] on input "text" at bounding box center [389, 265] width 282 height 24
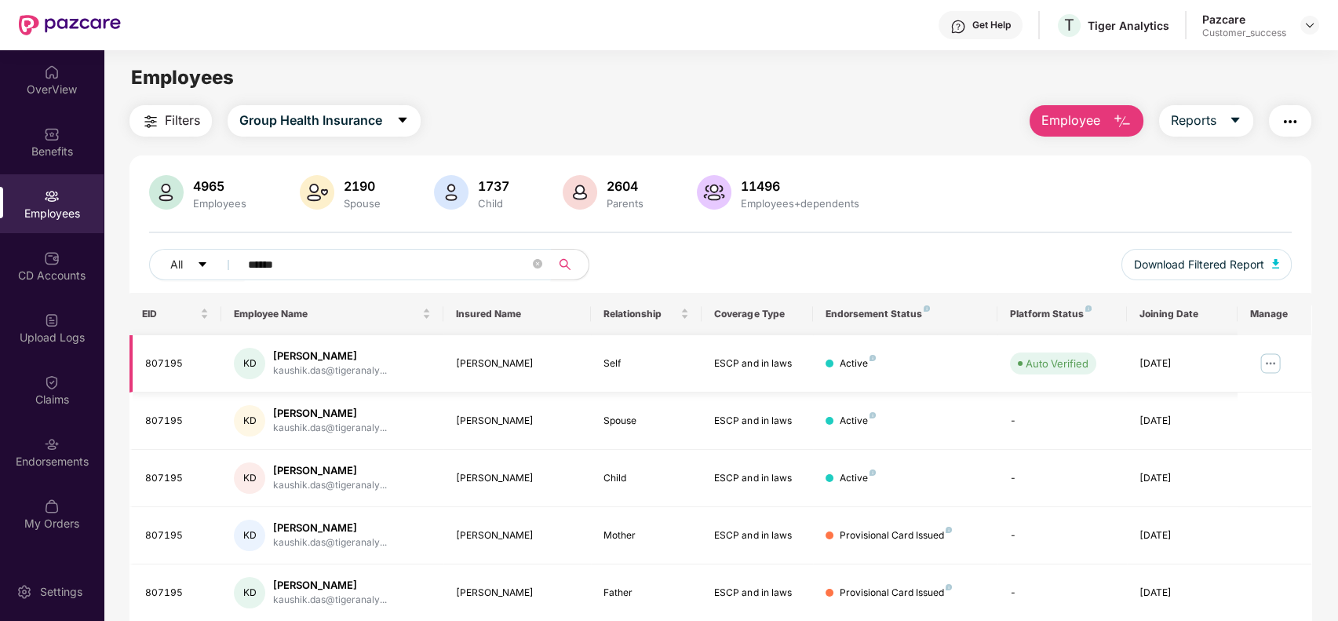
scroll to position [56, 0]
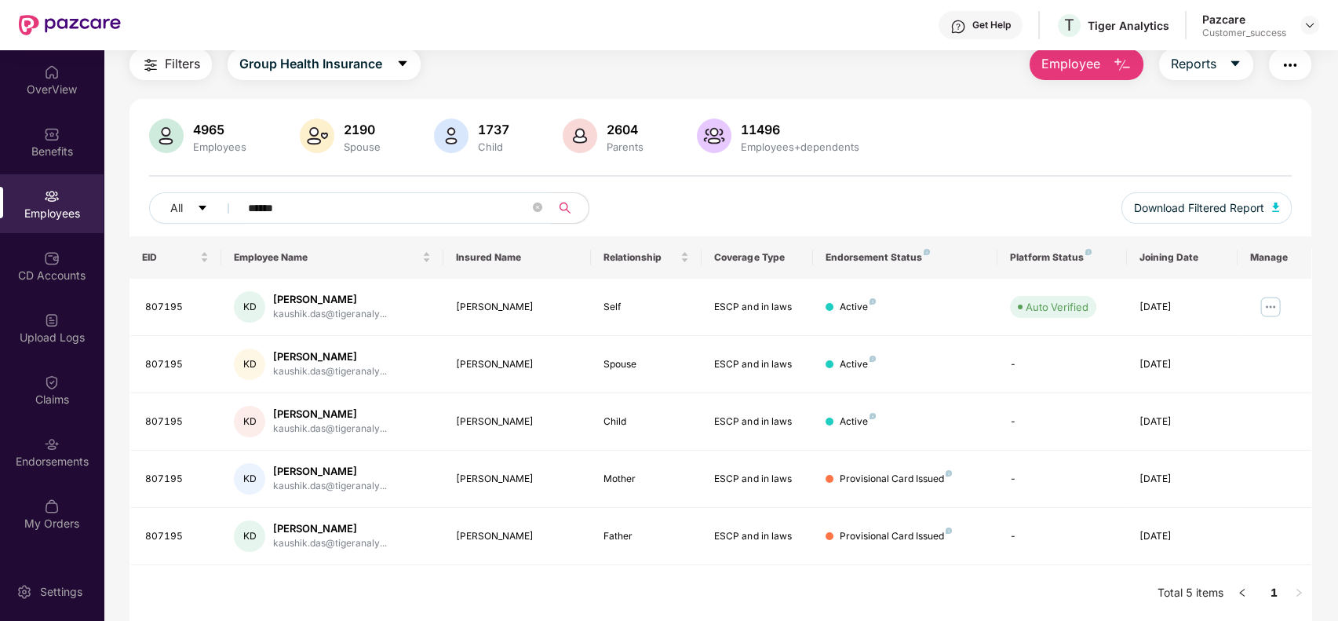
type input "******"
